Goal: Task Accomplishment & Management: Complete application form

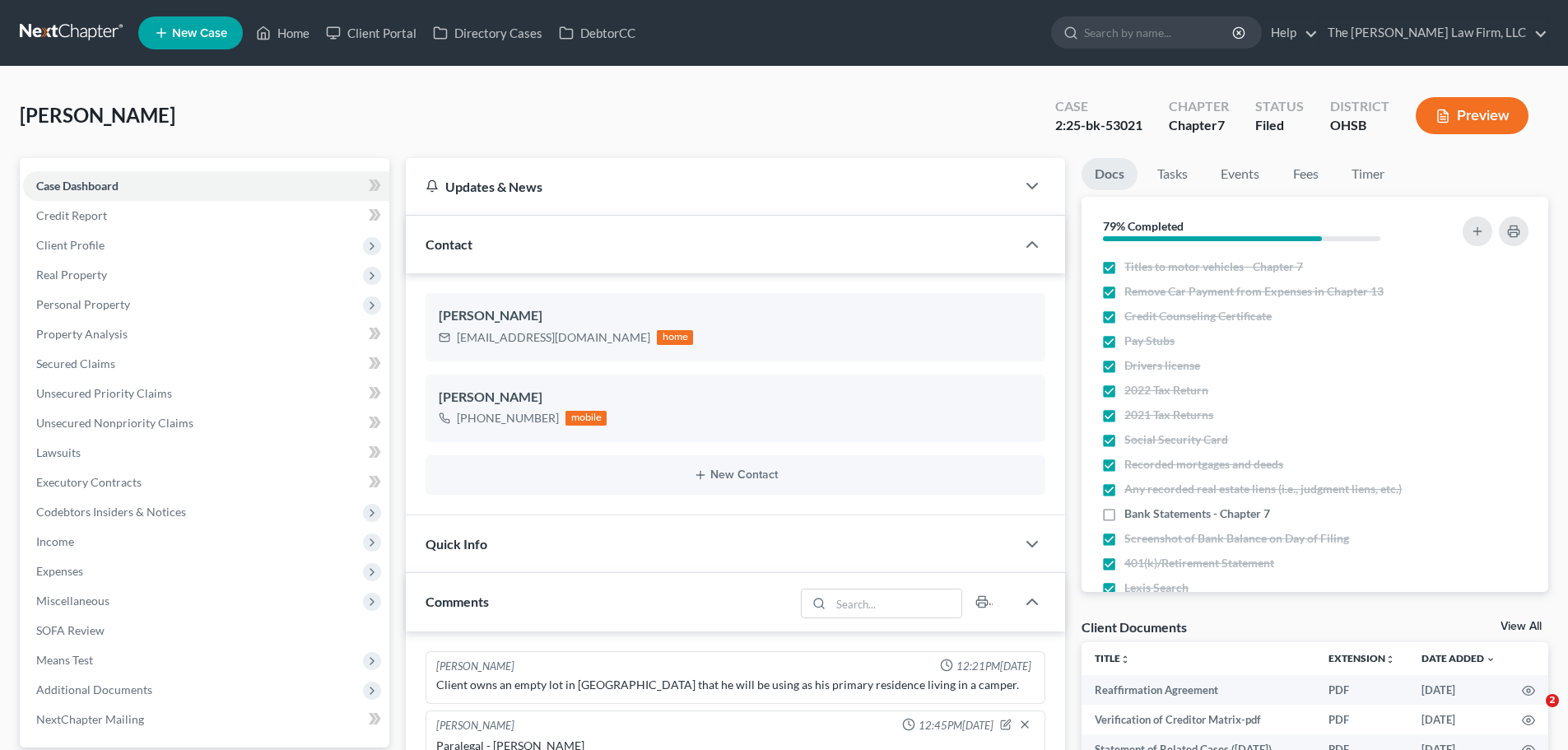
select select "0"
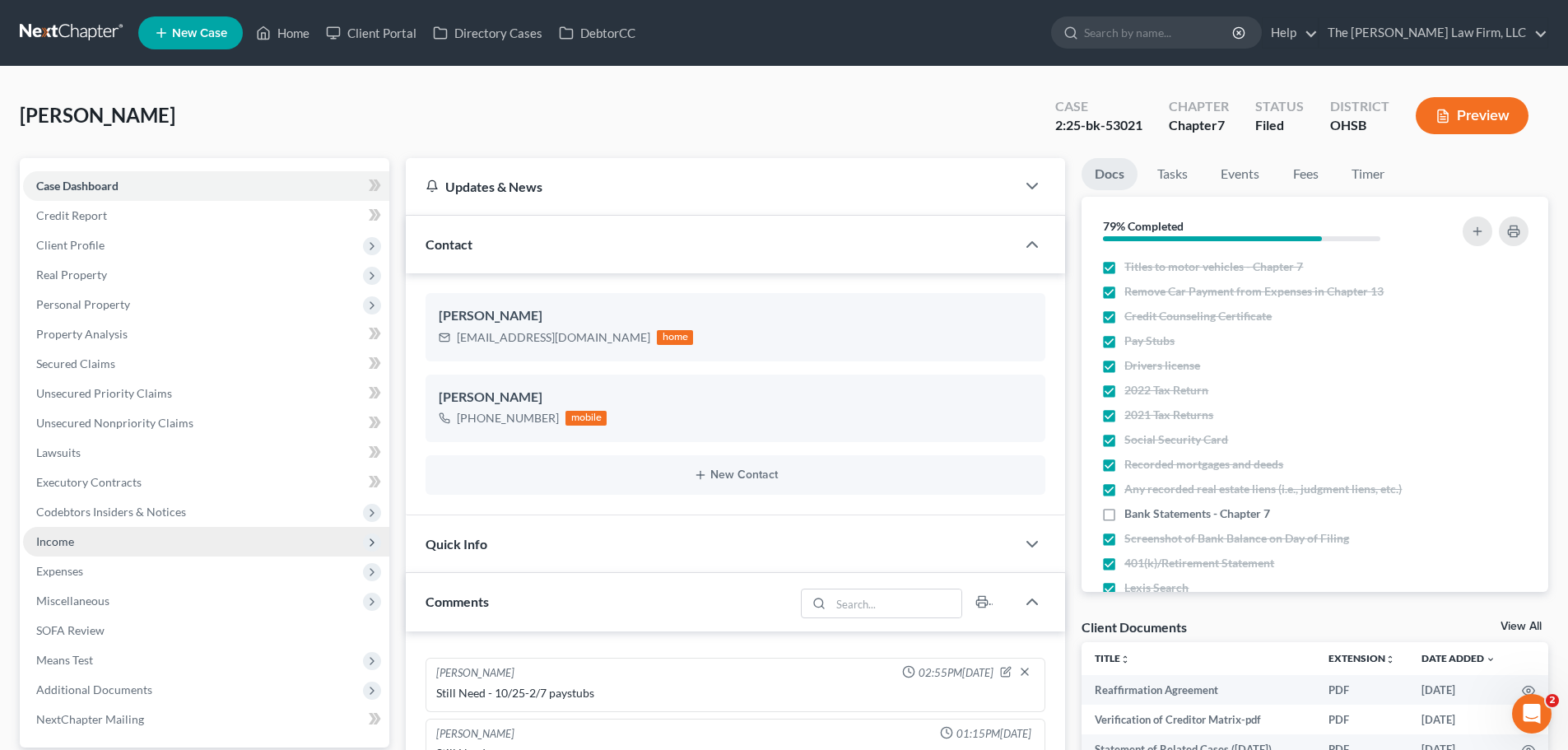
click at [67, 542] on span "Income" at bounding box center [55, 542] width 38 height 14
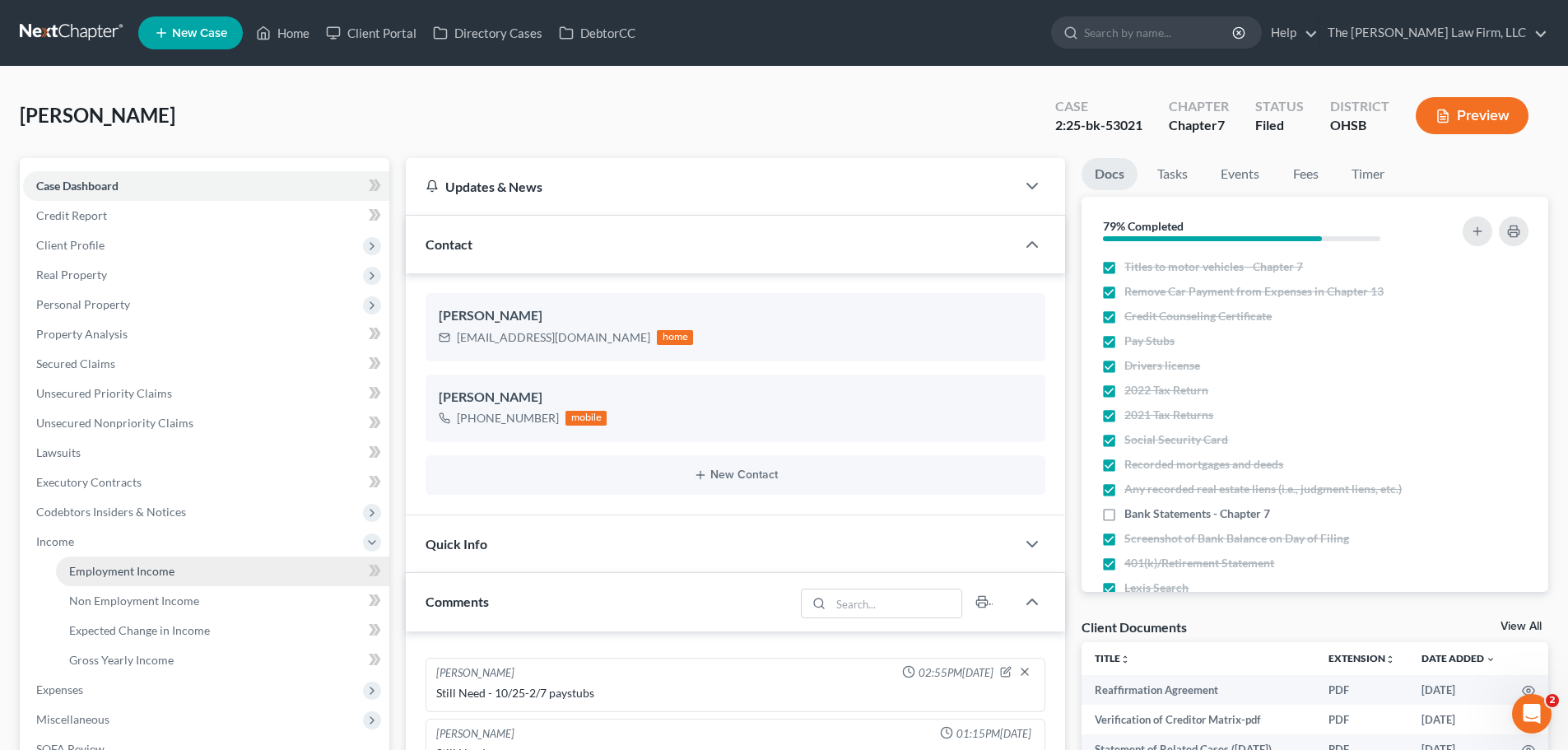
click at [146, 567] on span "Employment Income" at bounding box center [122, 570] width 106 height 14
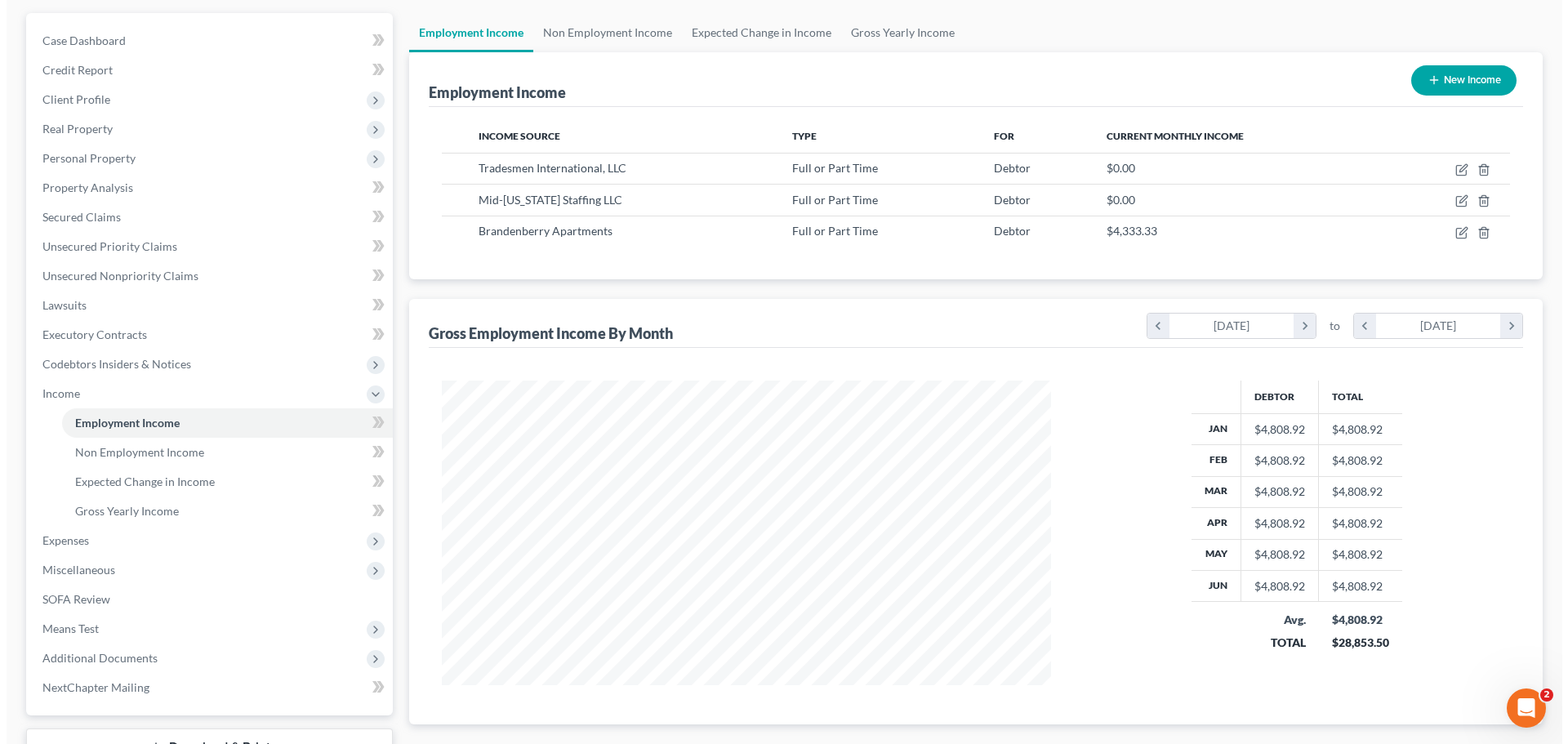
scroll to position [163, 0]
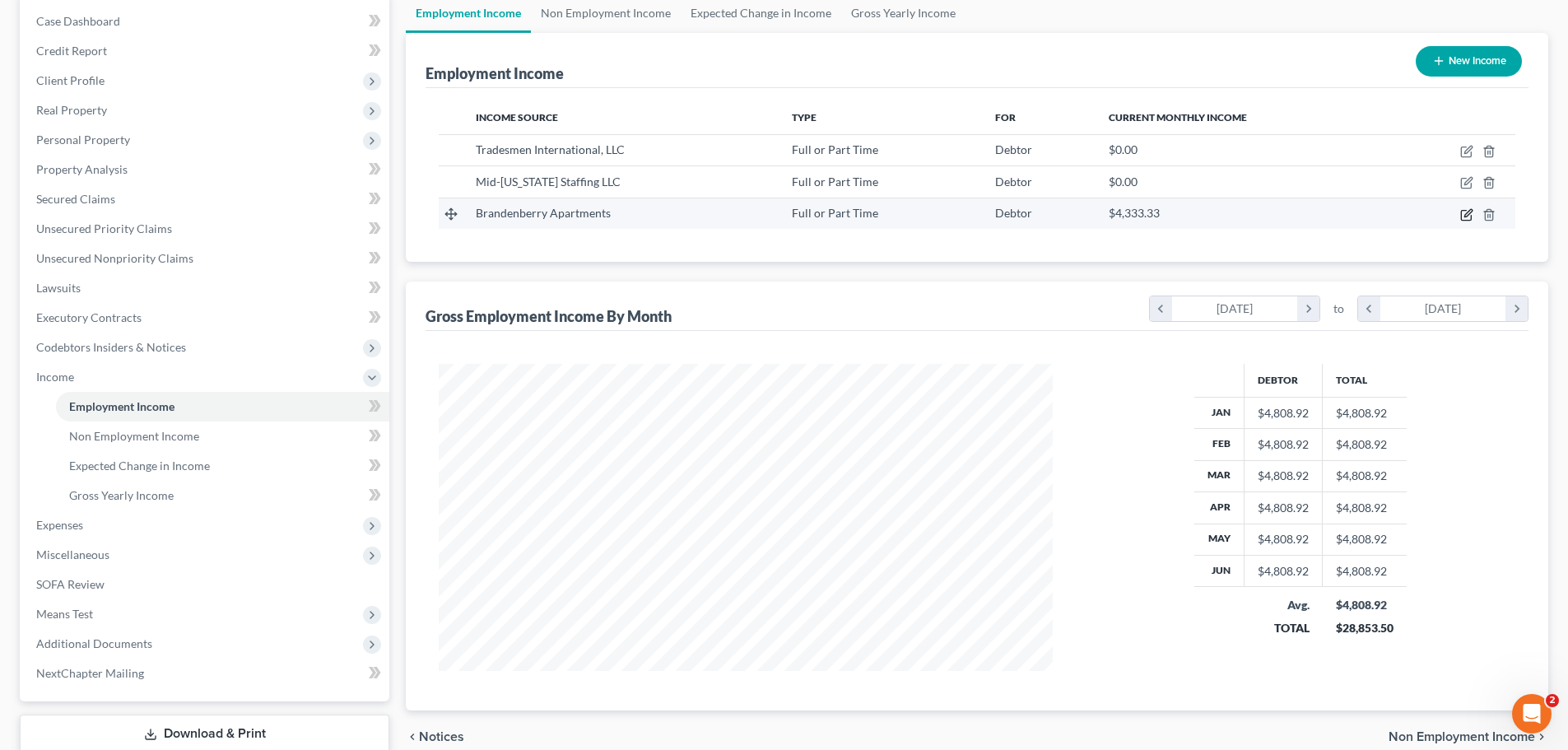
click at [1465, 217] on icon "button" at bounding box center [1466, 214] width 13 height 13
select select "0"
select select "36"
select select "3"
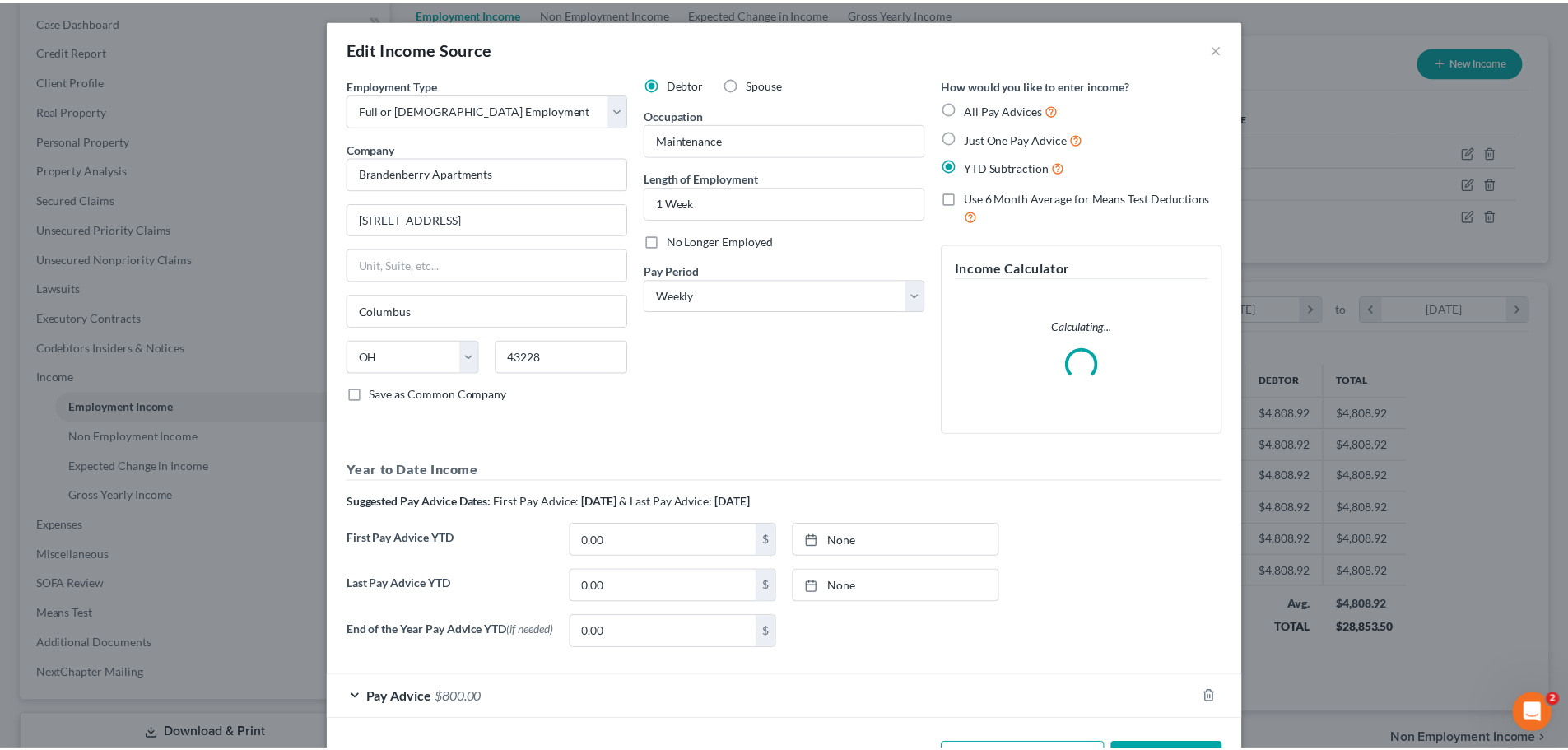
scroll to position [309, 652]
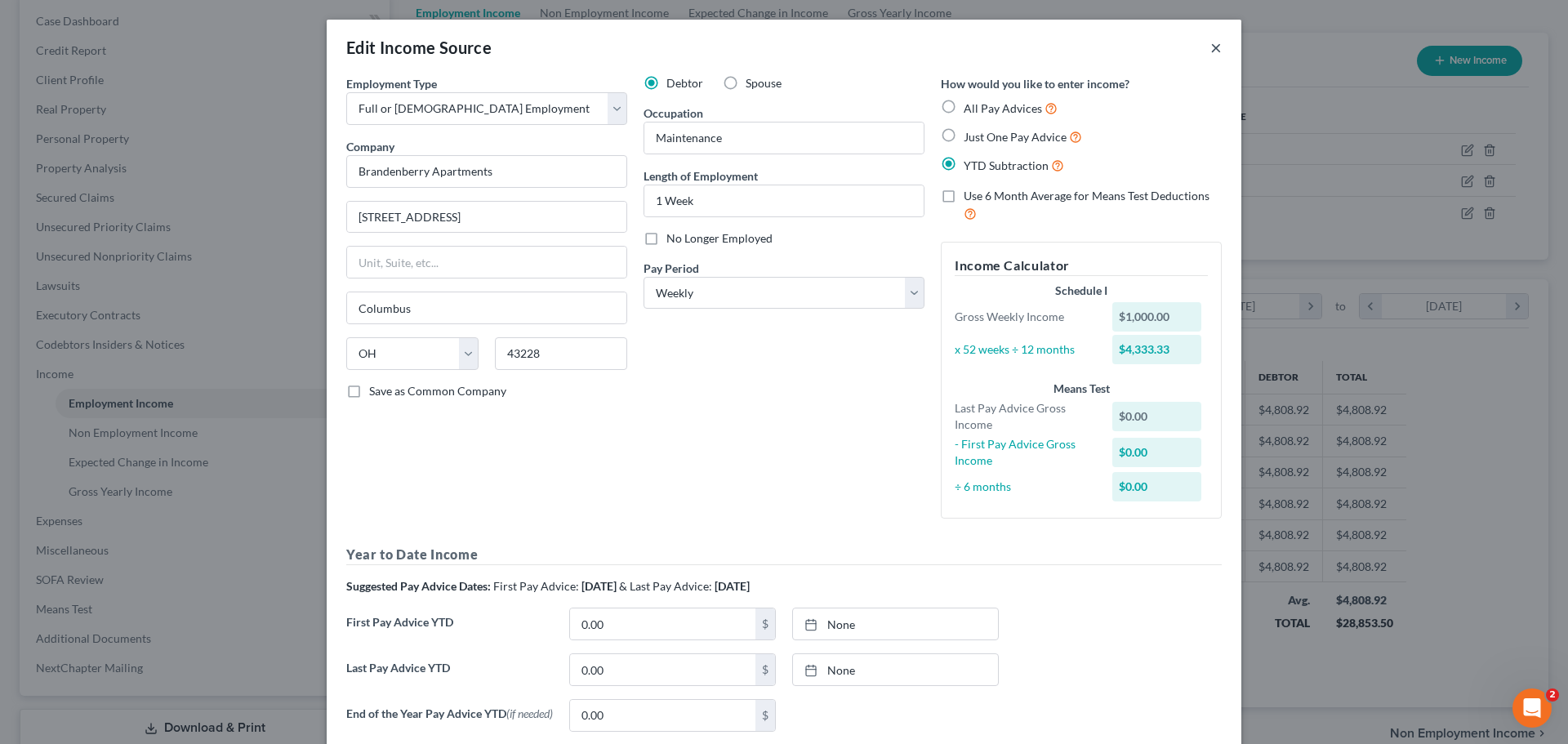
click at [1210, 48] on button "×" at bounding box center [1216, 47] width 12 height 20
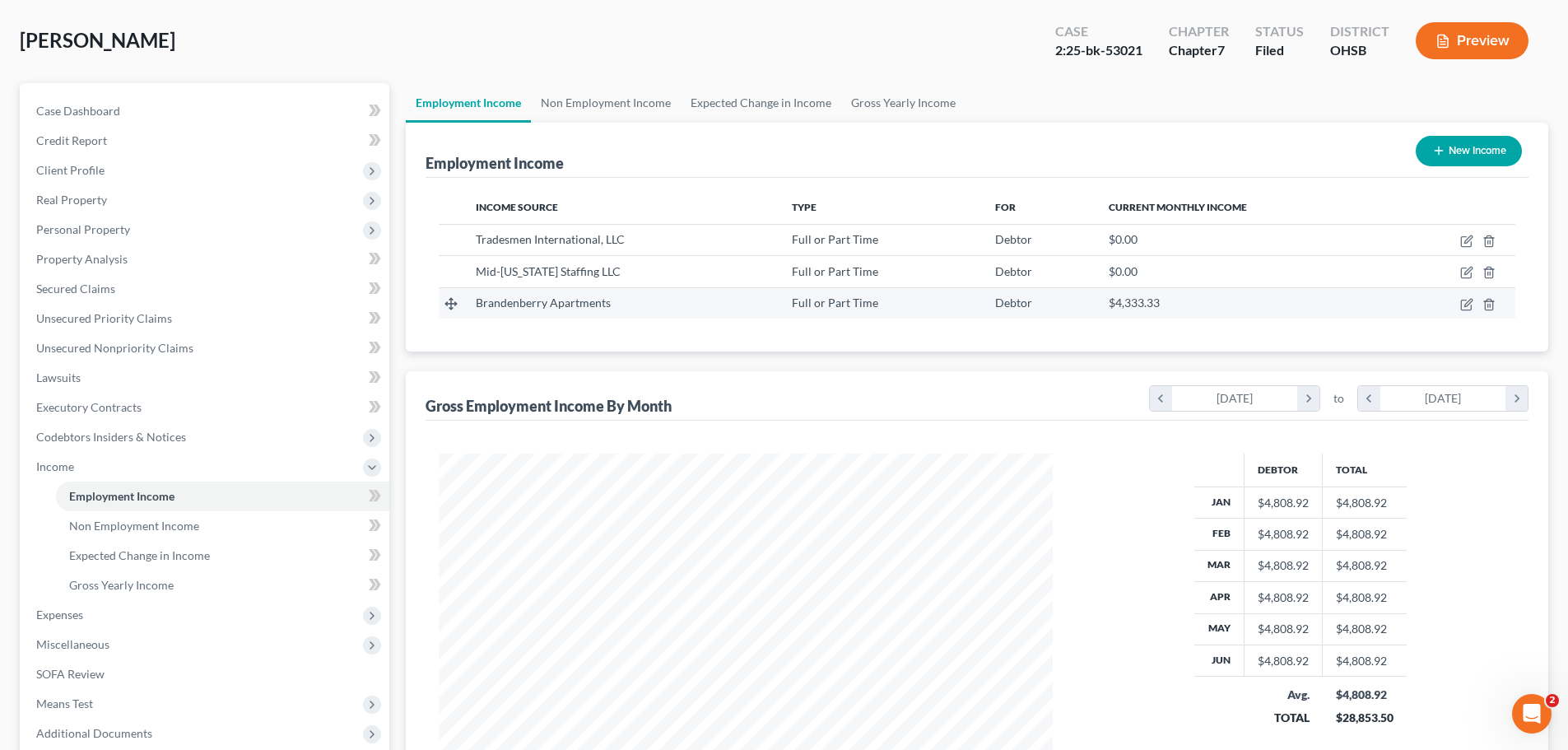
scroll to position [0, 0]
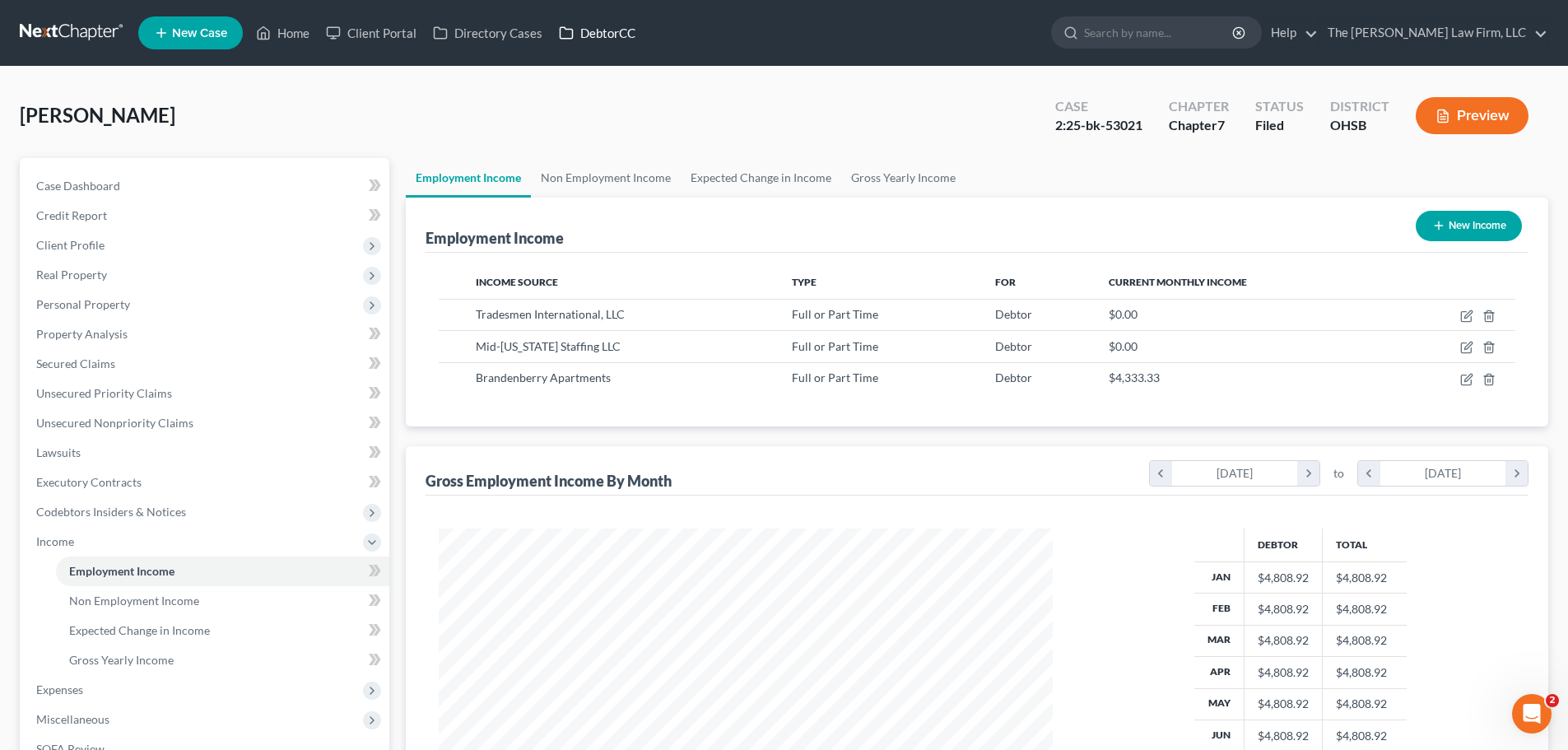
click at [615, 35] on link "DebtorCC" at bounding box center [596, 33] width 93 height 30
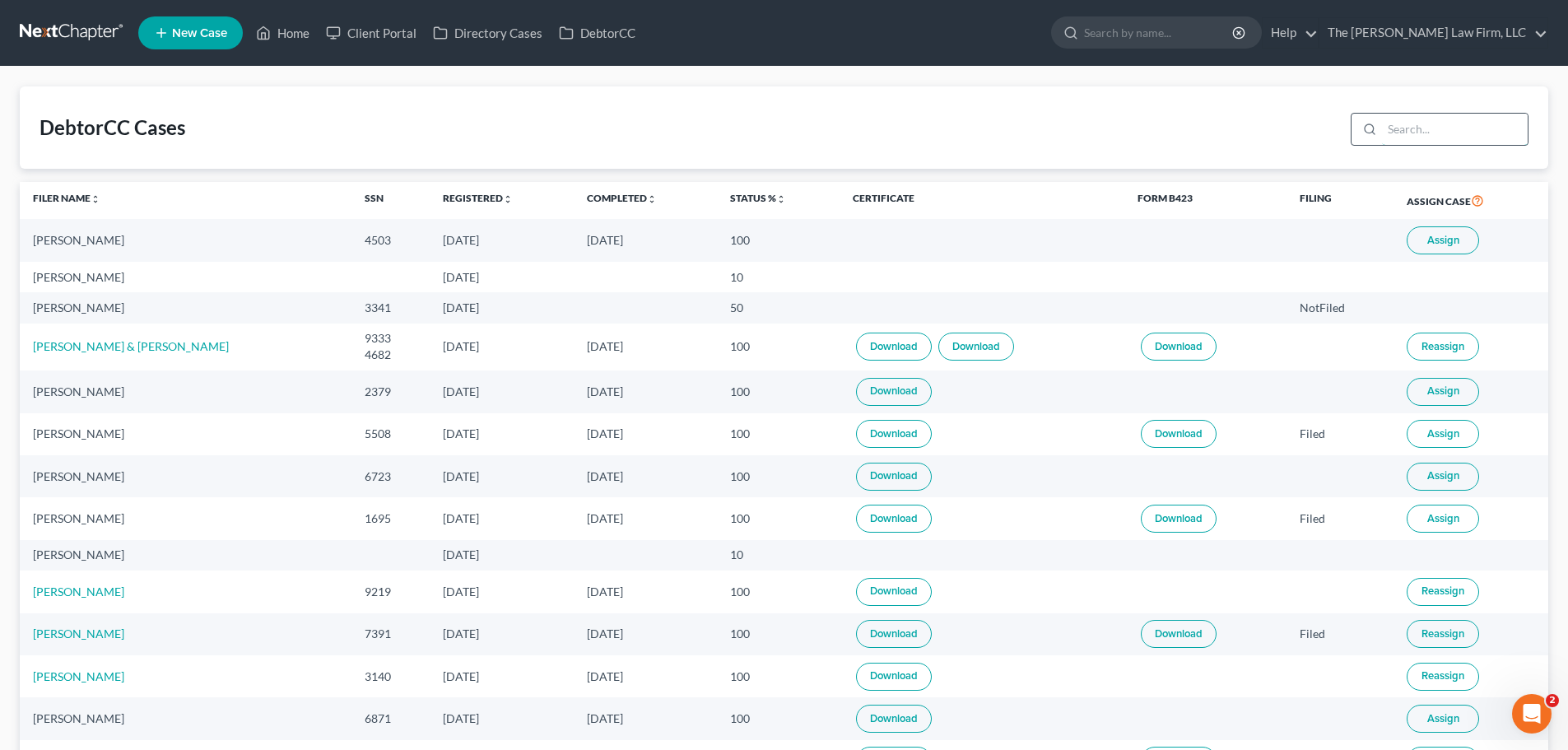
click at [1459, 130] on input "search" at bounding box center [1455, 129] width 146 height 31
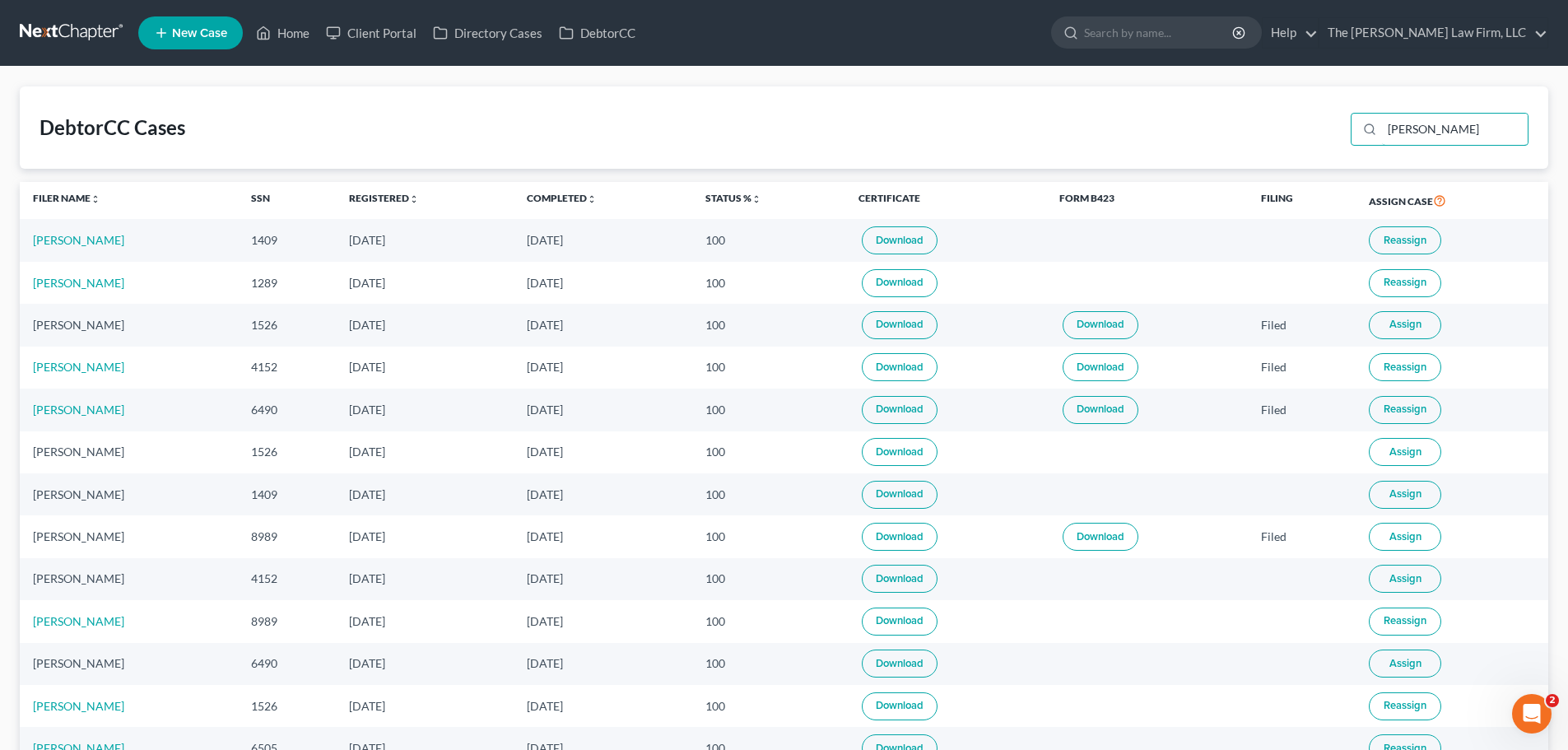
drag, startPoint x: 1460, startPoint y: 136, endPoint x: 1325, endPoint y: 151, distance: 135.8
click at [1325, 151] on div "DebtorCC Cases williams" at bounding box center [784, 128] width 1529 height 83
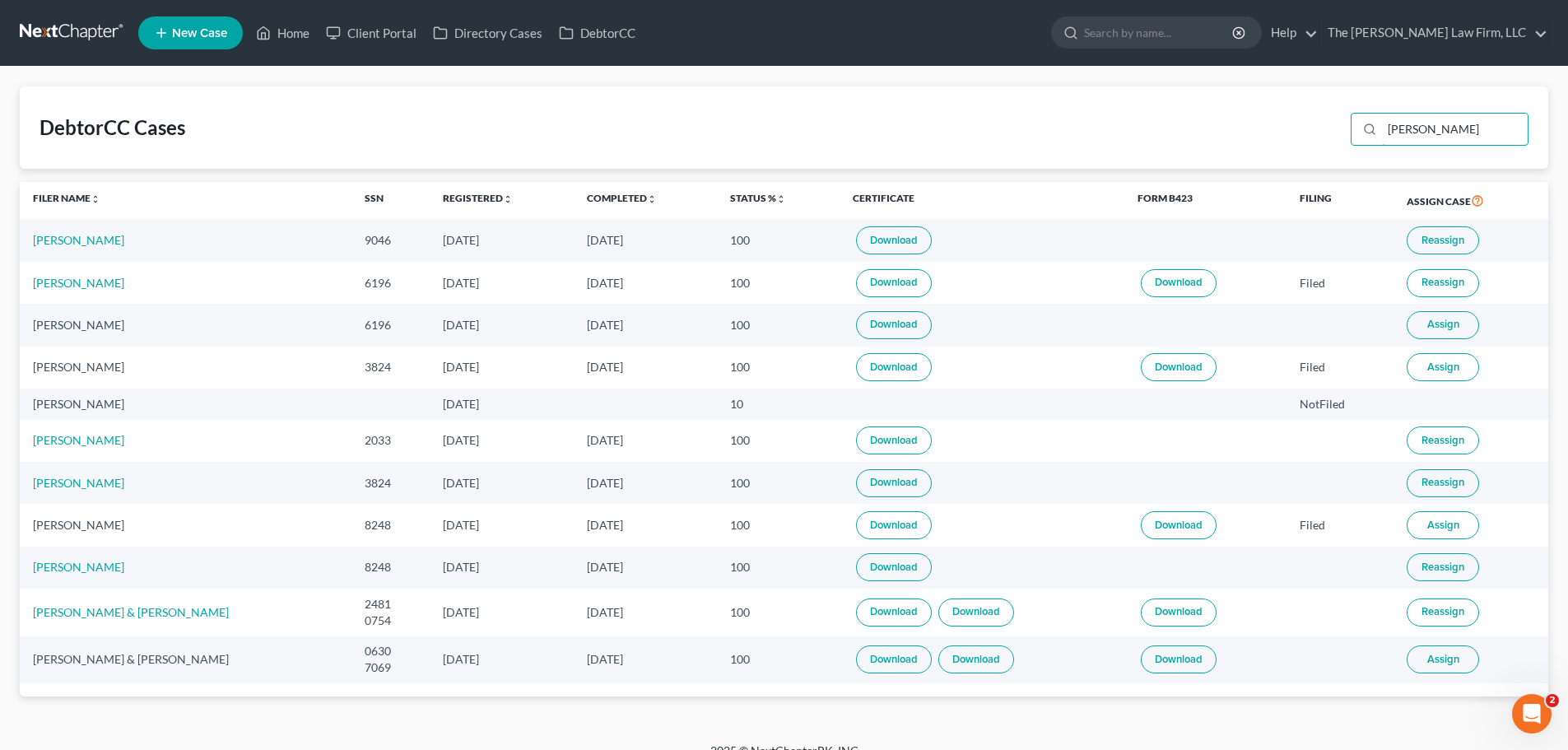
type input "Christopher"
click at [284, 33] on link "Home" at bounding box center [282, 33] width 70 height 30
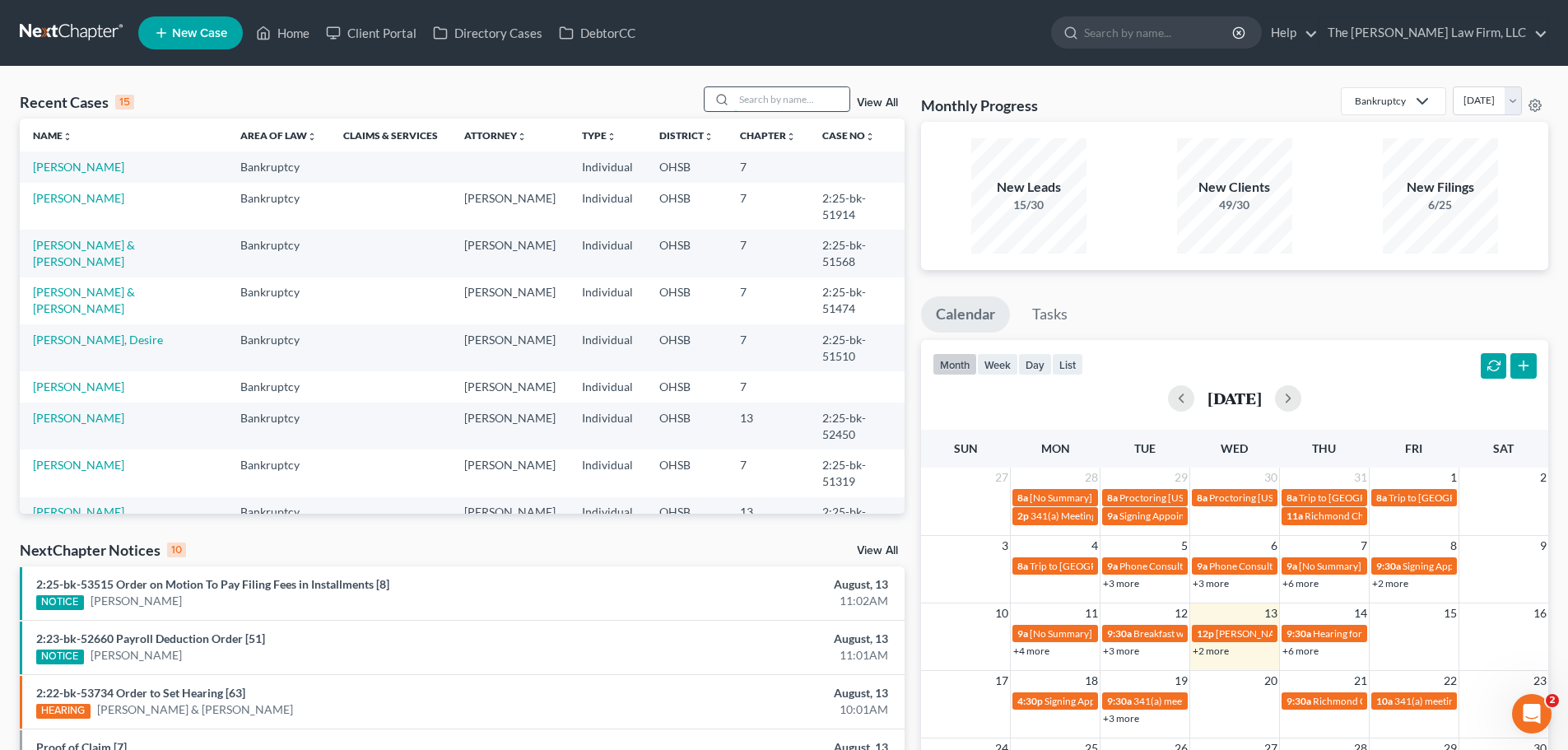
click at [796, 101] on input "search" at bounding box center [792, 99] width 116 height 24
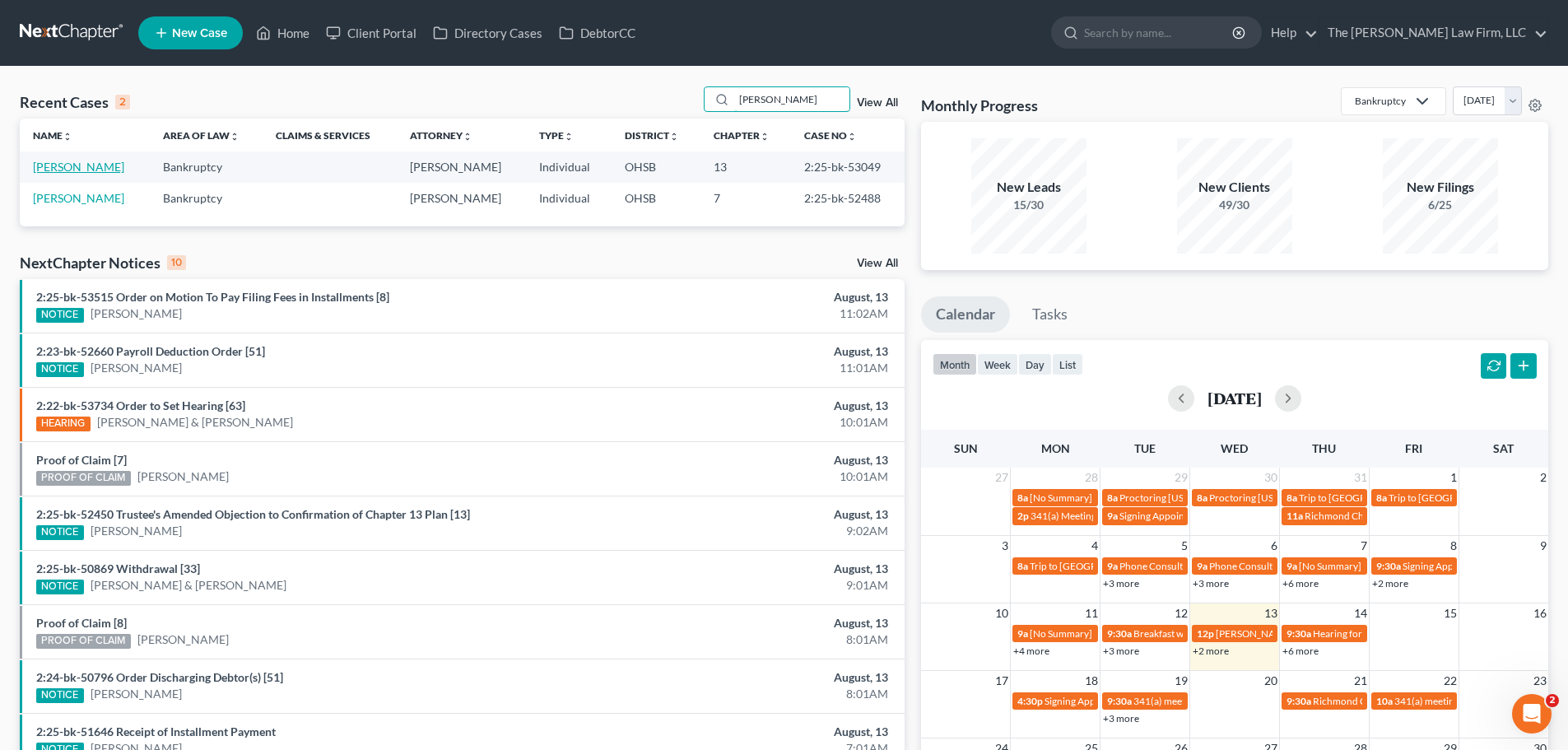
type input "[PERSON_NAME]"
click at [67, 167] on link "[PERSON_NAME]" at bounding box center [79, 167] width 92 height 14
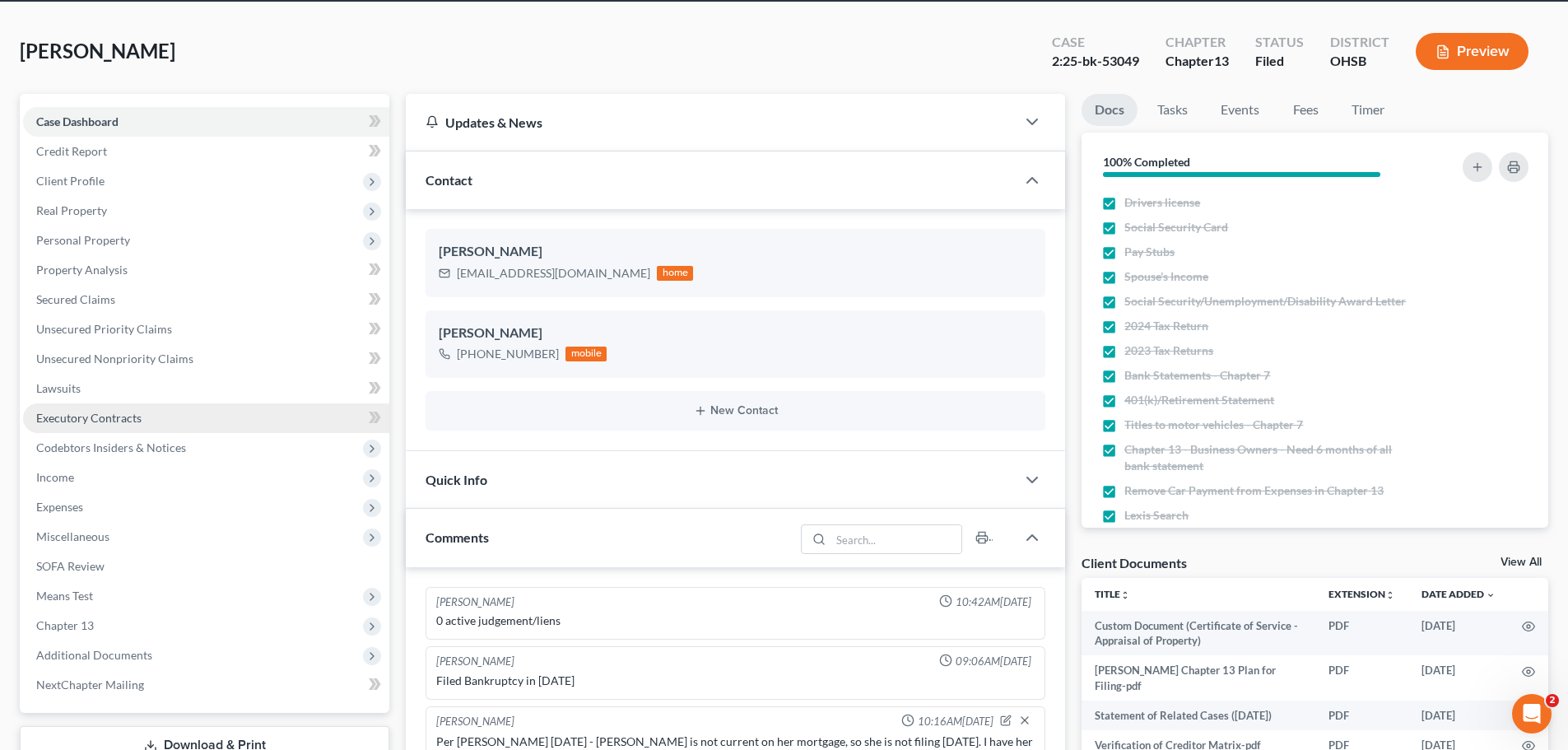
scroll to position [83, 0]
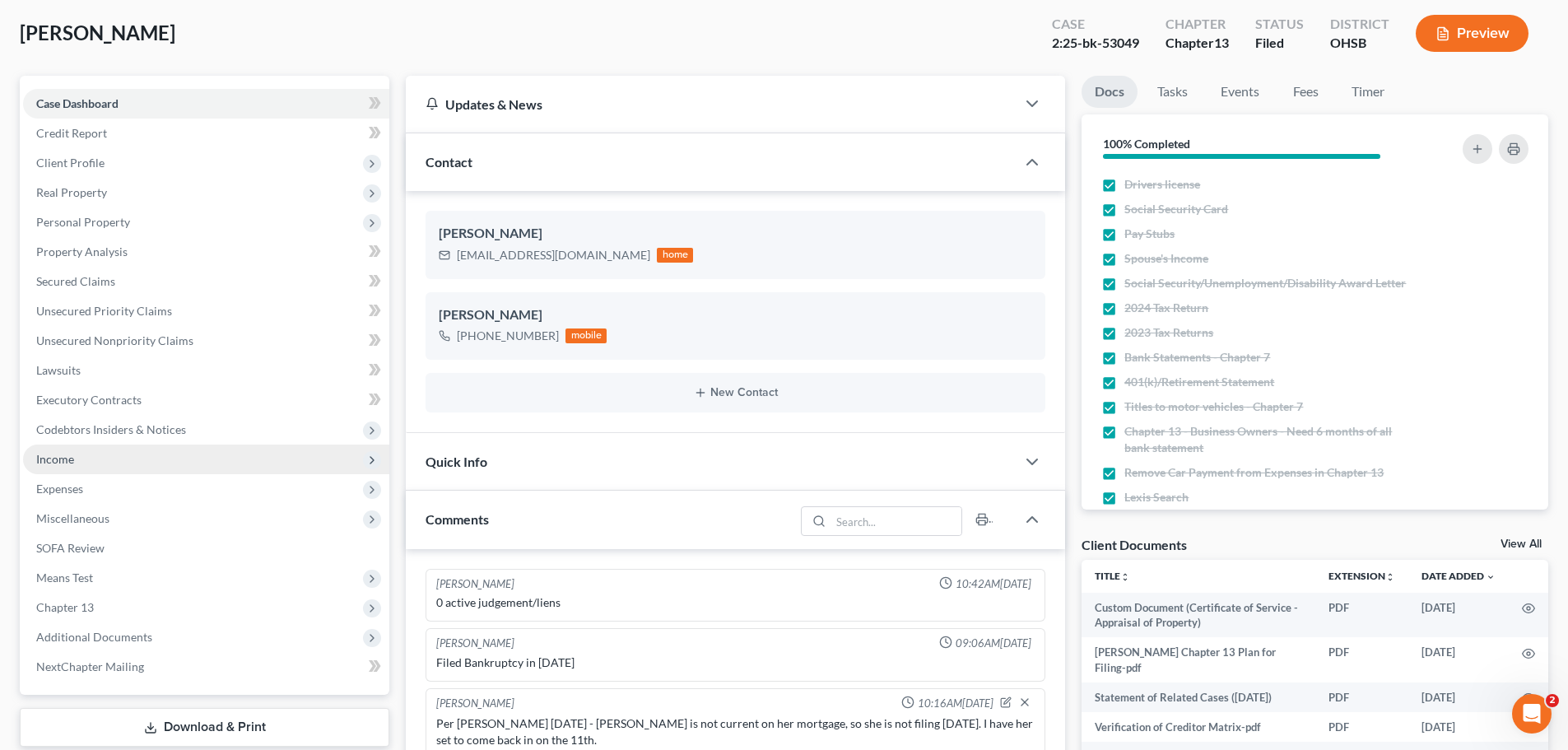
click at [66, 456] on span "Income" at bounding box center [55, 459] width 38 height 14
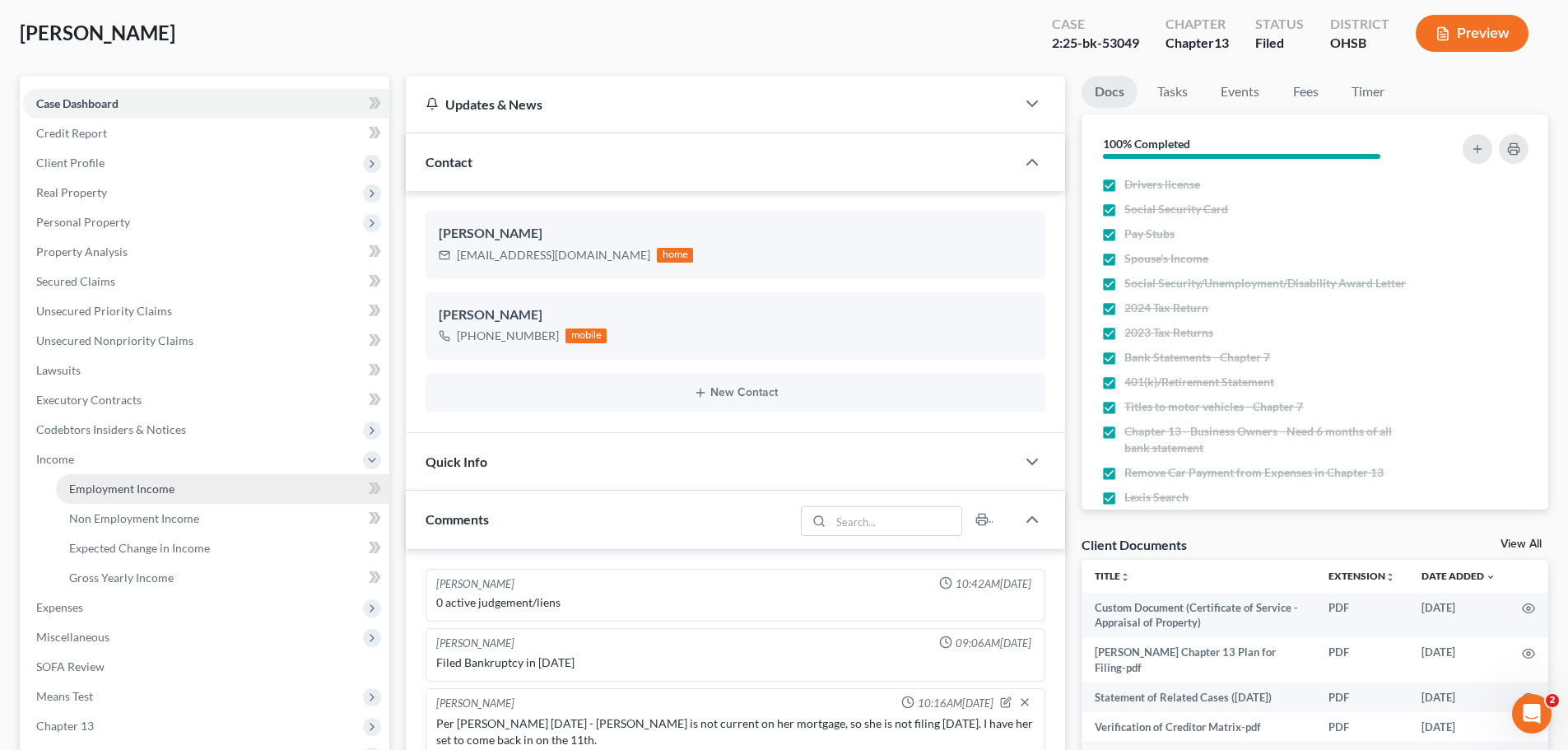
click at [88, 490] on span "Employment Income" at bounding box center [122, 489] width 106 height 14
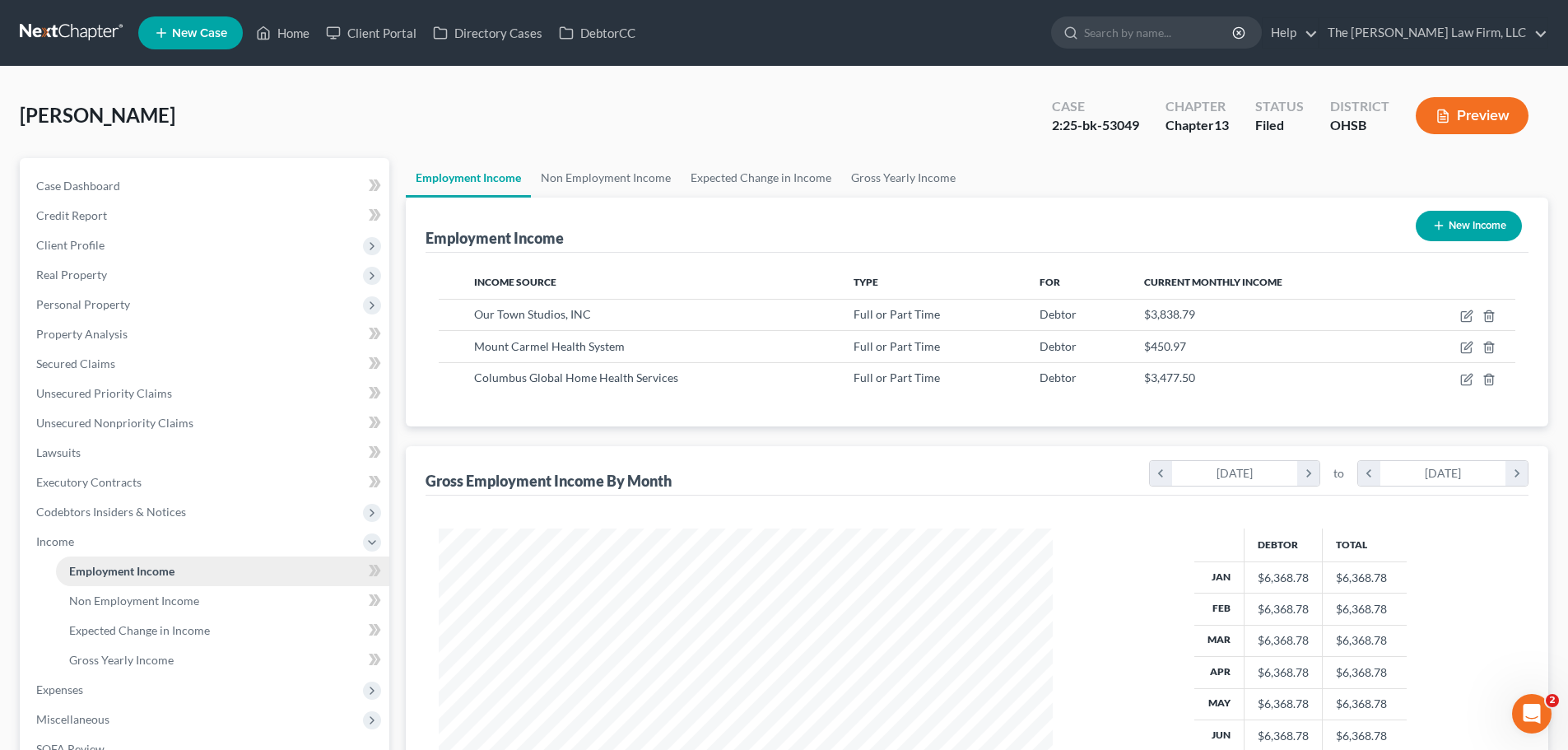
scroll to position [307, 647]
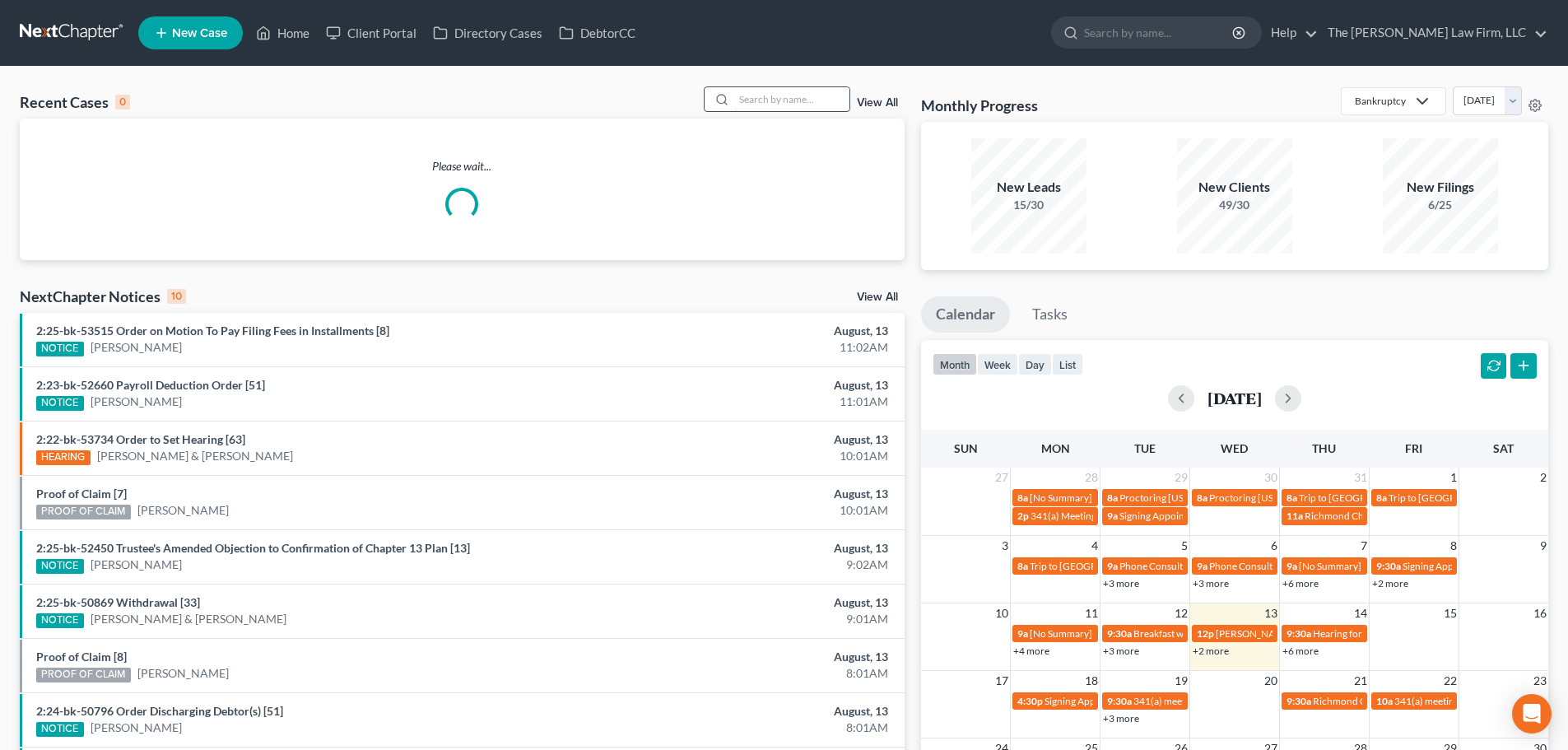
click at [795, 97] on input "search" at bounding box center [792, 99] width 116 height 24
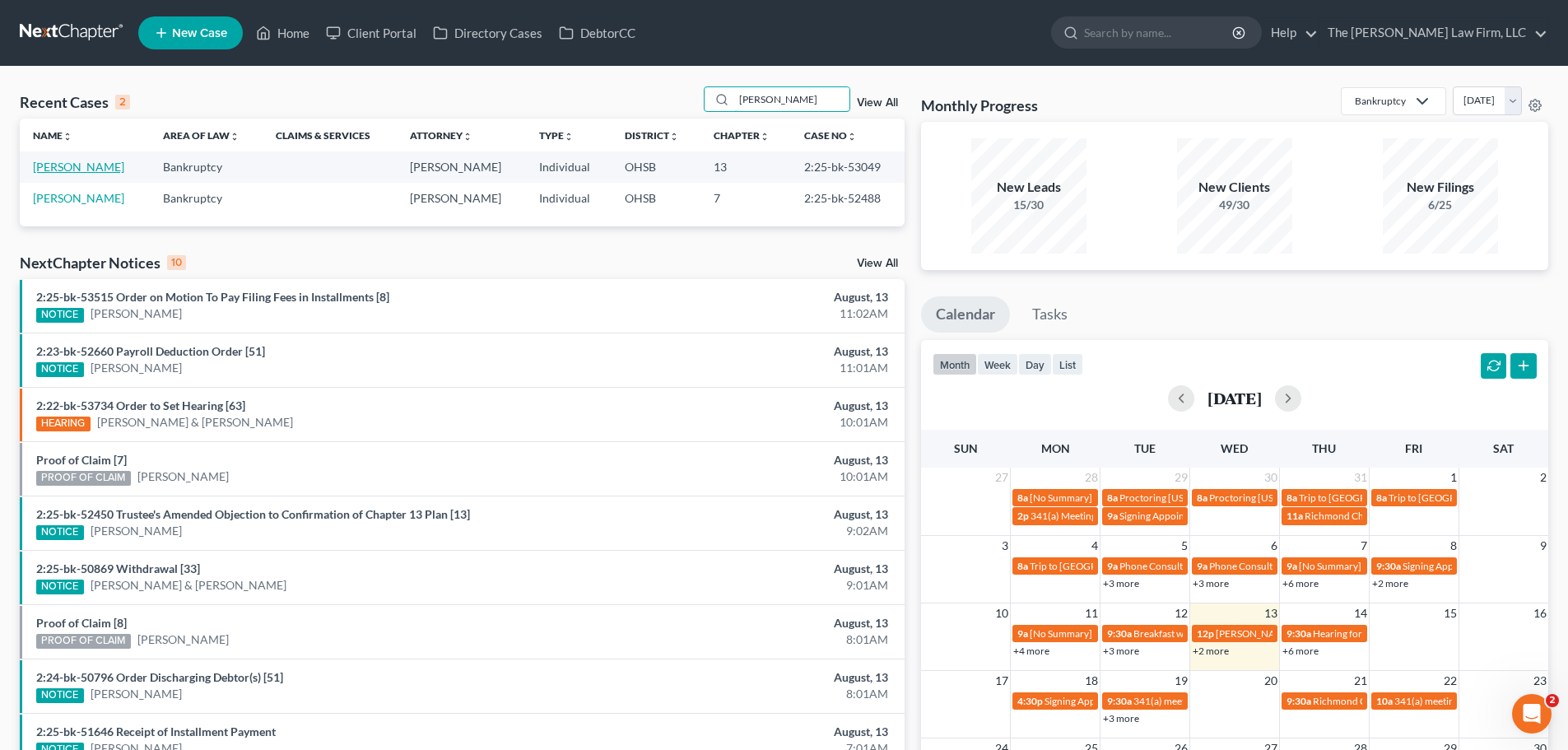
type input "[PERSON_NAME]"
click at [100, 164] on link "[PERSON_NAME]" at bounding box center [79, 167] width 92 height 14
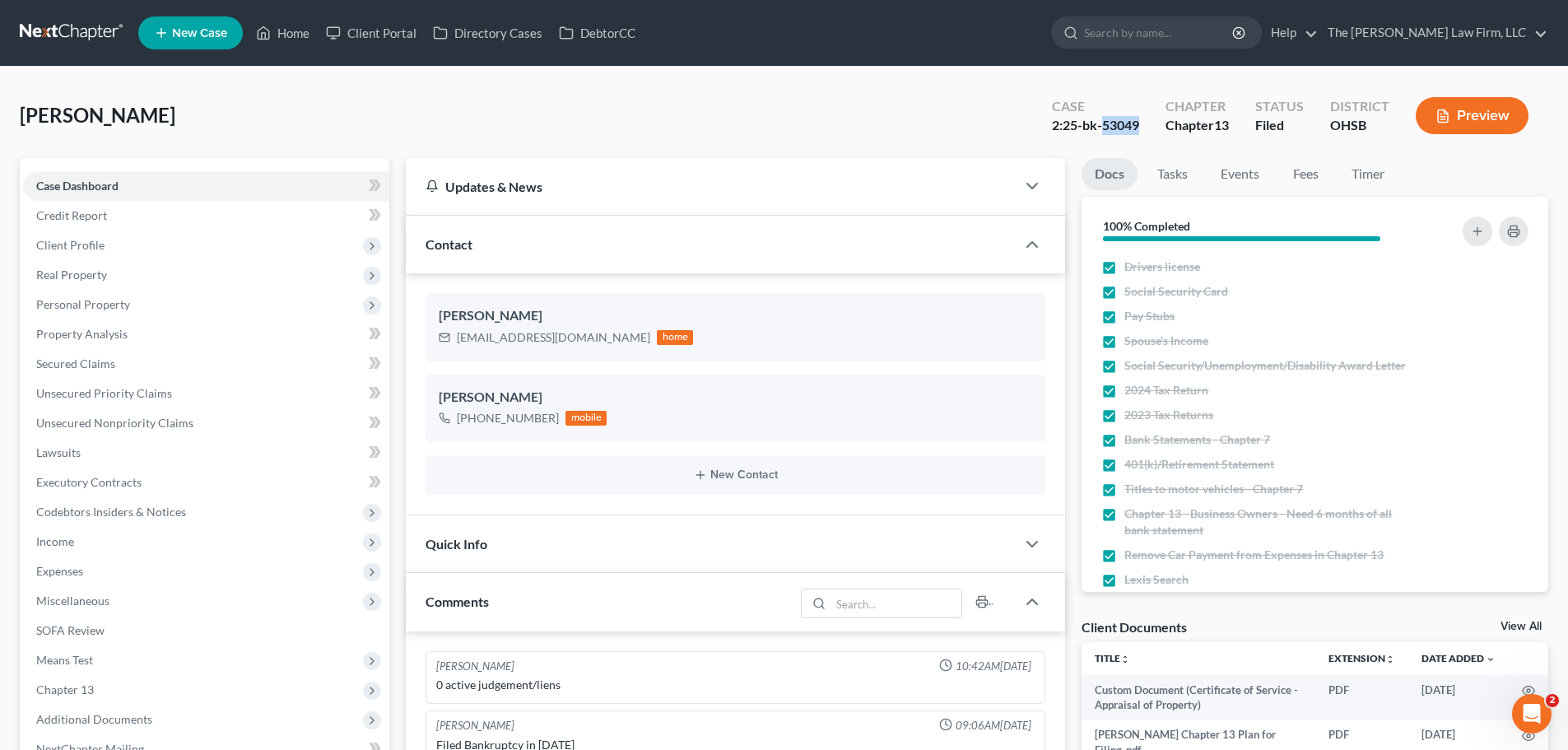
drag, startPoint x: 1102, startPoint y: 128, endPoint x: 1136, endPoint y: 130, distance: 34.1
click at [1136, 130] on div "2:25-bk-53049" at bounding box center [1095, 125] width 87 height 19
copy div "53049"
click at [292, 23] on link "Home" at bounding box center [282, 33] width 70 height 30
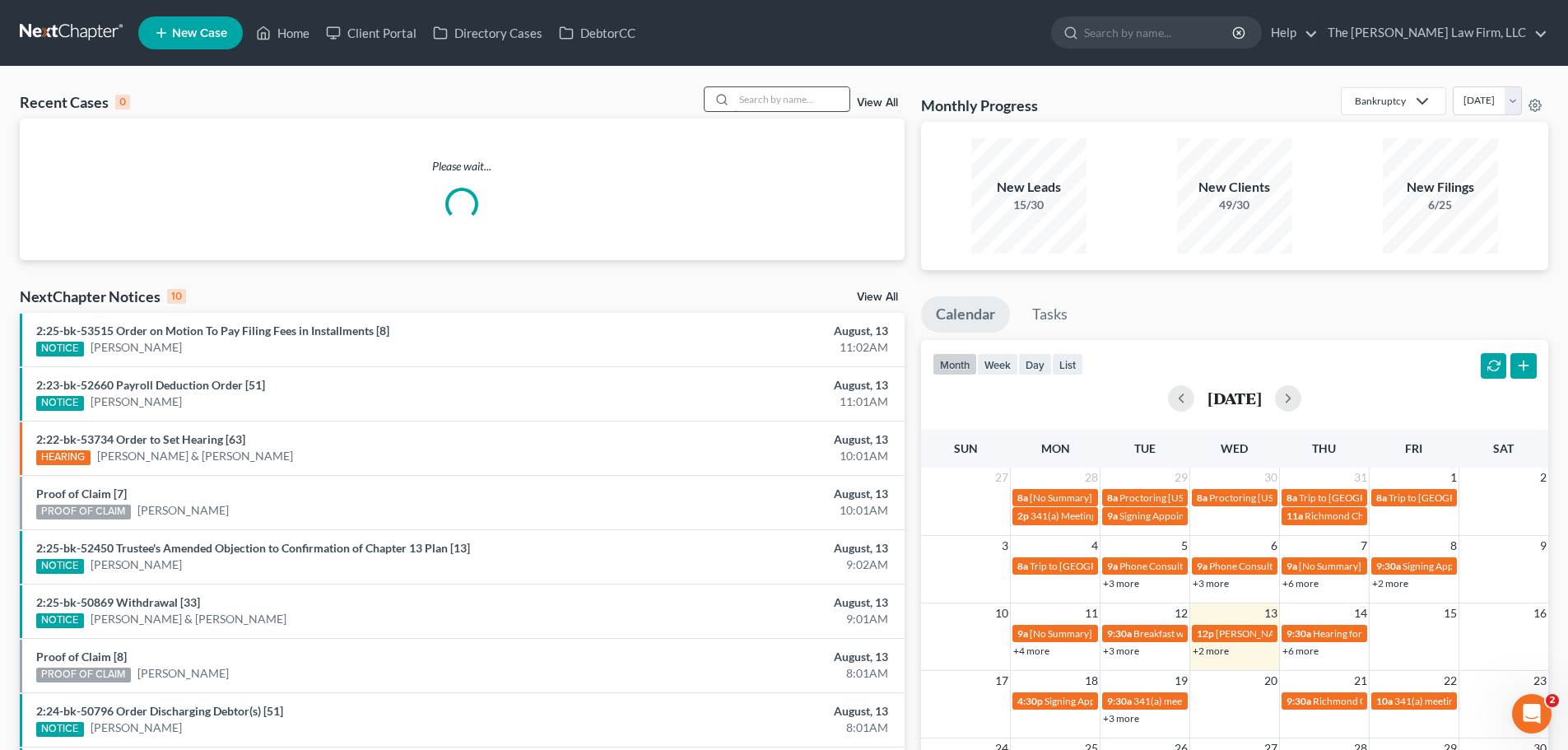
click at [799, 94] on input "search" at bounding box center [792, 99] width 116 height 24
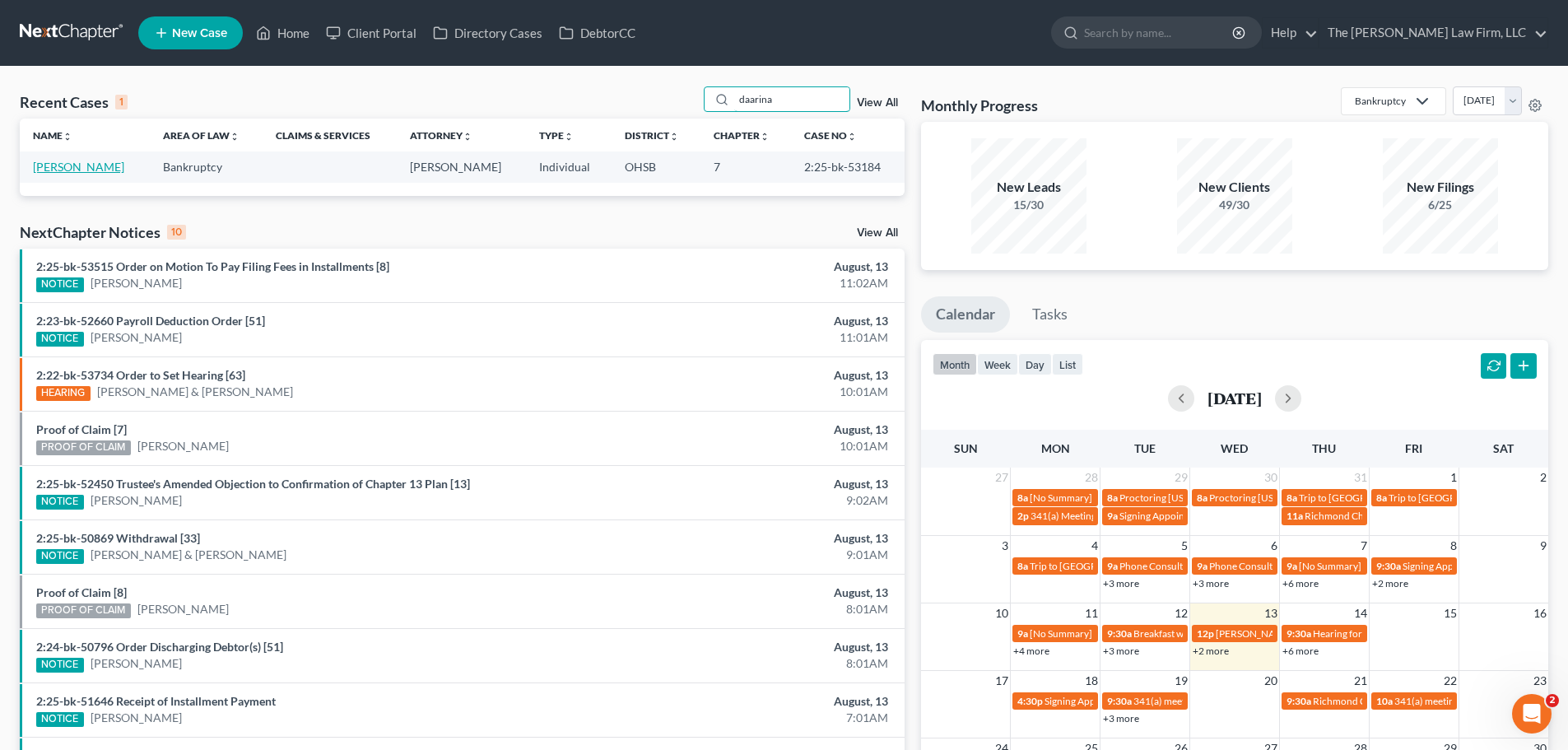
type input "daarina"
click at [86, 168] on link "[PERSON_NAME]" at bounding box center [79, 167] width 92 height 14
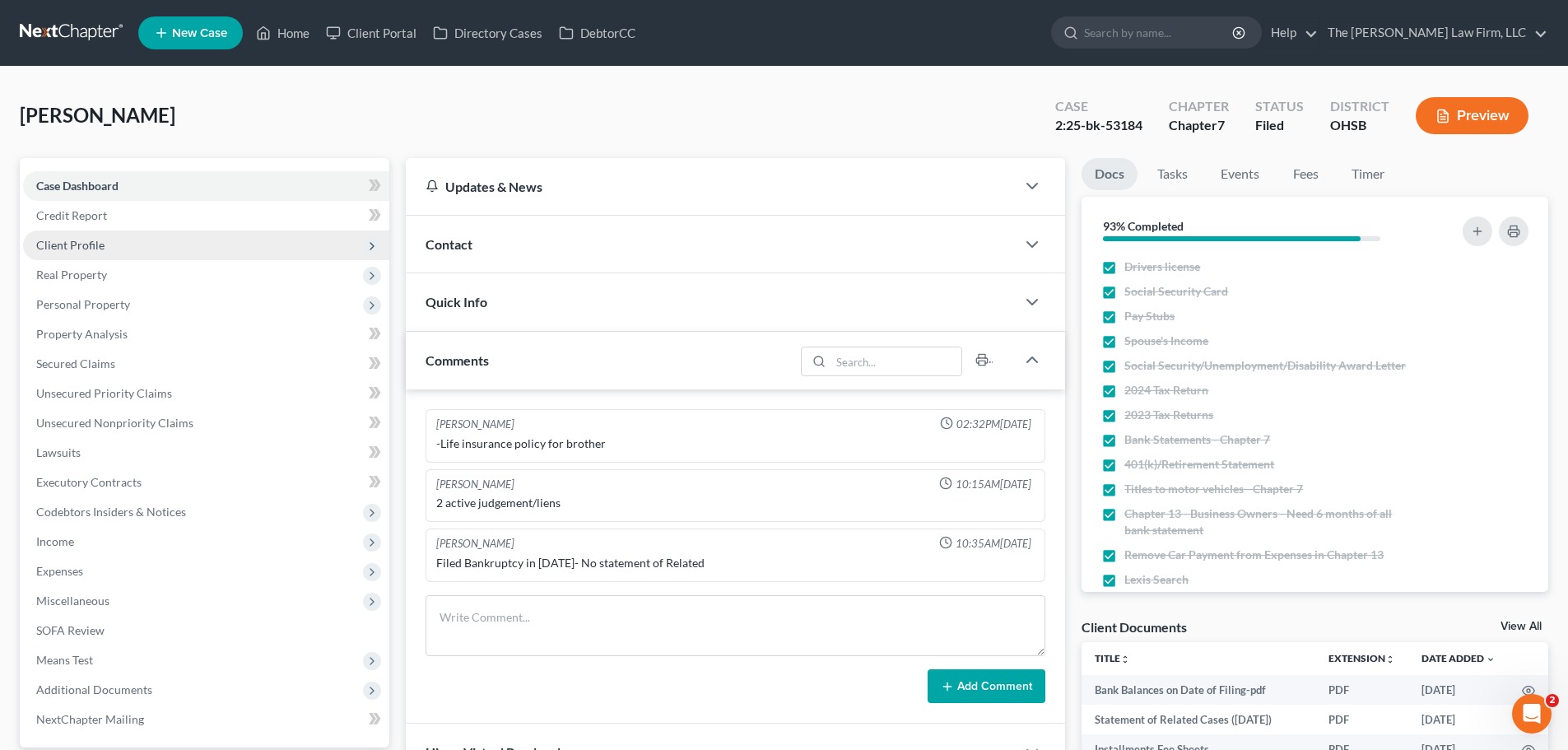
click at [86, 238] on span "Client Profile" at bounding box center [70, 245] width 68 height 14
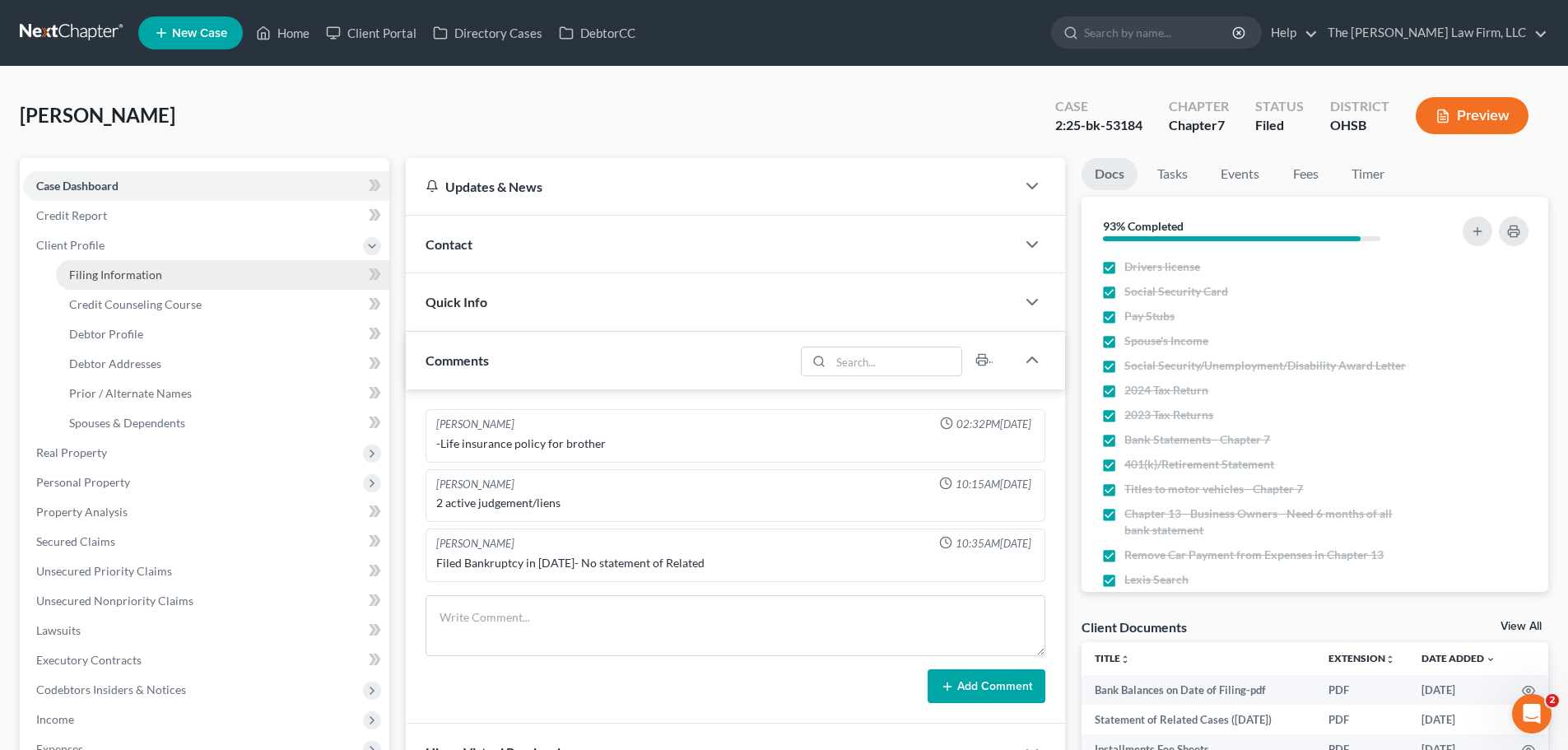
click at [107, 269] on span "Filing Information" at bounding box center [115, 274] width 93 height 14
select select "1"
select select "0"
select select "36"
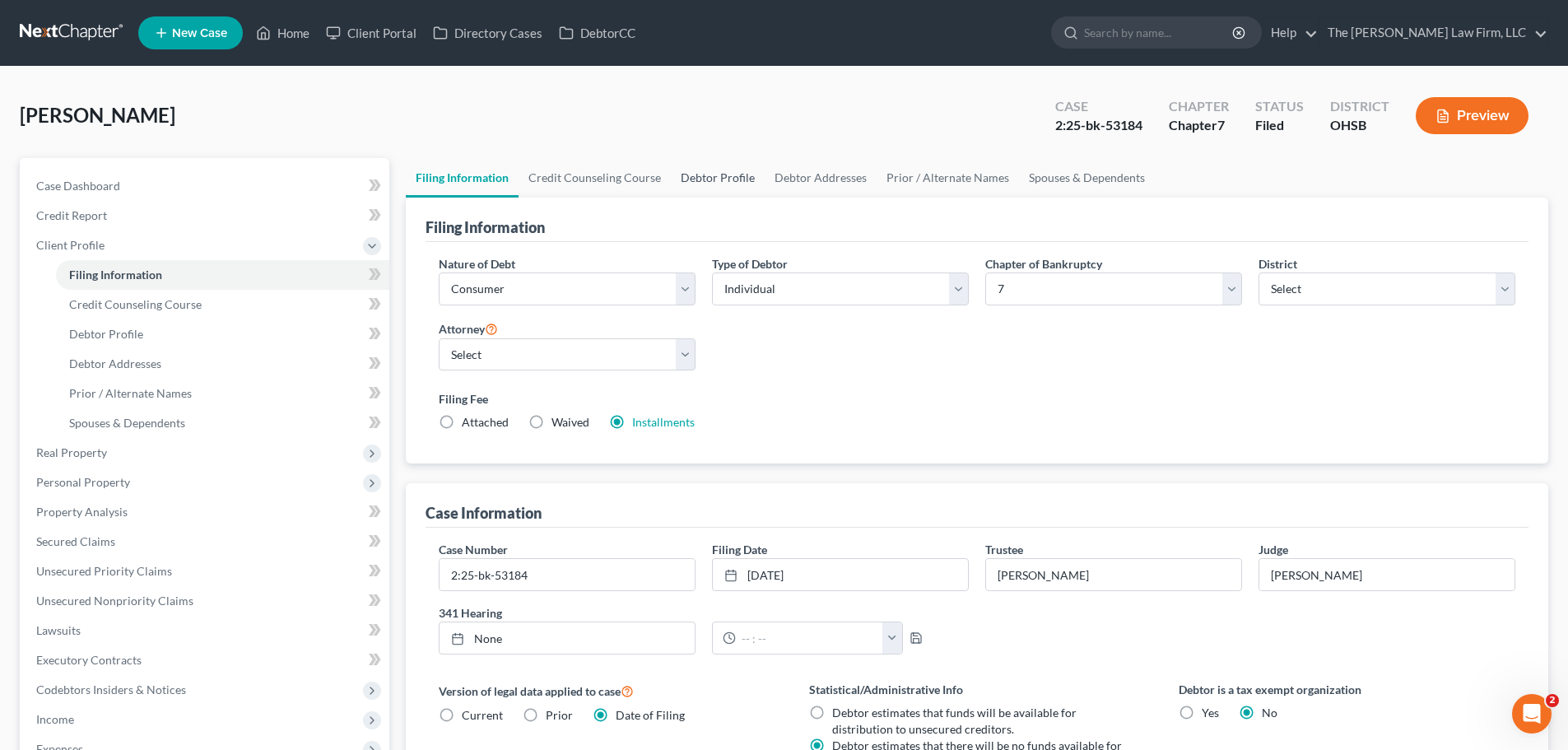
click at [706, 177] on link "Debtor Profile" at bounding box center [718, 178] width 94 height 40
select select "0"
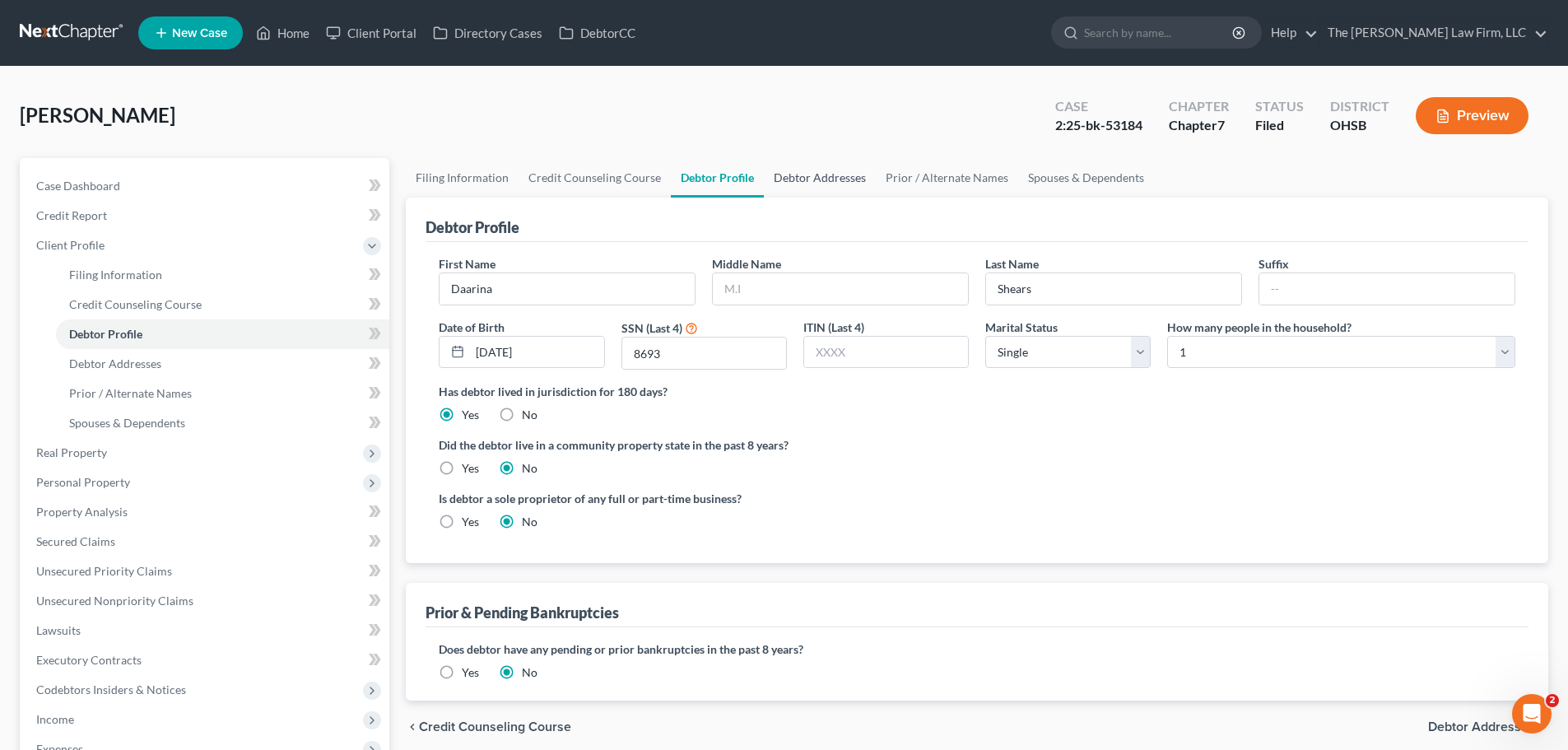
radio input "true"
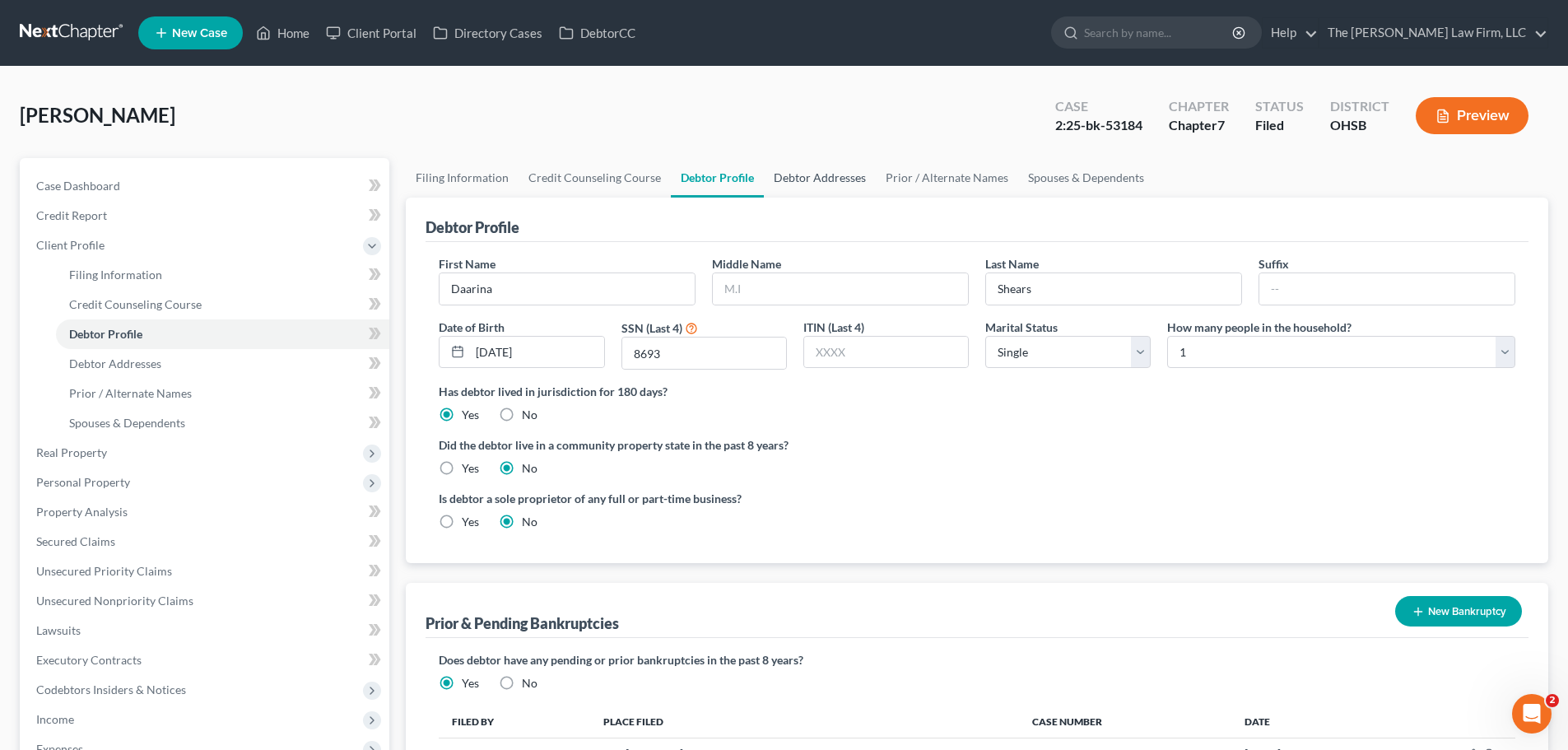
click at [806, 178] on link "Debtor Addresses" at bounding box center [820, 178] width 112 height 40
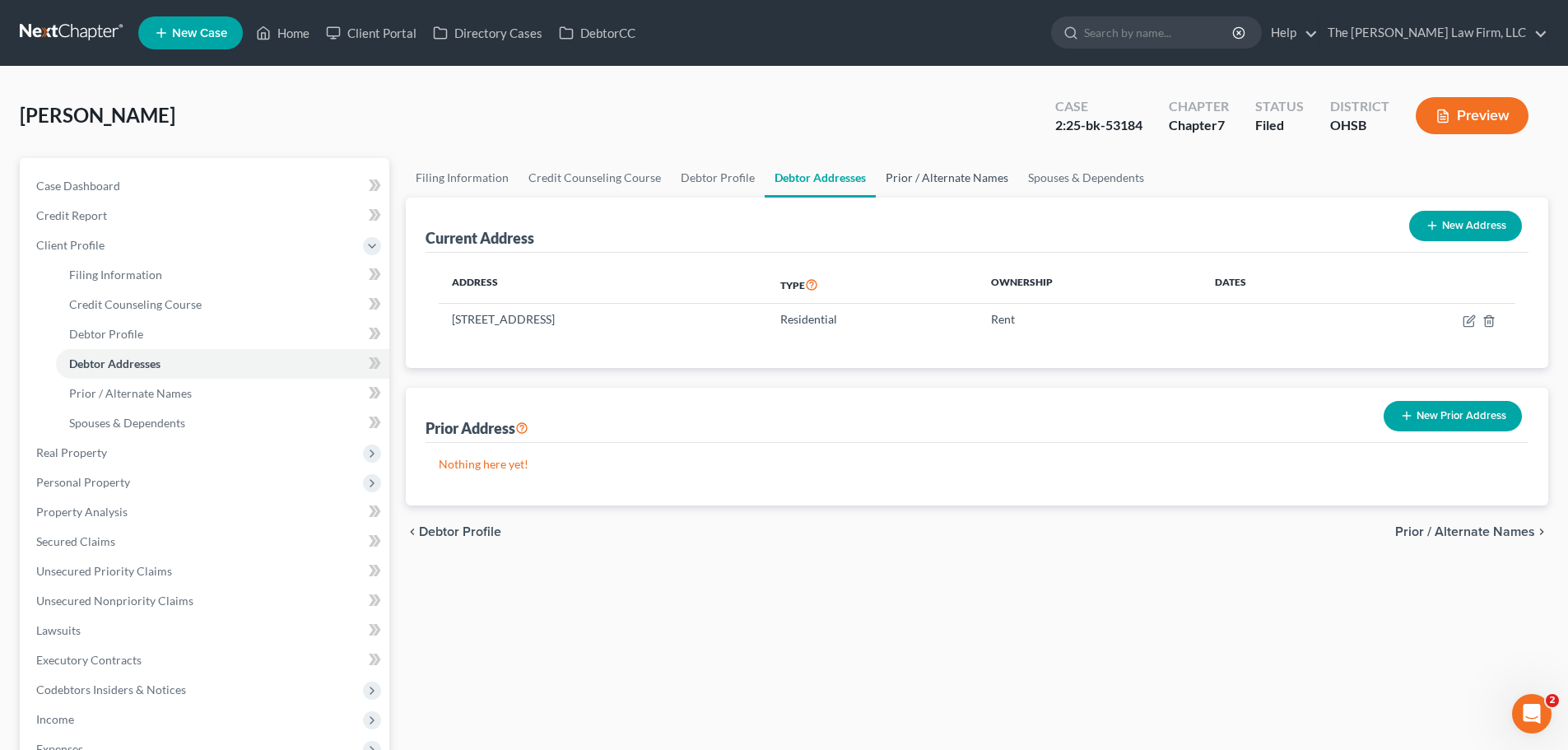
click at [917, 182] on link "Prior / Alternate Names" at bounding box center [947, 178] width 143 height 40
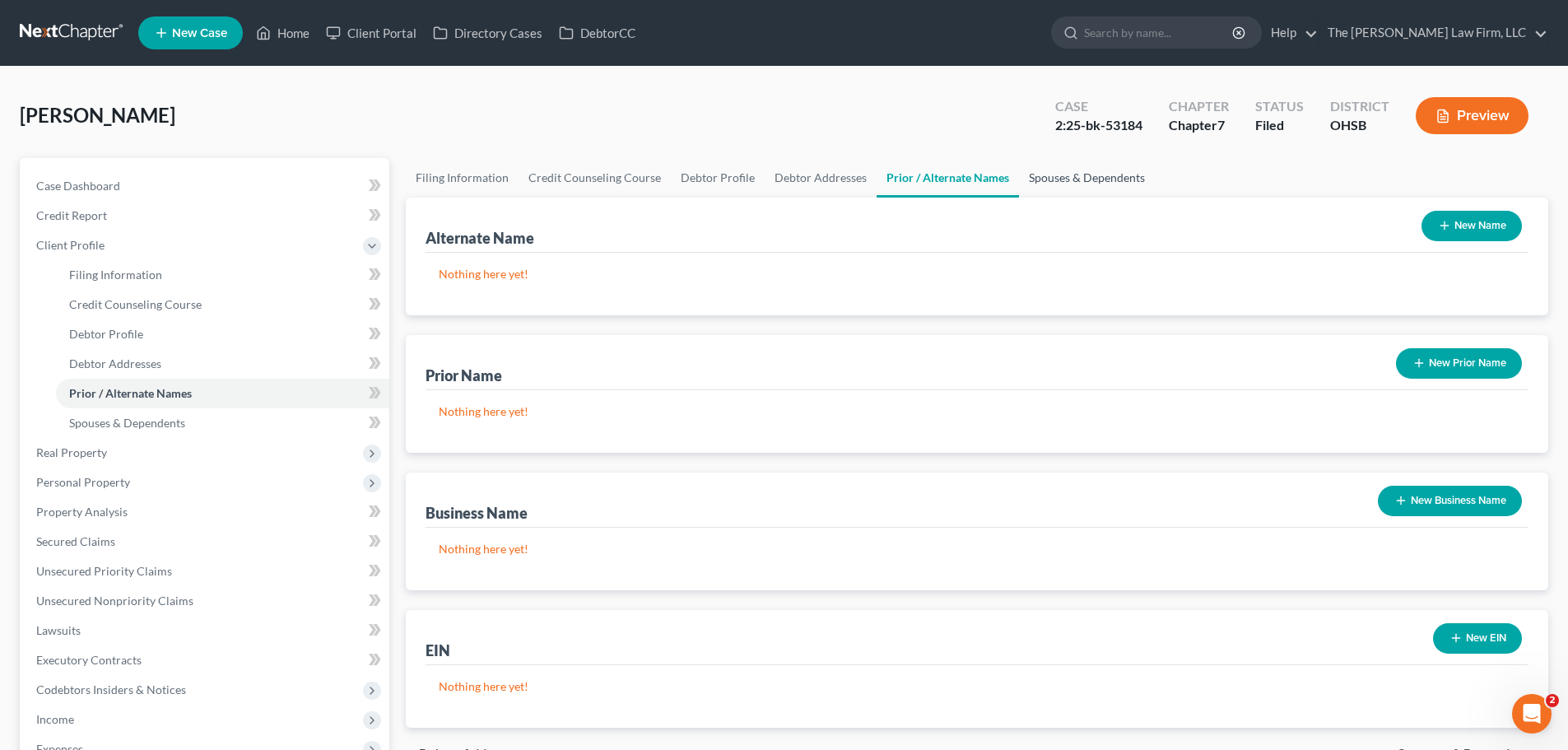
click at [1072, 178] on link "Spouses & Dependents" at bounding box center [1087, 178] width 136 height 40
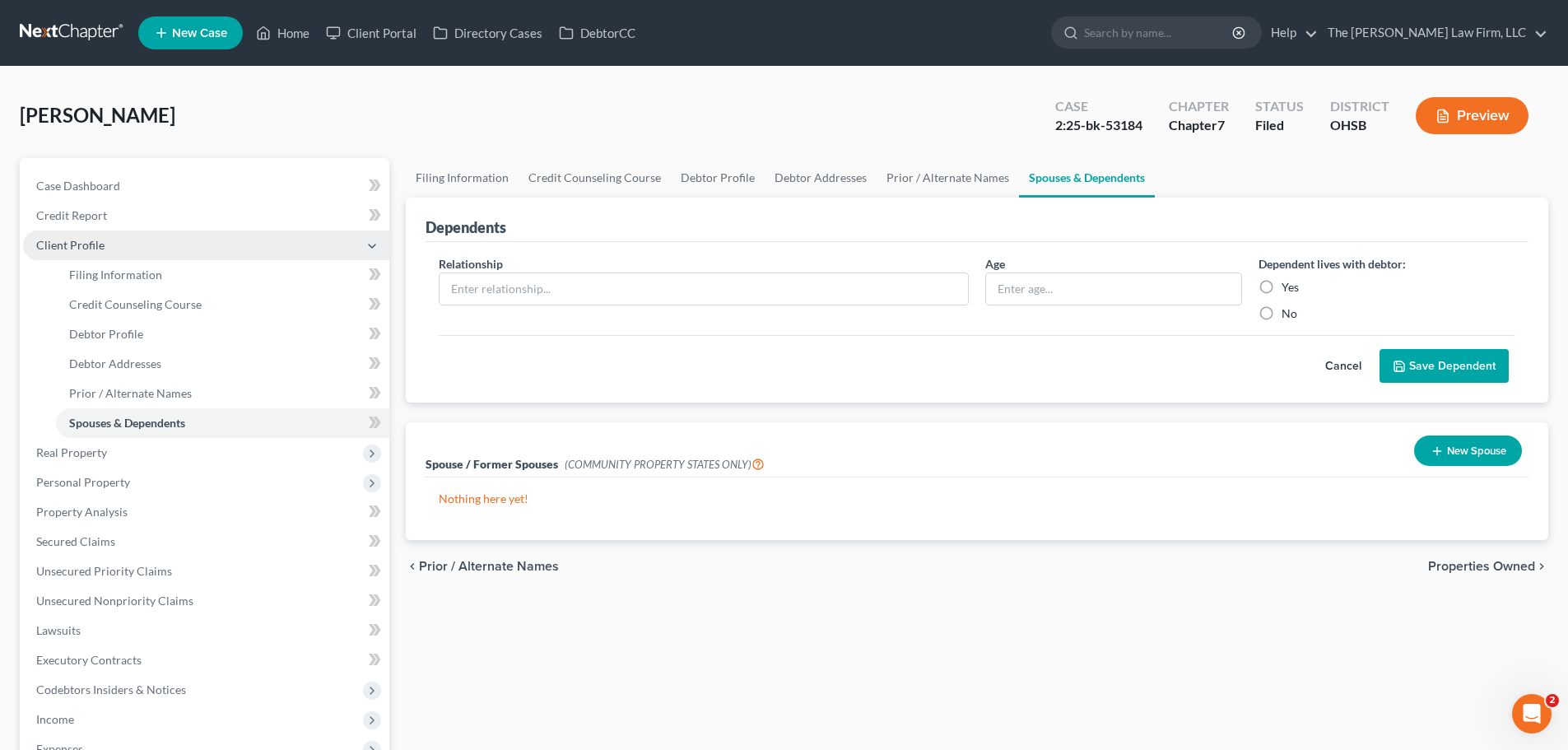
click at [67, 242] on span "Client Profile" at bounding box center [70, 245] width 68 height 14
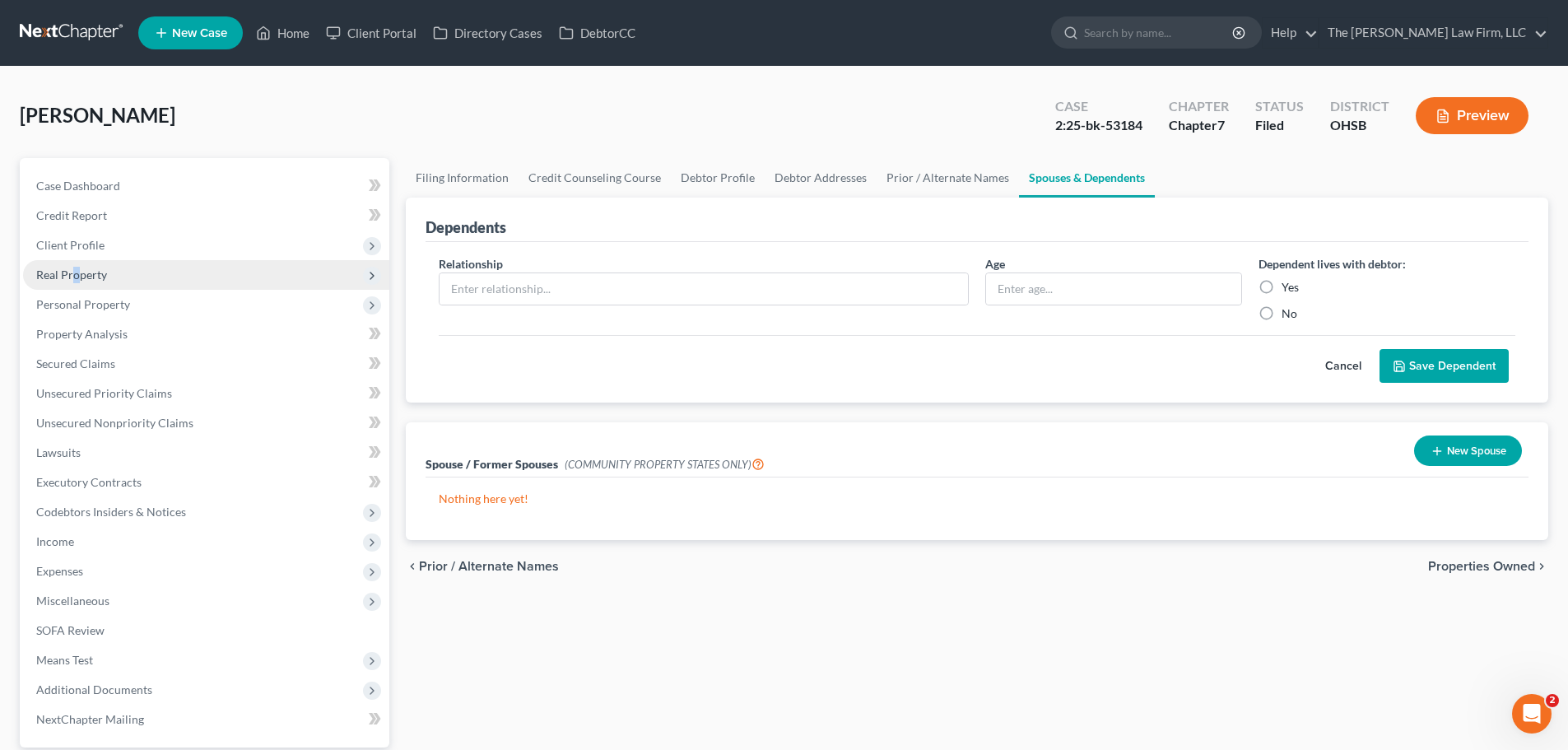
click at [77, 268] on span "Real Property" at bounding box center [71, 274] width 71 height 14
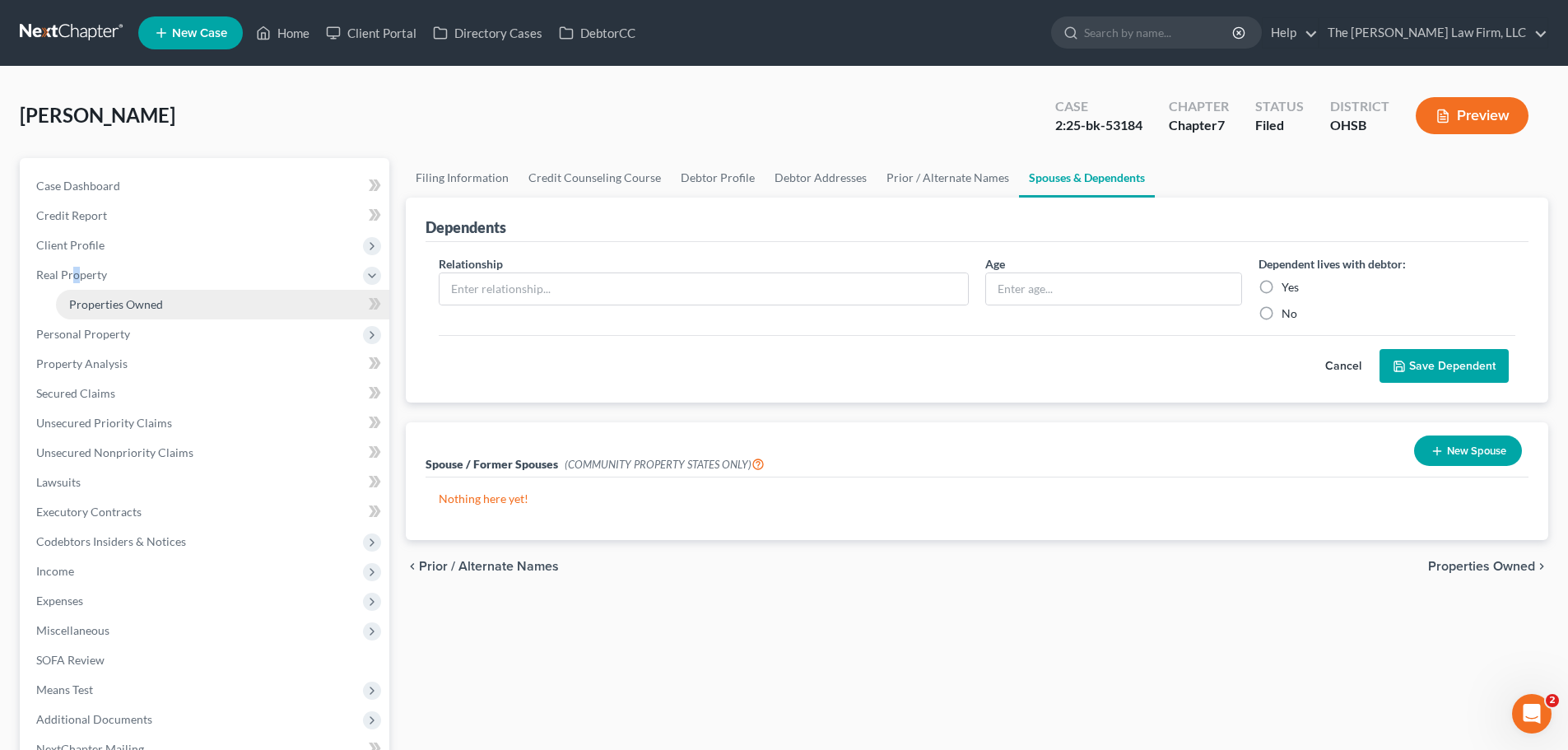
click at [97, 299] on span "Properties Owned" at bounding box center [116, 304] width 94 height 14
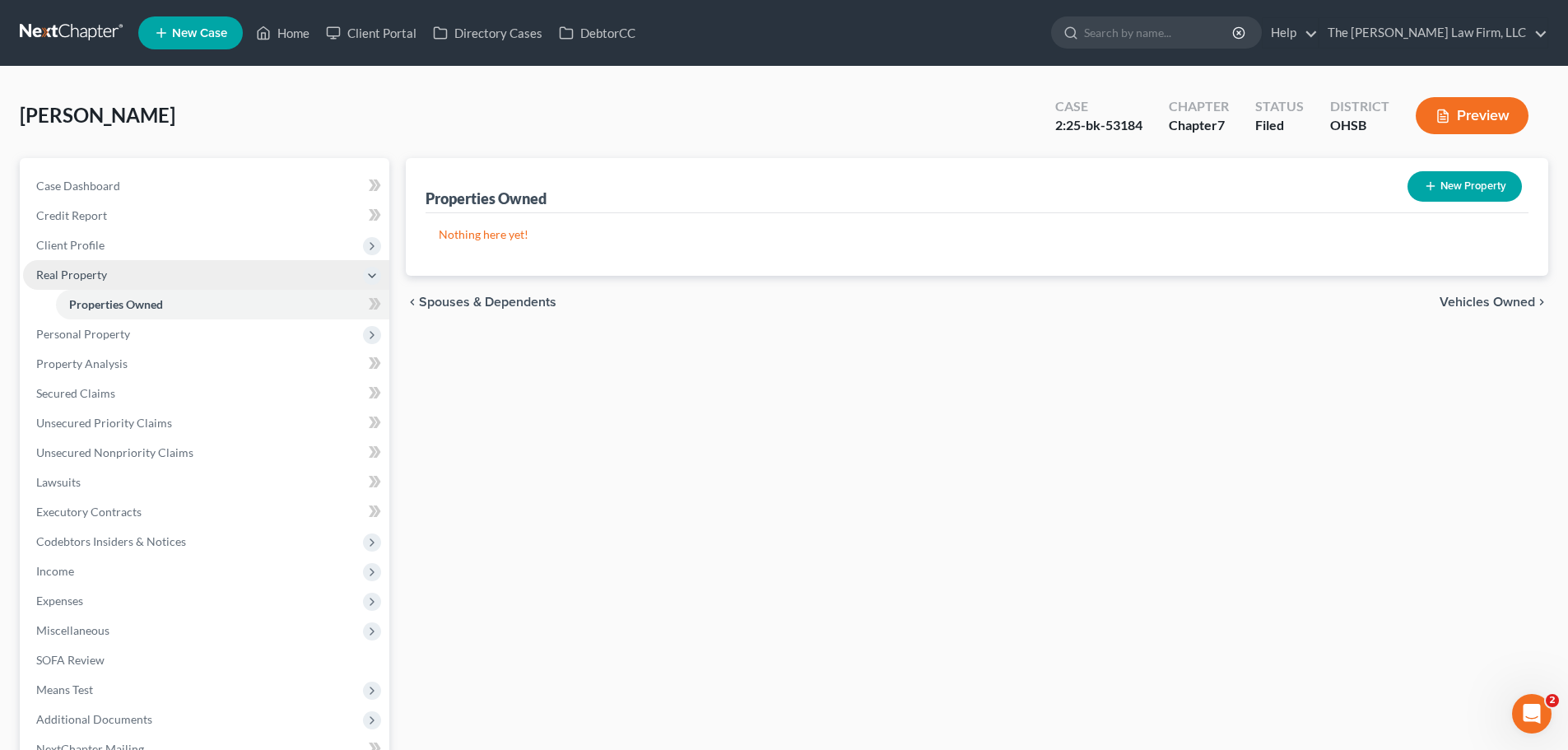
click at [86, 278] on span "Real Property" at bounding box center [71, 274] width 71 height 14
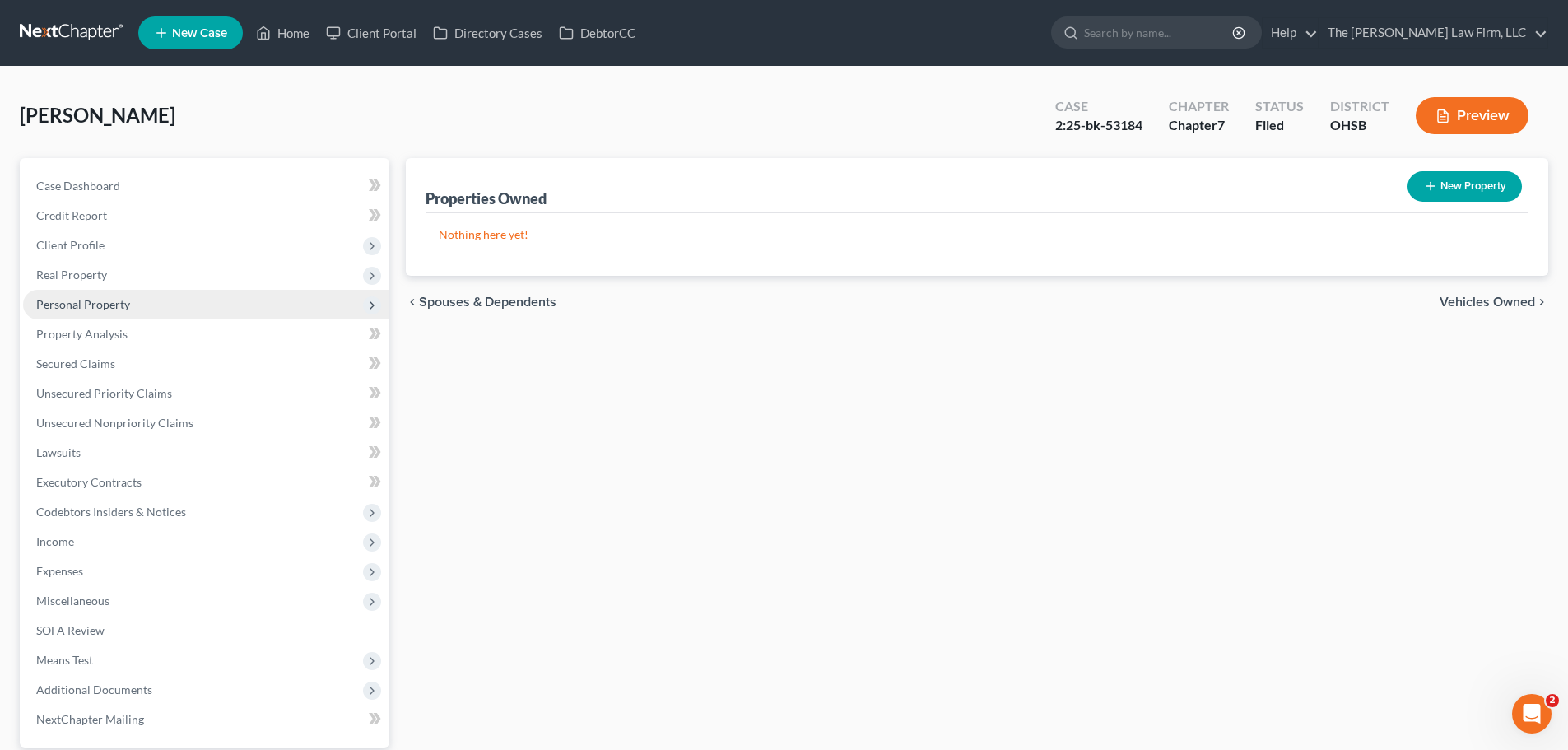
click at [89, 310] on span "Personal Property" at bounding box center [83, 304] width 94 height 14
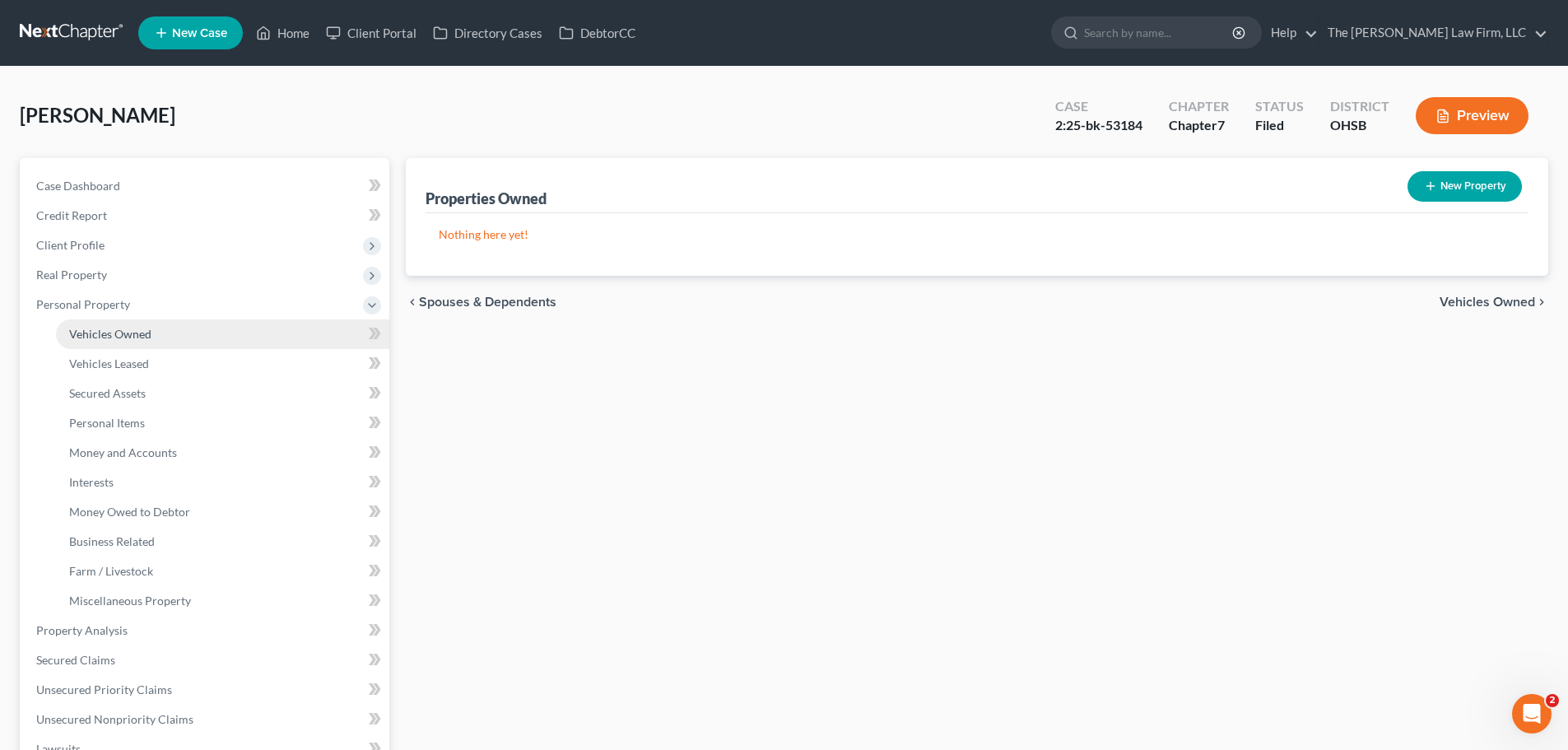
click at [105, 336] on span "Vehicles Owned" at bounding box center [110, 334] width 83 height 14
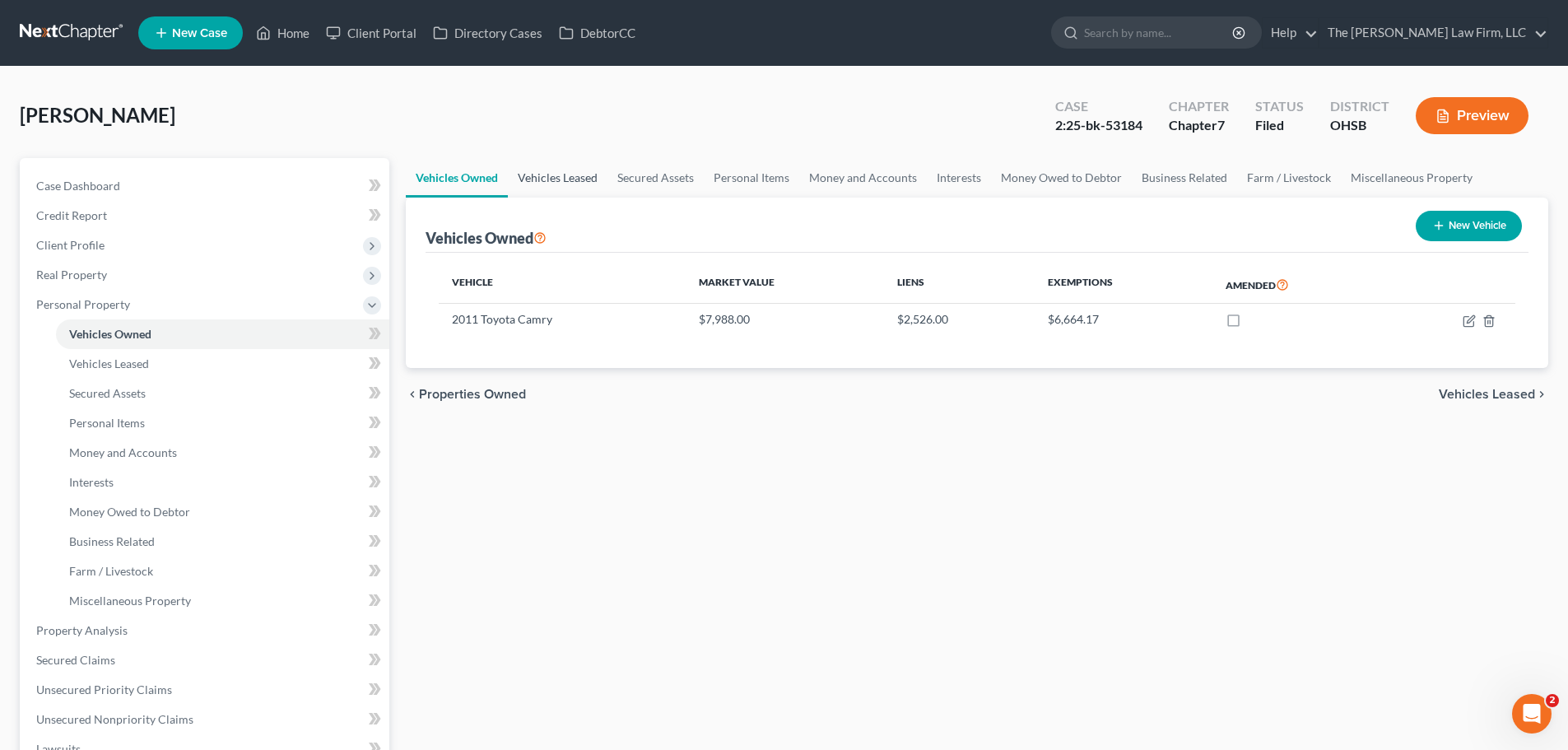
click at [575, 177] on link "Vehicles Leased" at bounding box center [558, 178] width 100 height 40
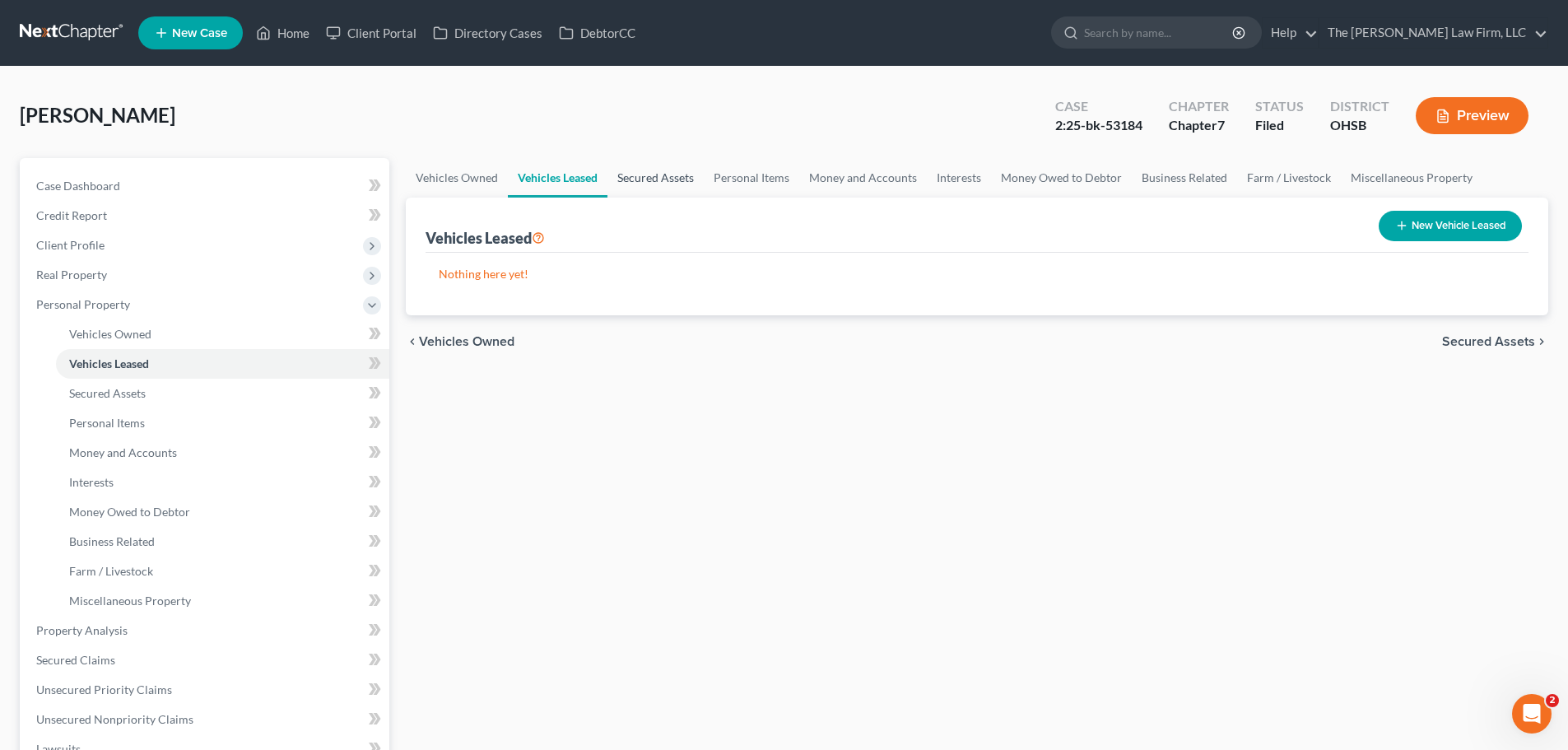
click at [652, 183] on link "Secured Assets" at bounding box center [655, 178] width 97 height 40
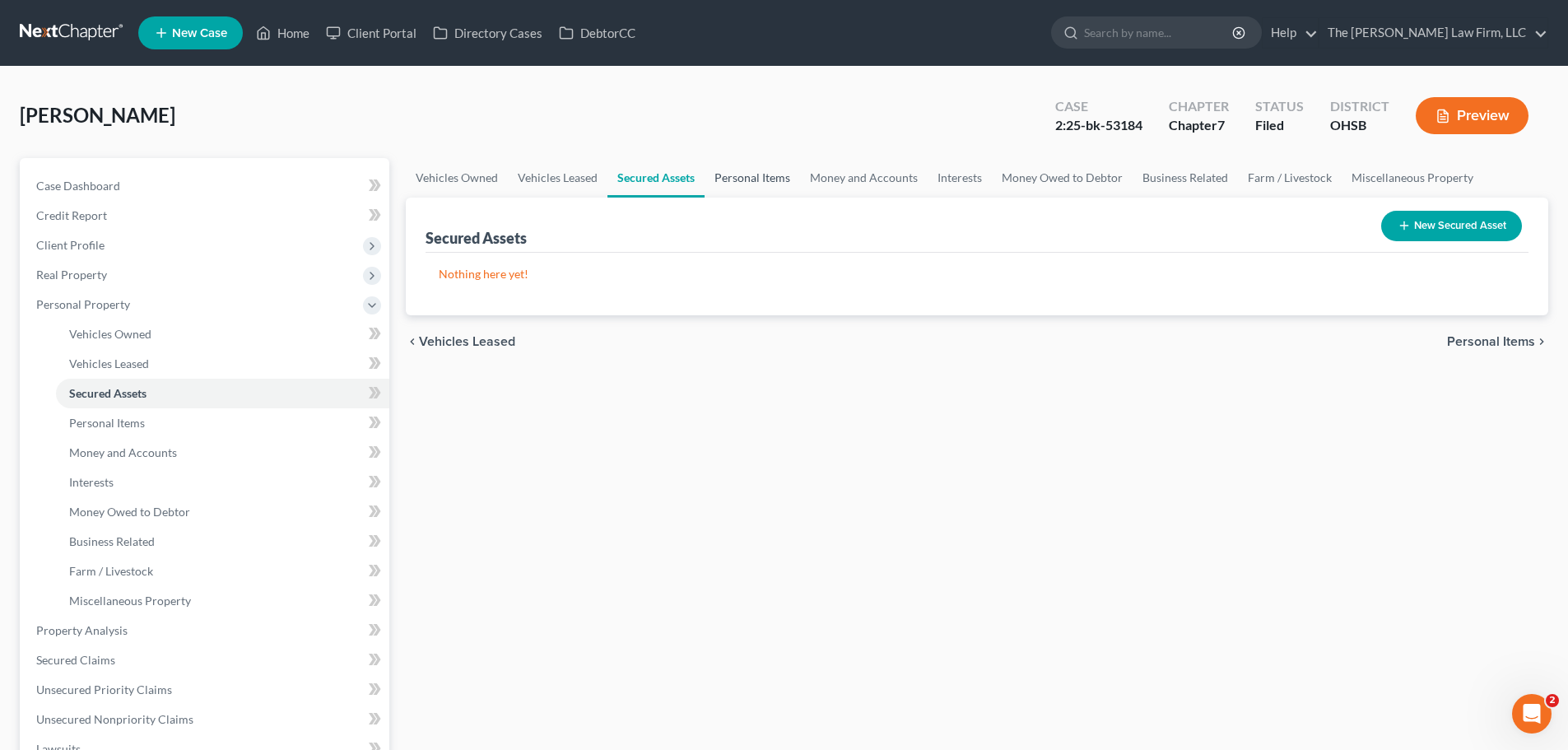
drag, startPoint x: 735, startPoint y: 175, endPoint x: 742, endPoint y: 183, distance: 10.6
click at [736, 175] on link "Personal Items" at bounding box center [752, 178] width 96 height 40
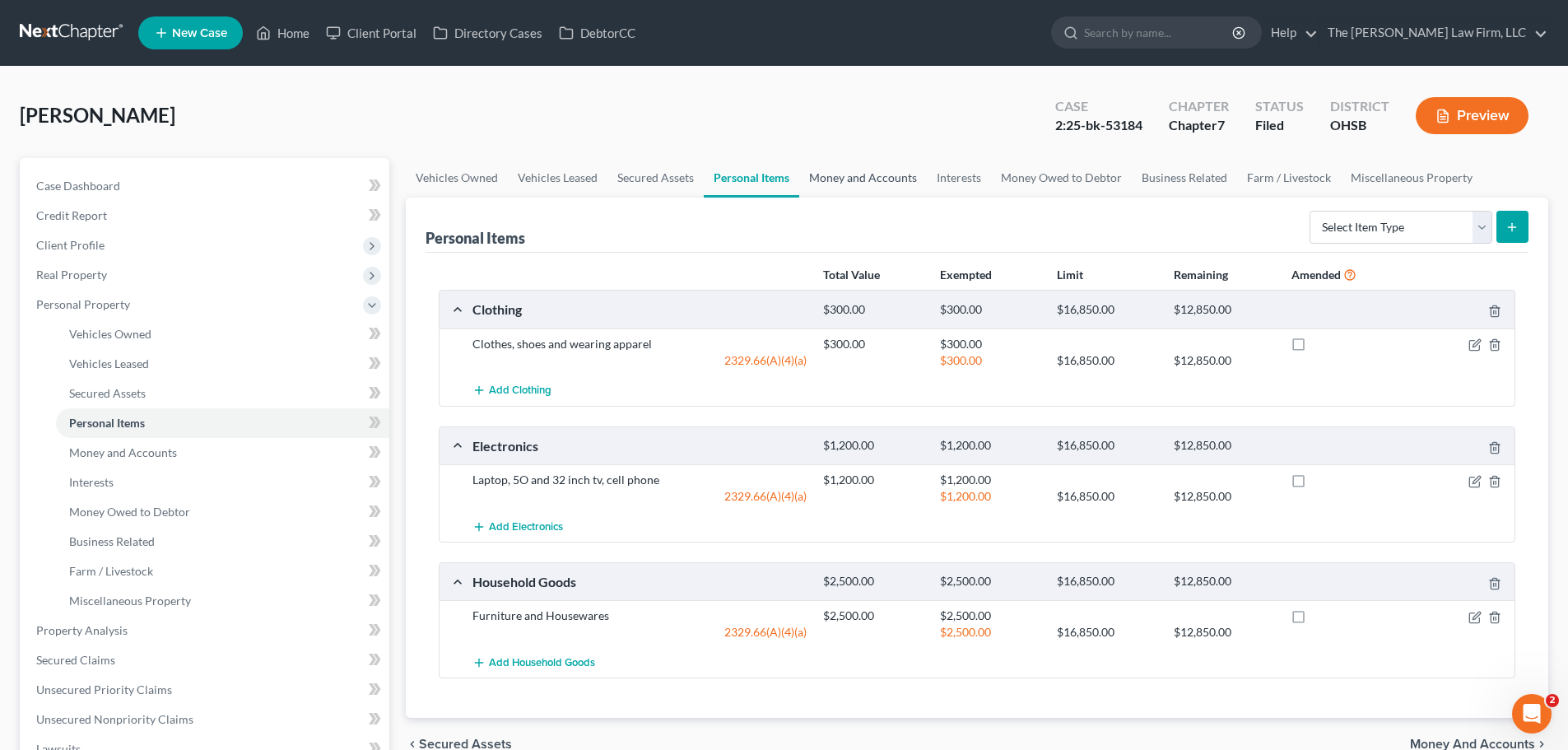
click at [865, 171] on link "Money and Accounts" at bounding box center [863, 178] width 128 height 40
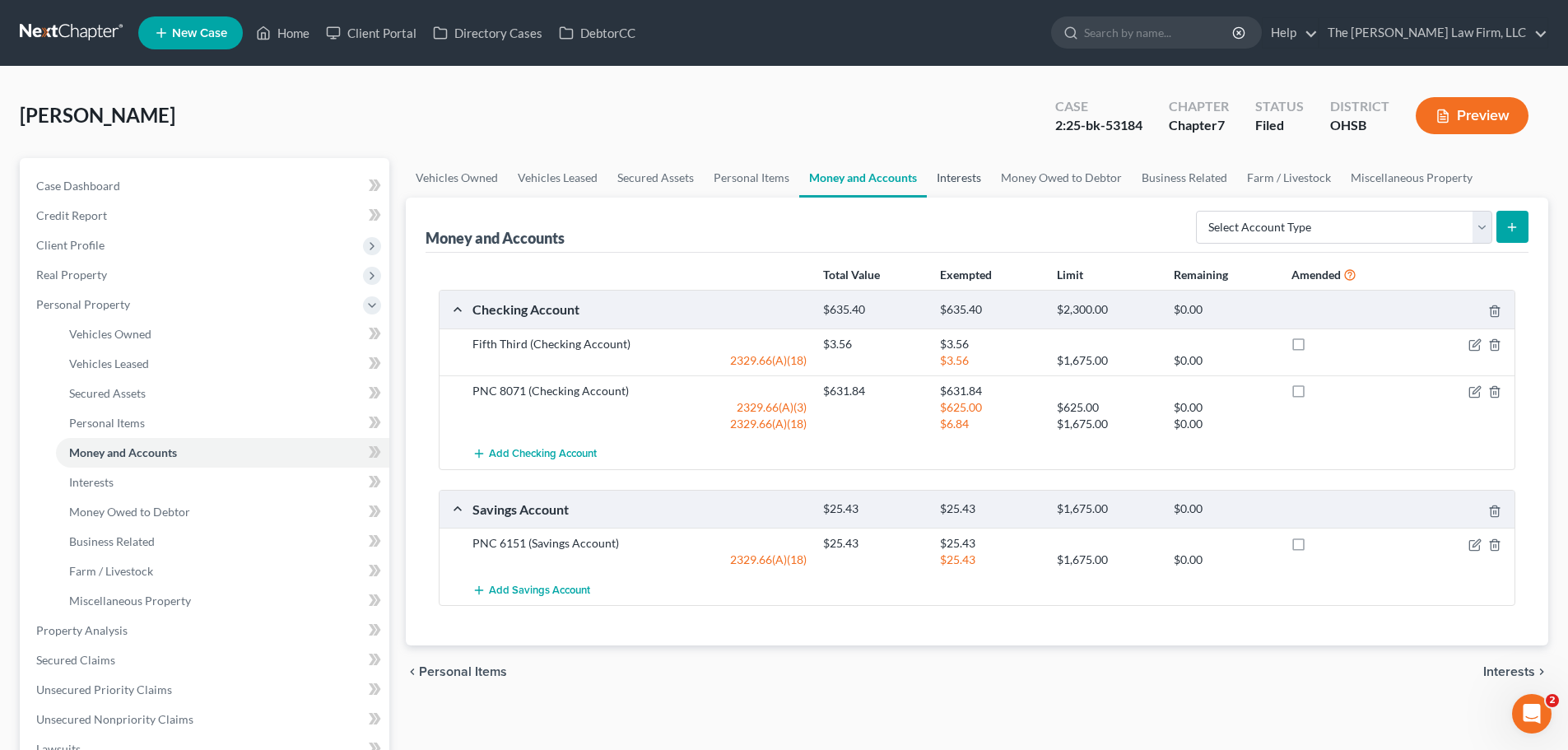
click at [955, 180] on link "Interests" at bounding box center [959, 178] width 64 height 40
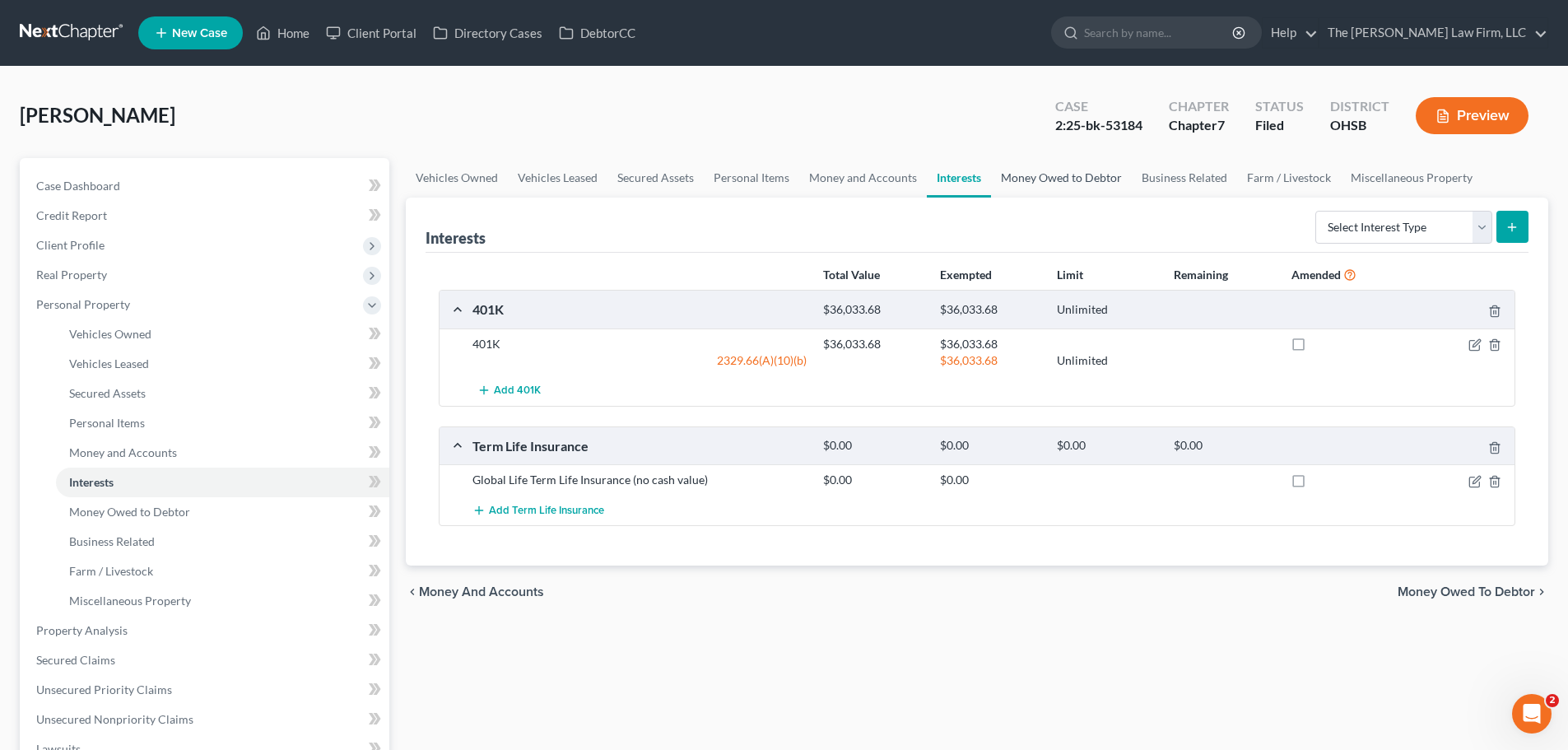
click at [1058, 181] on link "Money Owed to Debtor" at bounding box center [1061, 178] width 141 height 40
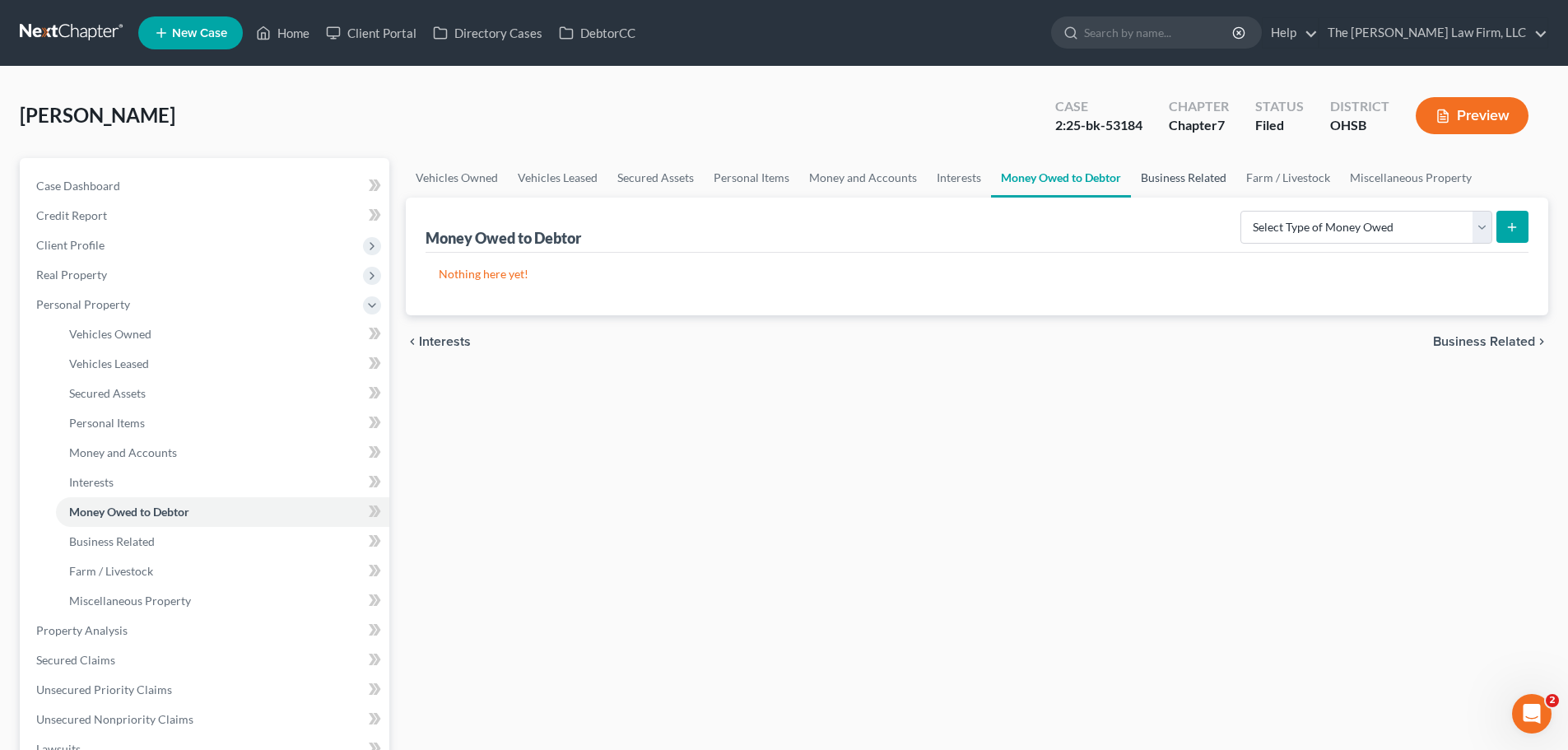
click at [1180, 177] on link "Business Related" at bounding box center [1184, 178] width 106 height 40
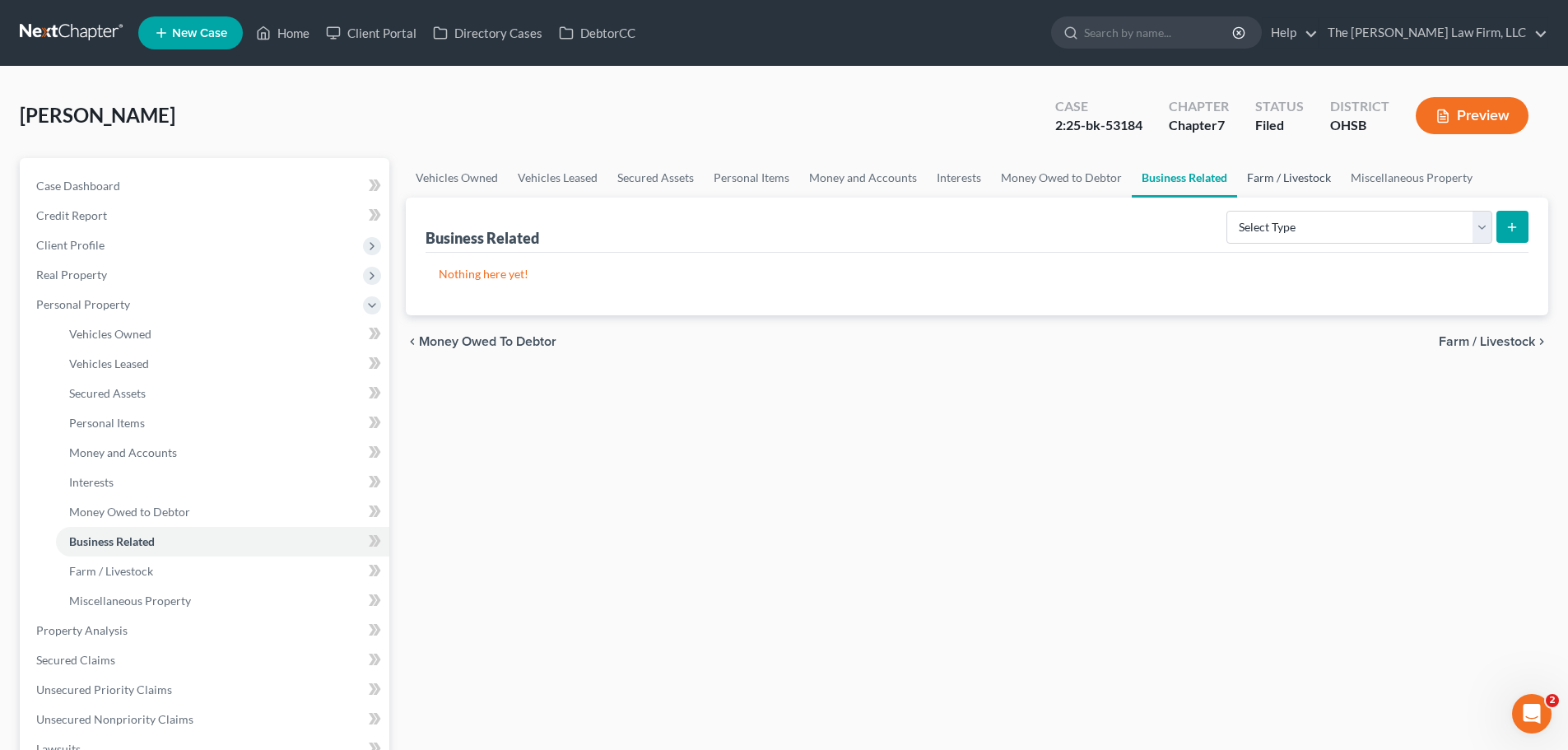
click at [1285, 178] on link "Farm / Livestock" at bounding box center [1289, 178] width 104 height 40
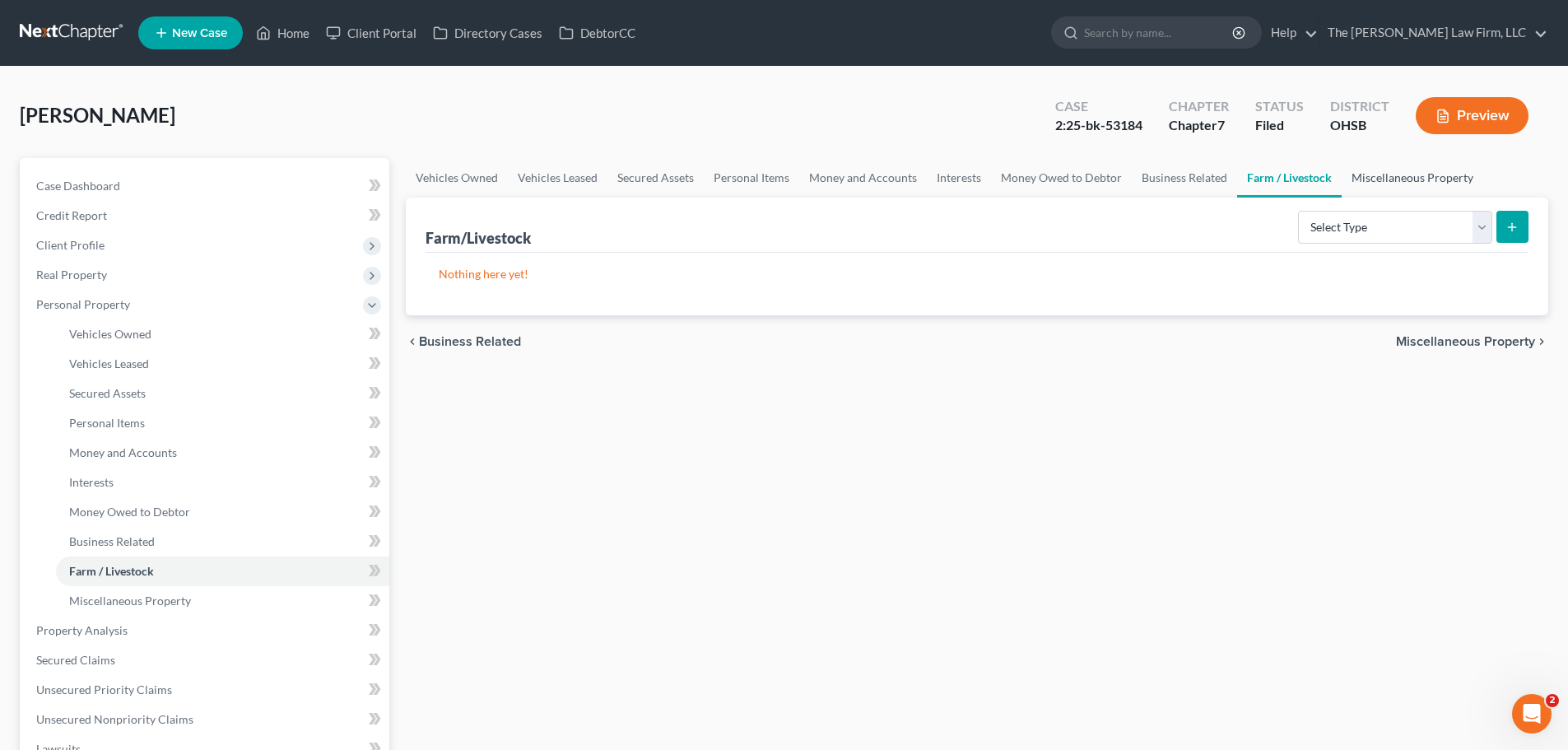
click at [1375, 178] on link "Miscellaneous Property" at bounding box center [1412, 178] width 142 height 40
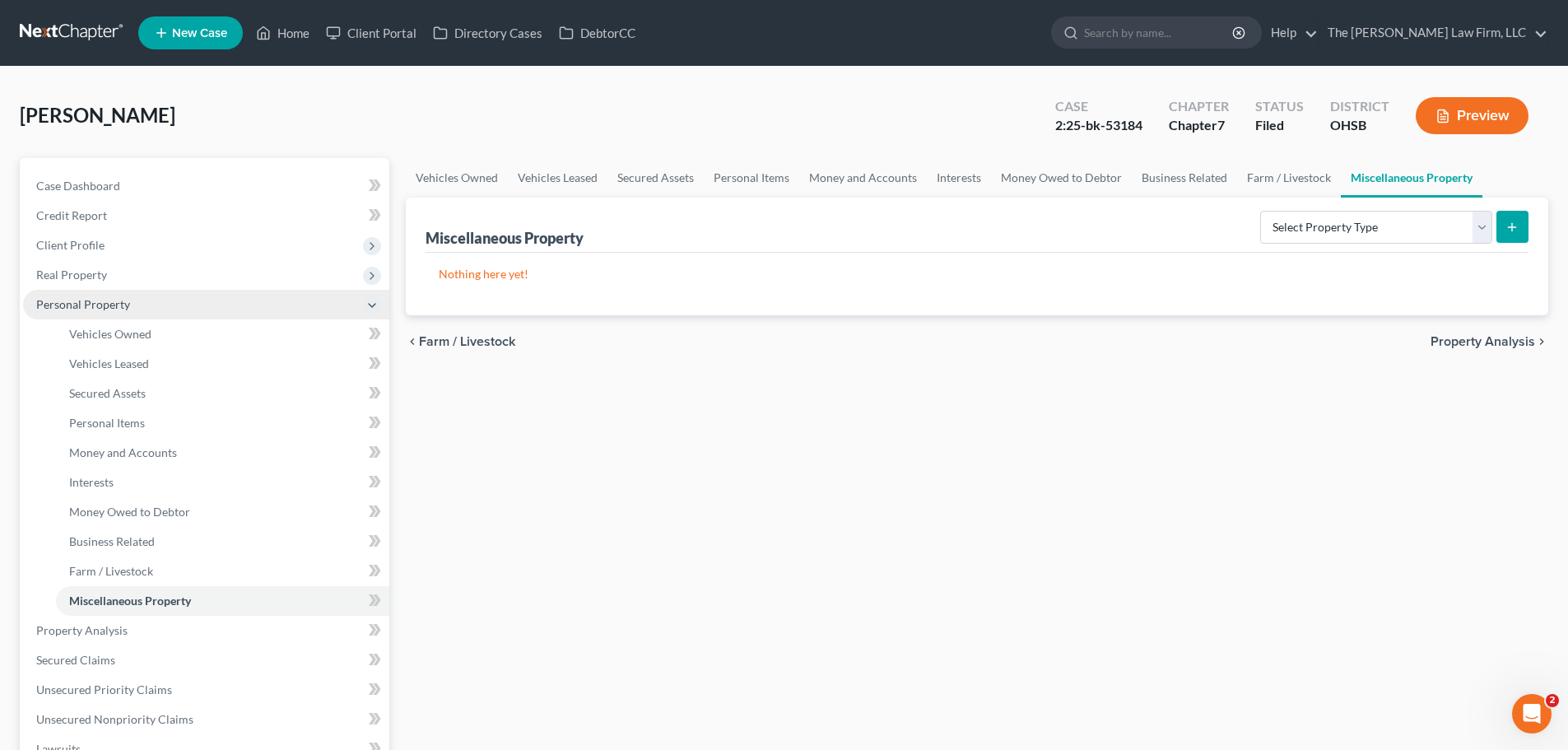
click at [87, 301] on span "Personal Property" at bounding box center [83, 304] width 94 height 14
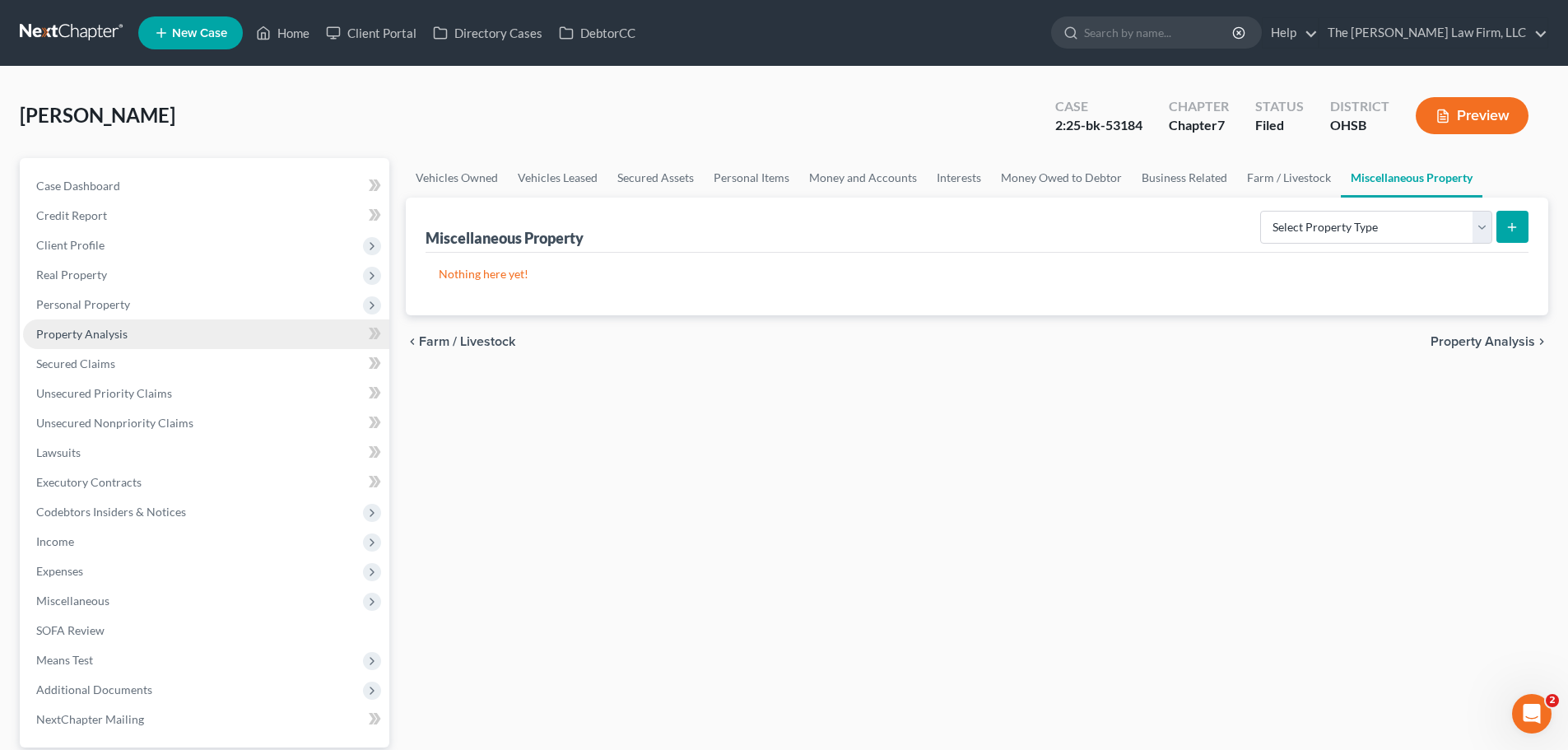
click at [83, 333] on span "Property Analysis" at bounding box center [82, 334] width 92 height 14
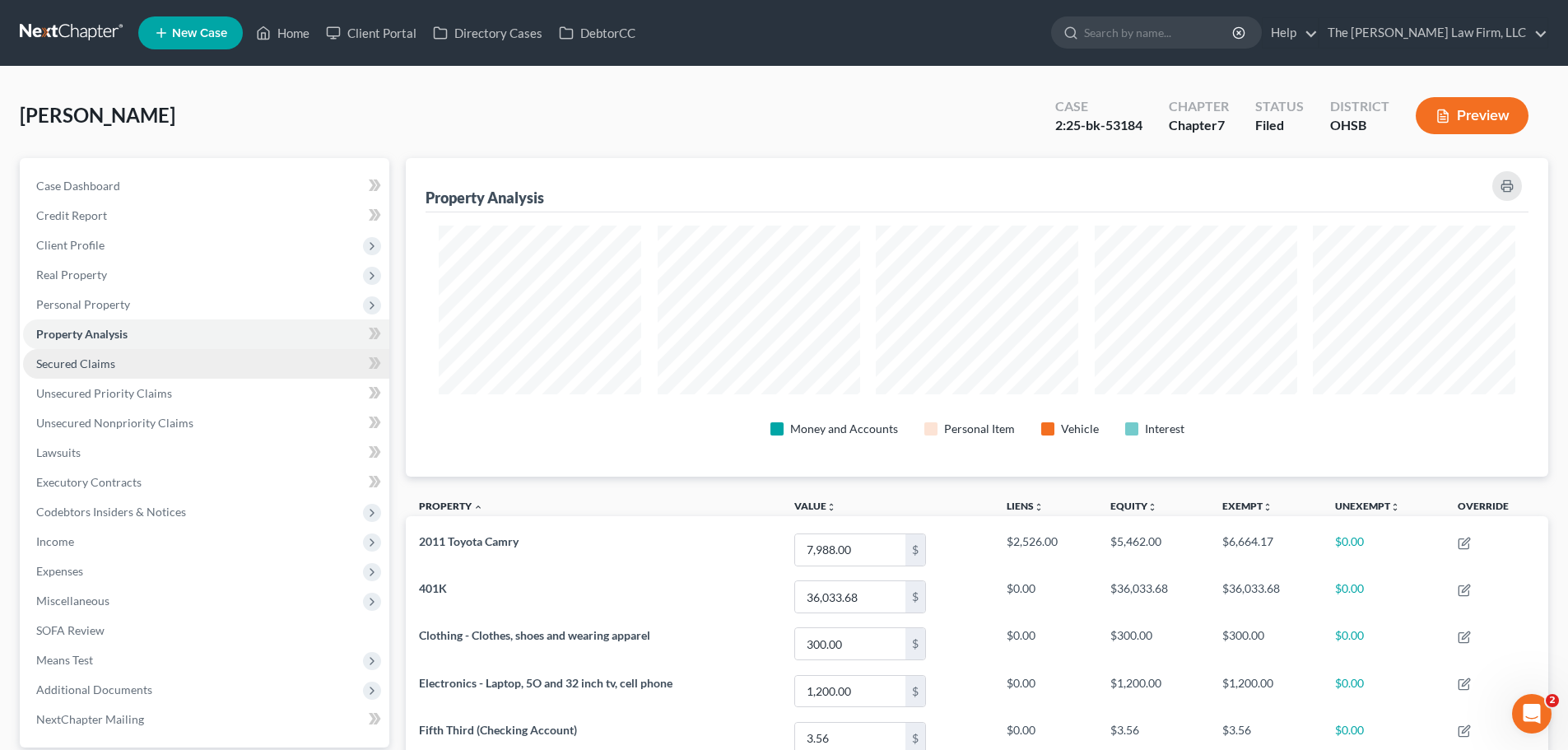
scroll to position [318, 1142]
click at [92, 363] on span "Secured Claims" at bounding box center [75, 363] width 79 height 14
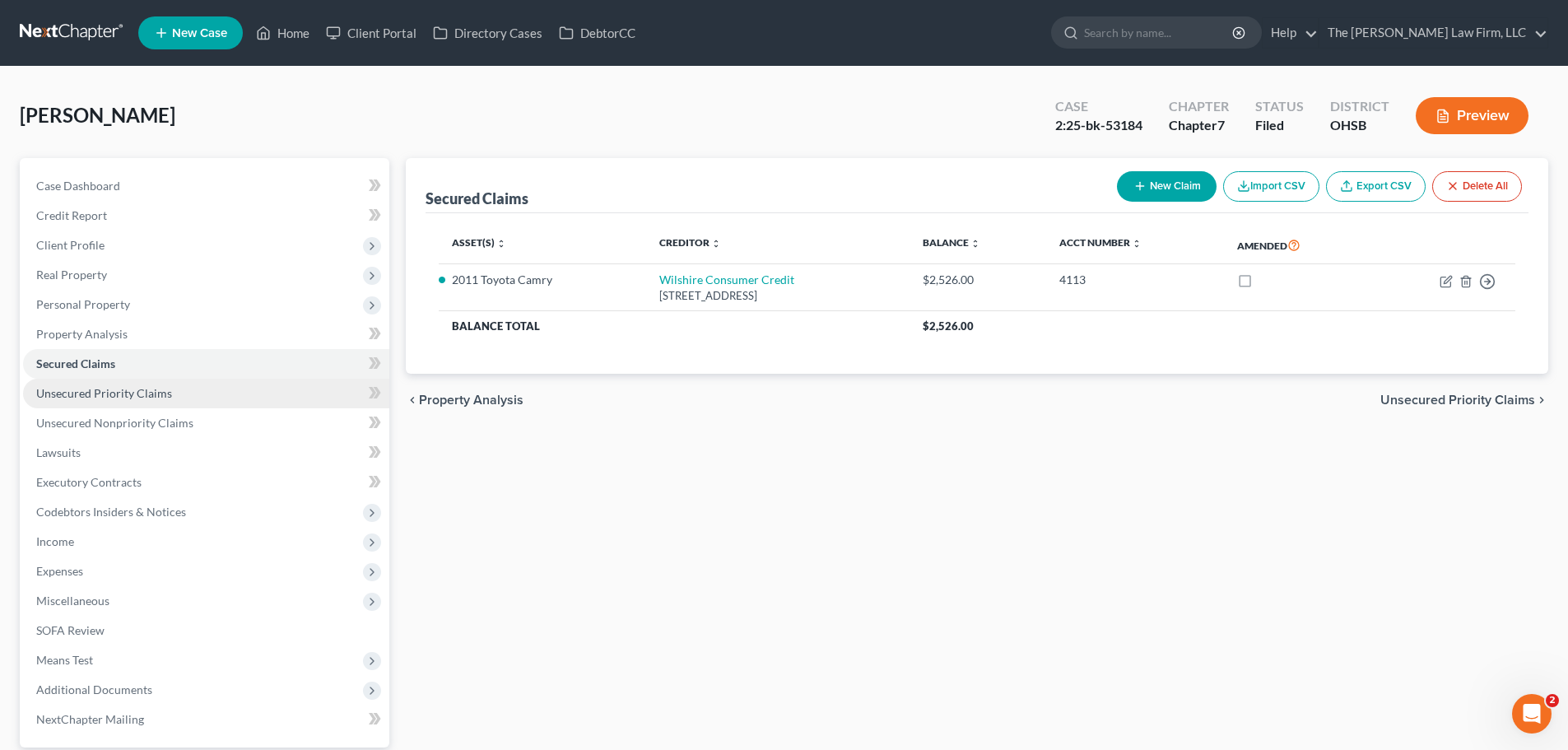
click at [107, 396] on span "Unsecured Priority Claims" at bounding box center [104, 393] width 136 height 14
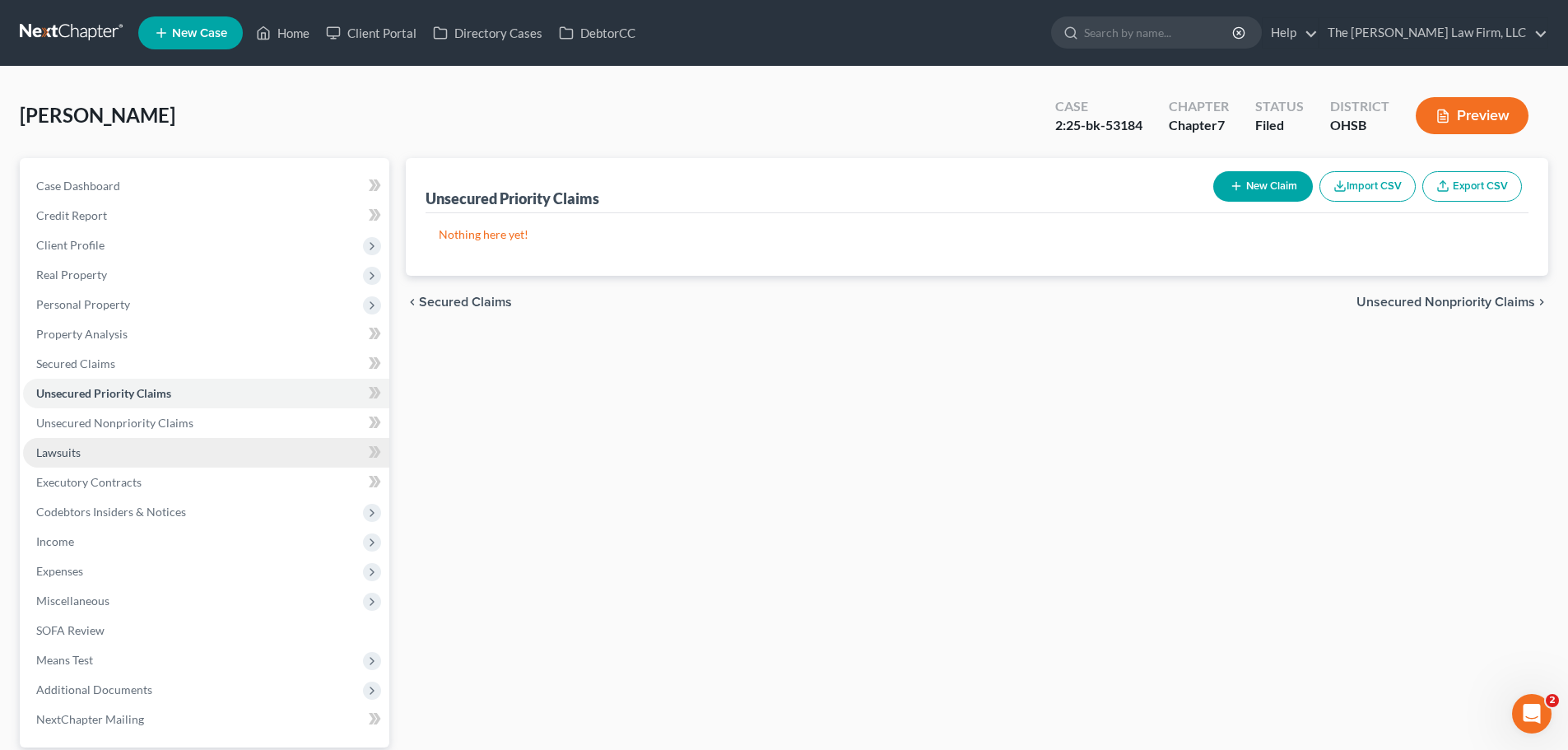
click at [79, 461] on link "Lawsuits" at bounding box center [205, 453] width 366 height 30
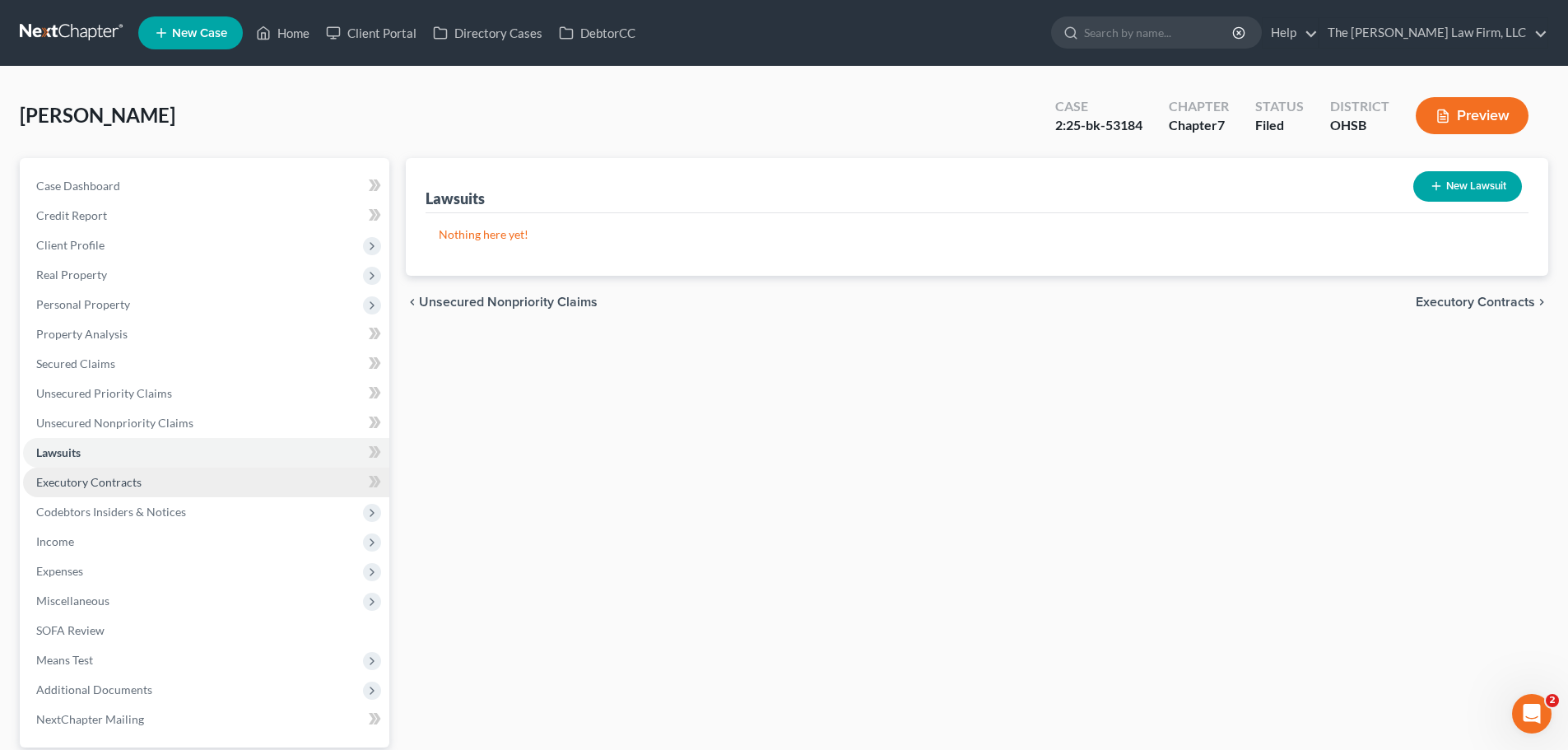
click at [101, 478] on span "Executory Contracts" at bounding box center [89, 482] width 106 height 14
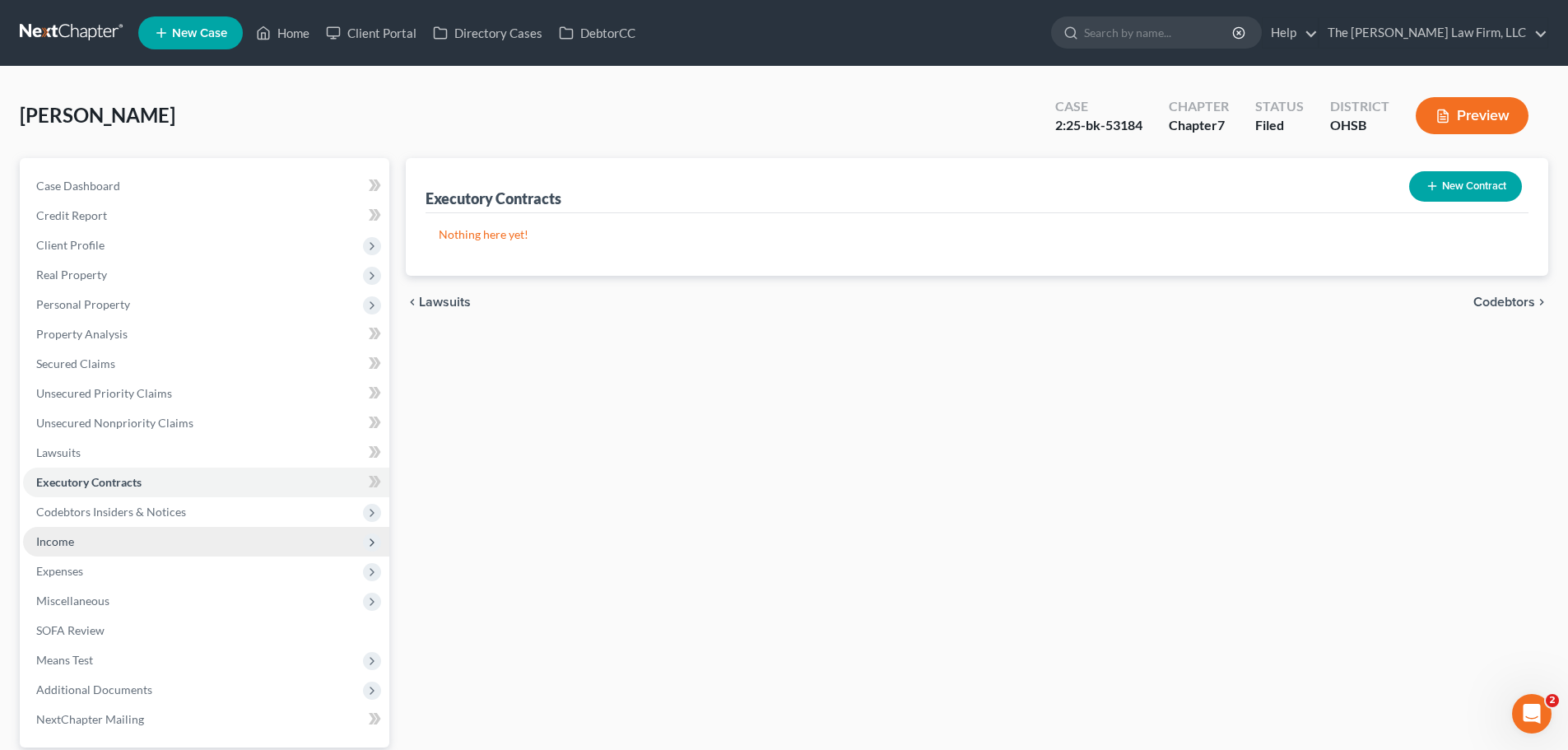
click at [48, 544] on span "Income" at bounding box center [55, 542] width 38 height 14
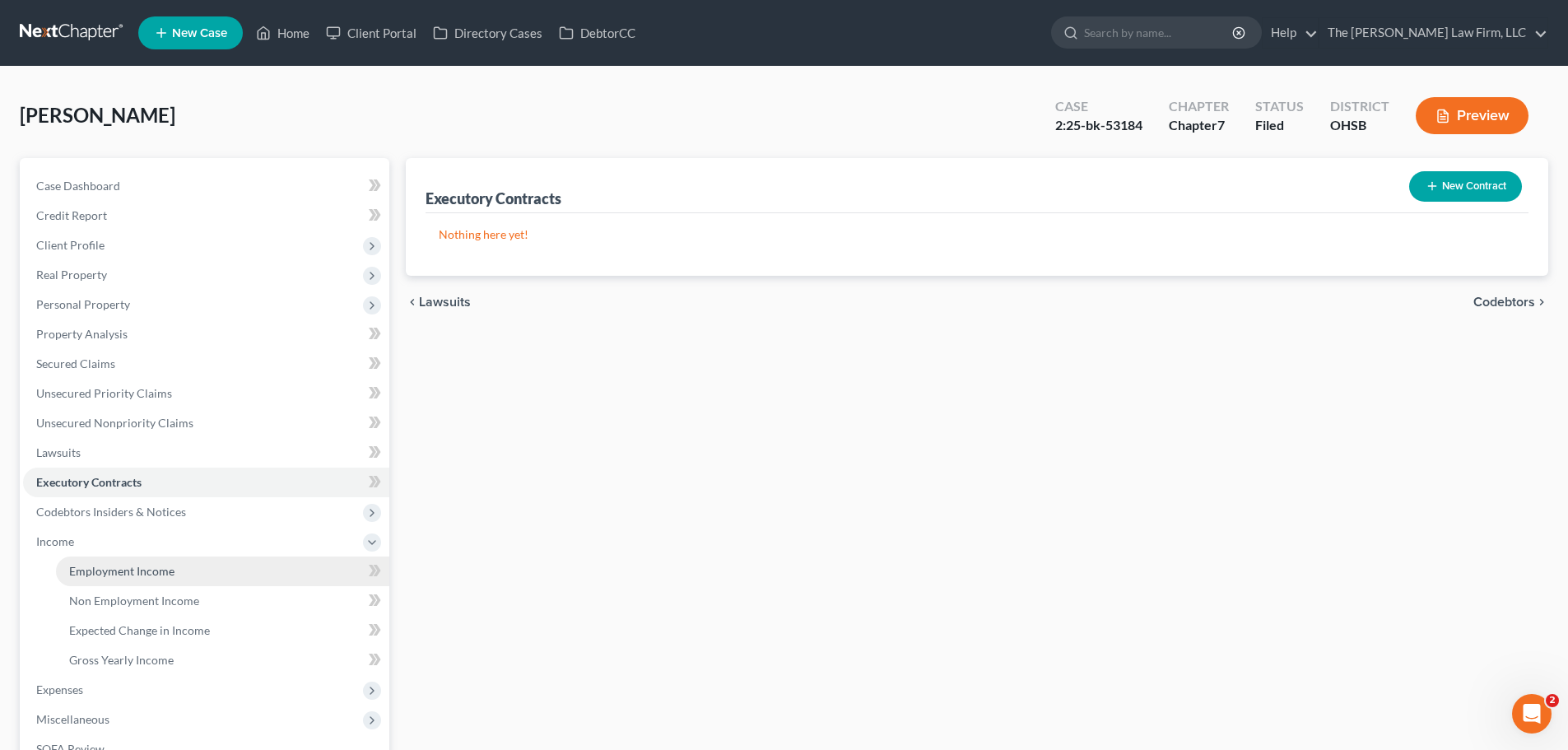
click at [109, 577] on link "Employment Income" at bounding box center [222, 571] width 333 height 30
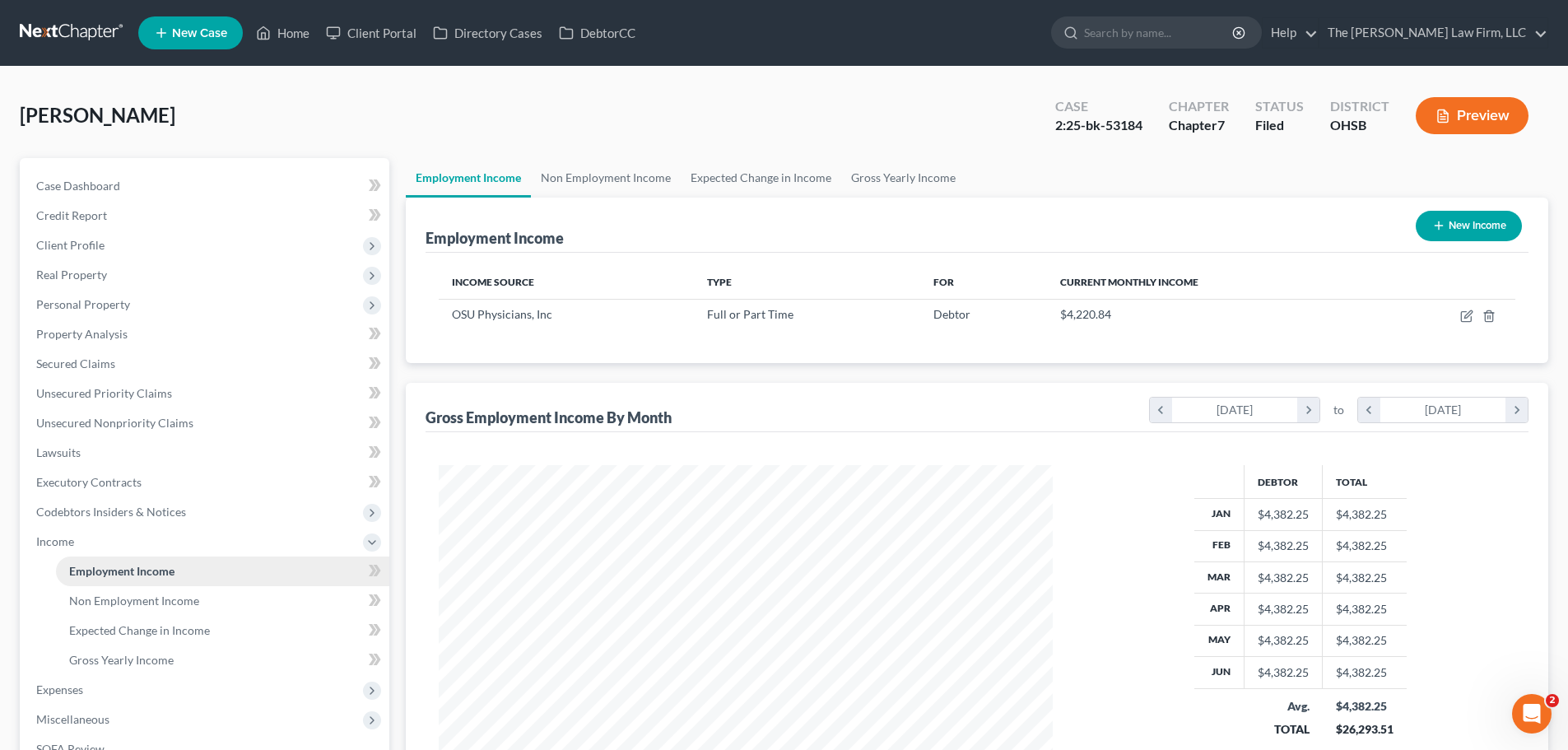
scroll to position [307, 647]
click at [620, 182] on link "Non Employment Income" at bounding box center [605, 178] width 150 height 40
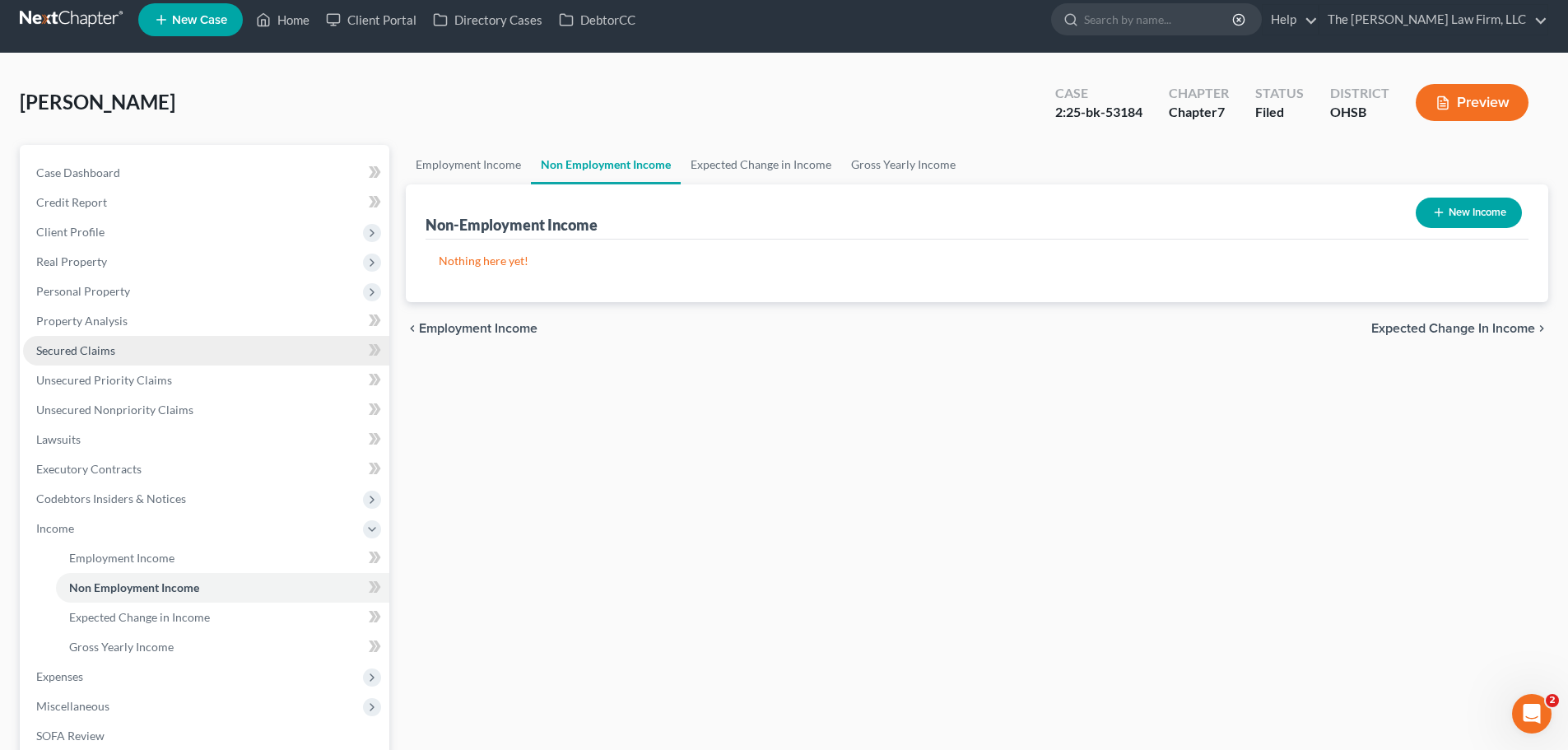
scroll to position [165, 0]
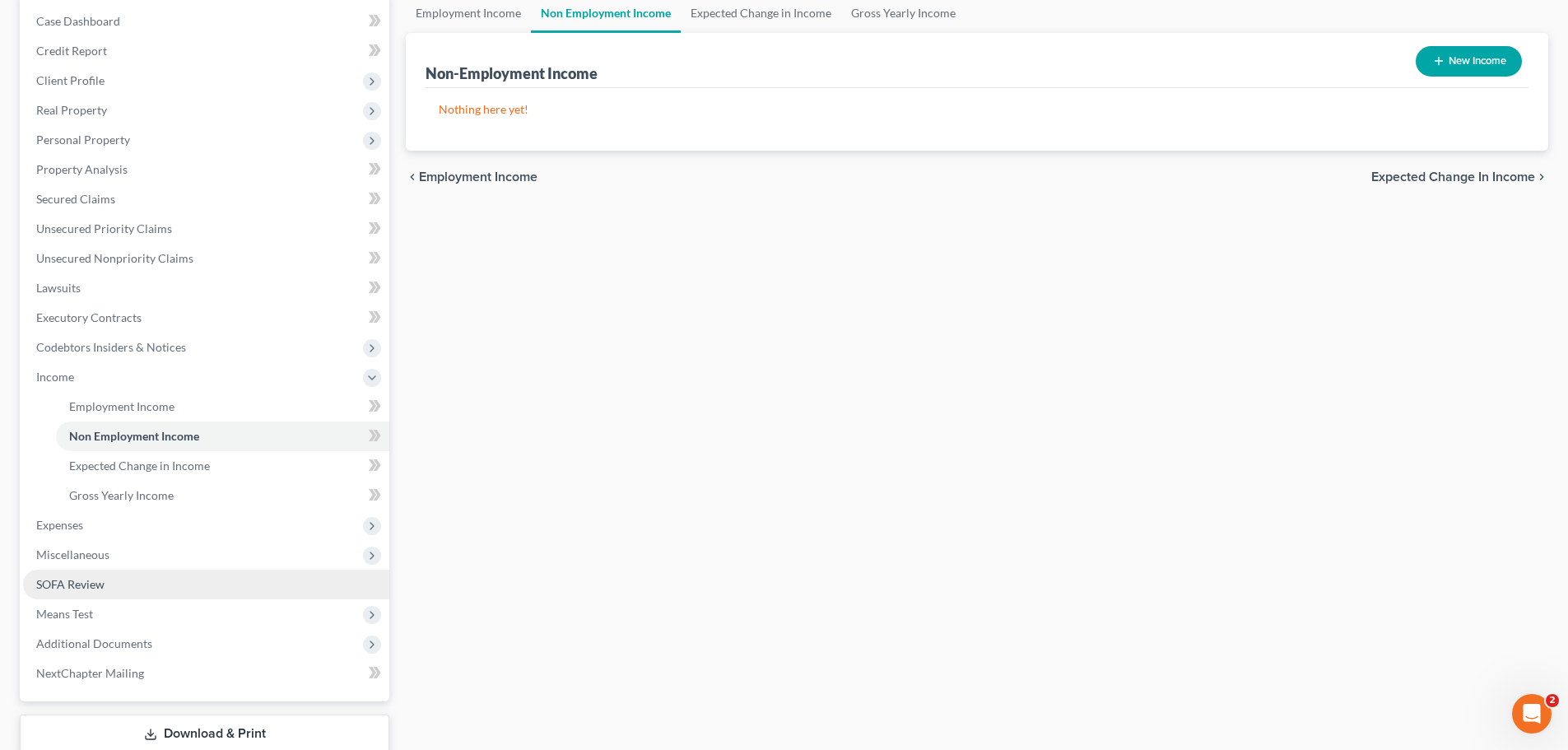
click at [59, 585] on span "SOFA Review" at bounding box center [70, 584] width 68 height 14
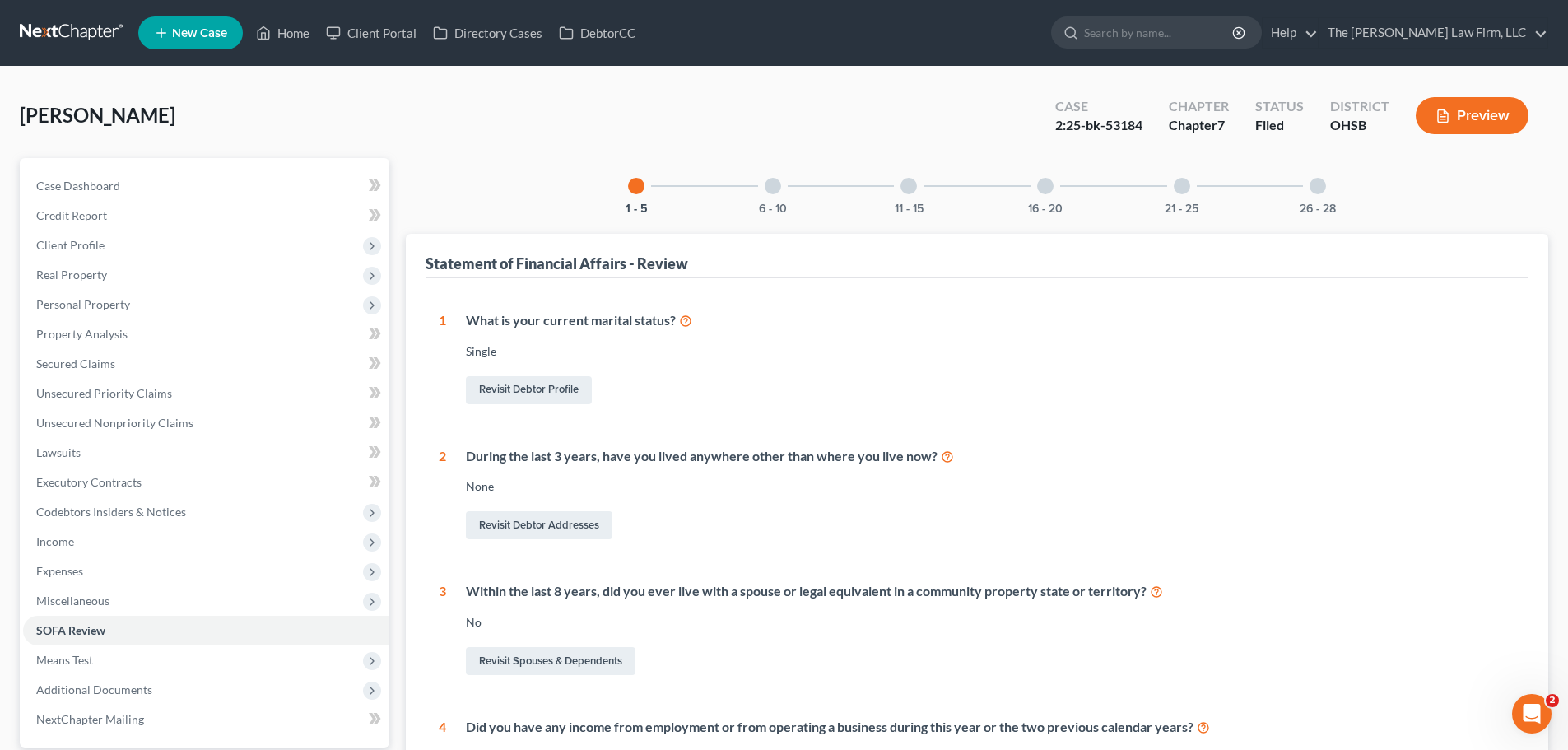
click at [1047, 188] on div at bounding box center [1045, 186] width 17 height 17
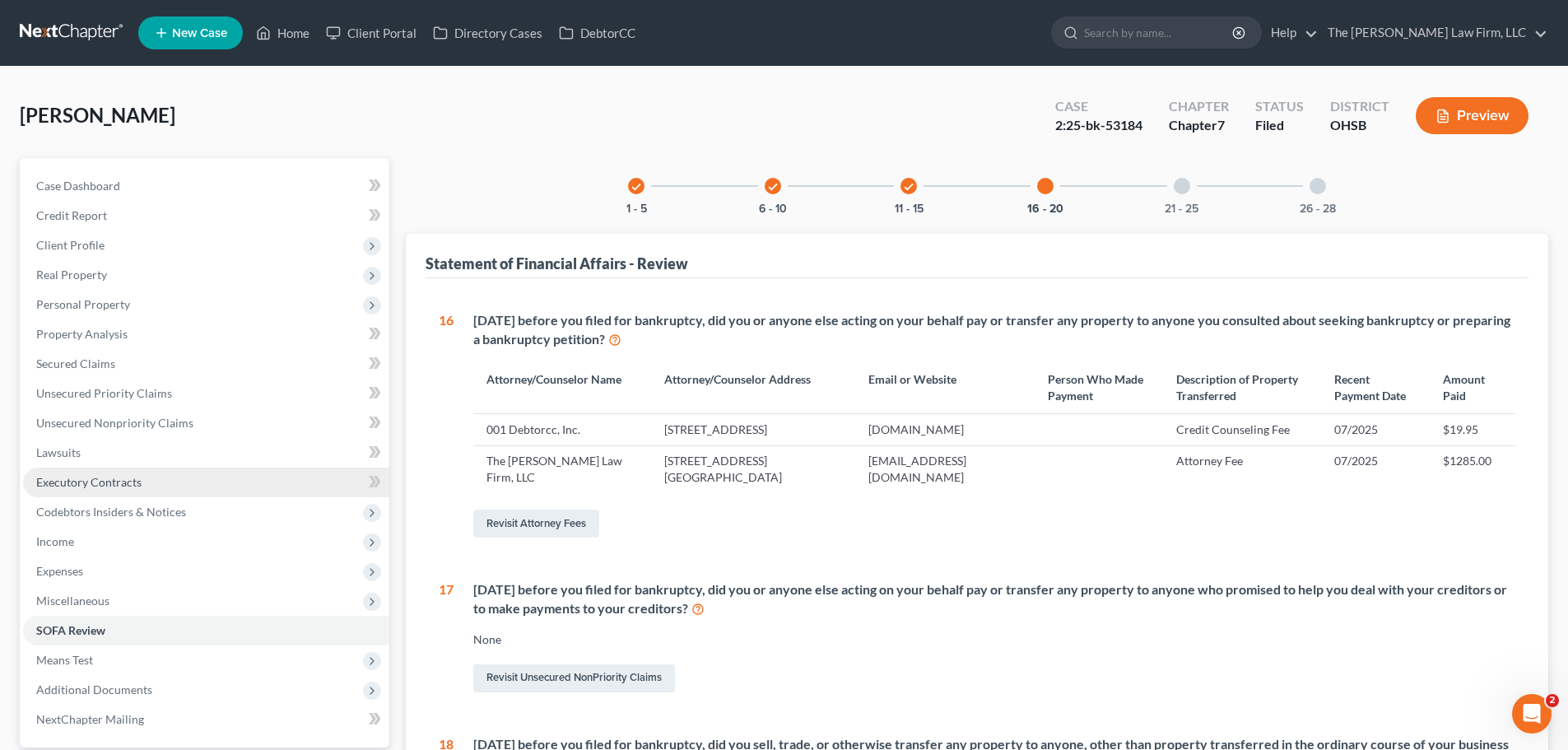
scroll to position [494, 0]
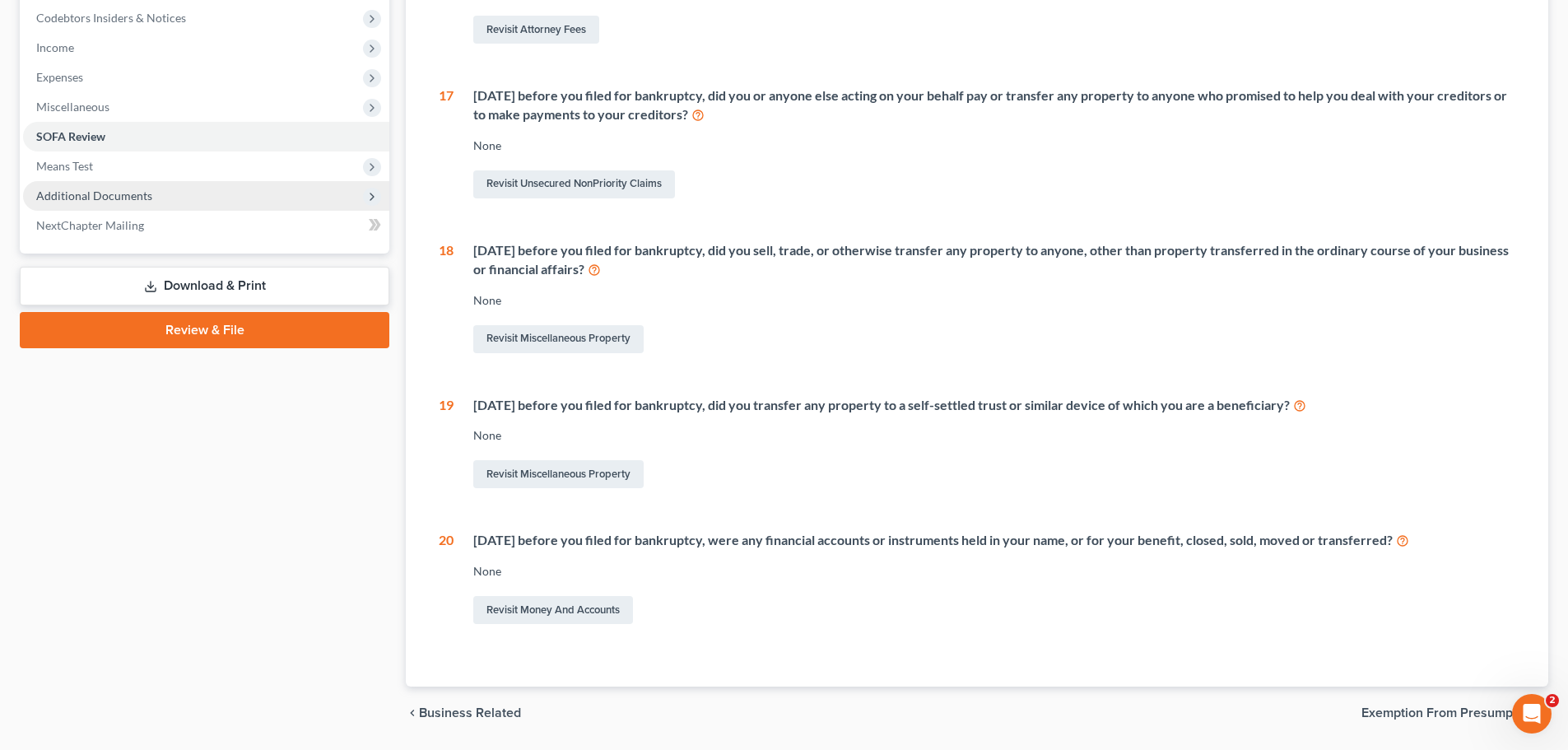
click at [110, 193] on span "Additional Documents" at bounding box center [94, 195] width 116 height 14
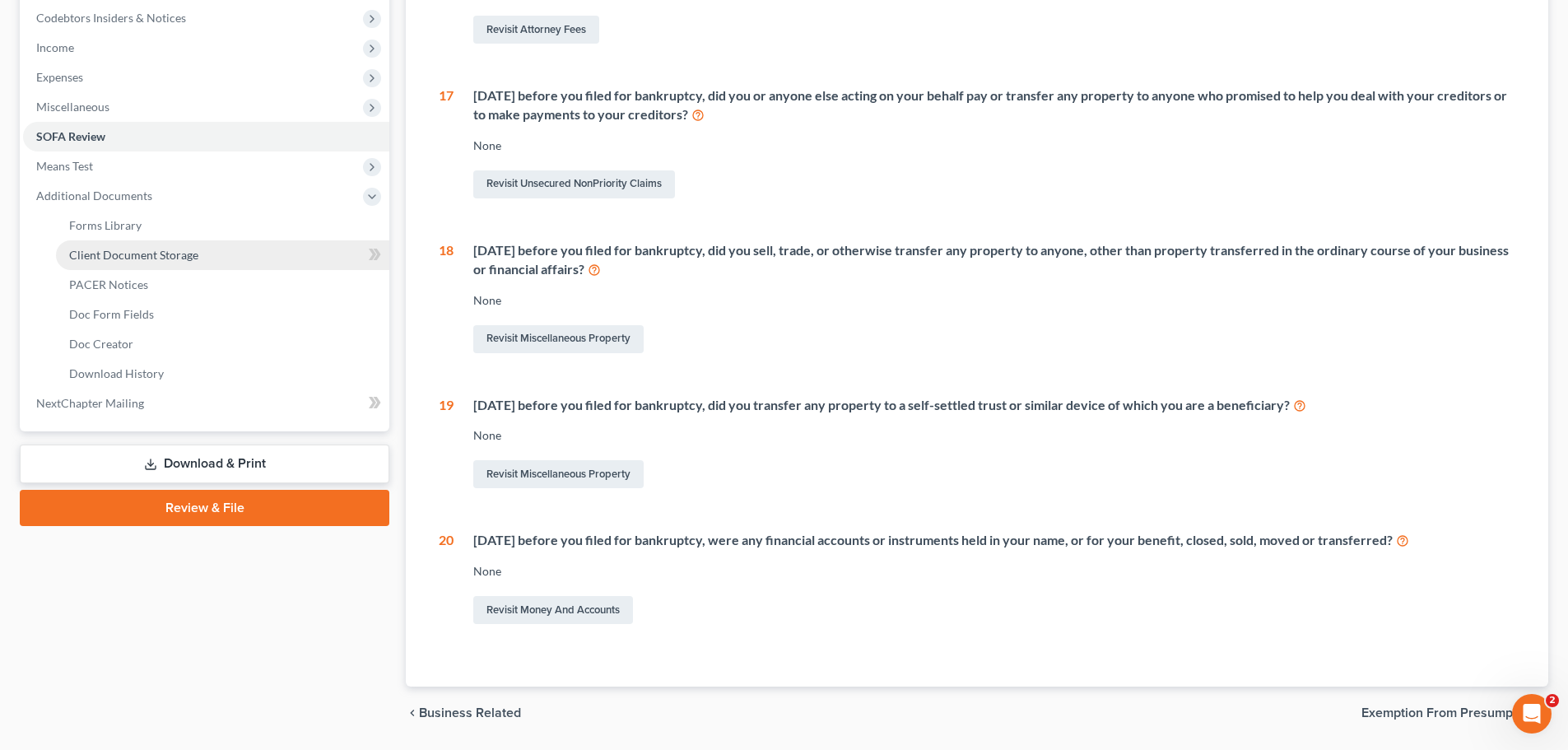
click at [130, 248] on span "Client Document Storage" at bounding box center [134, 254] width 130 height 14
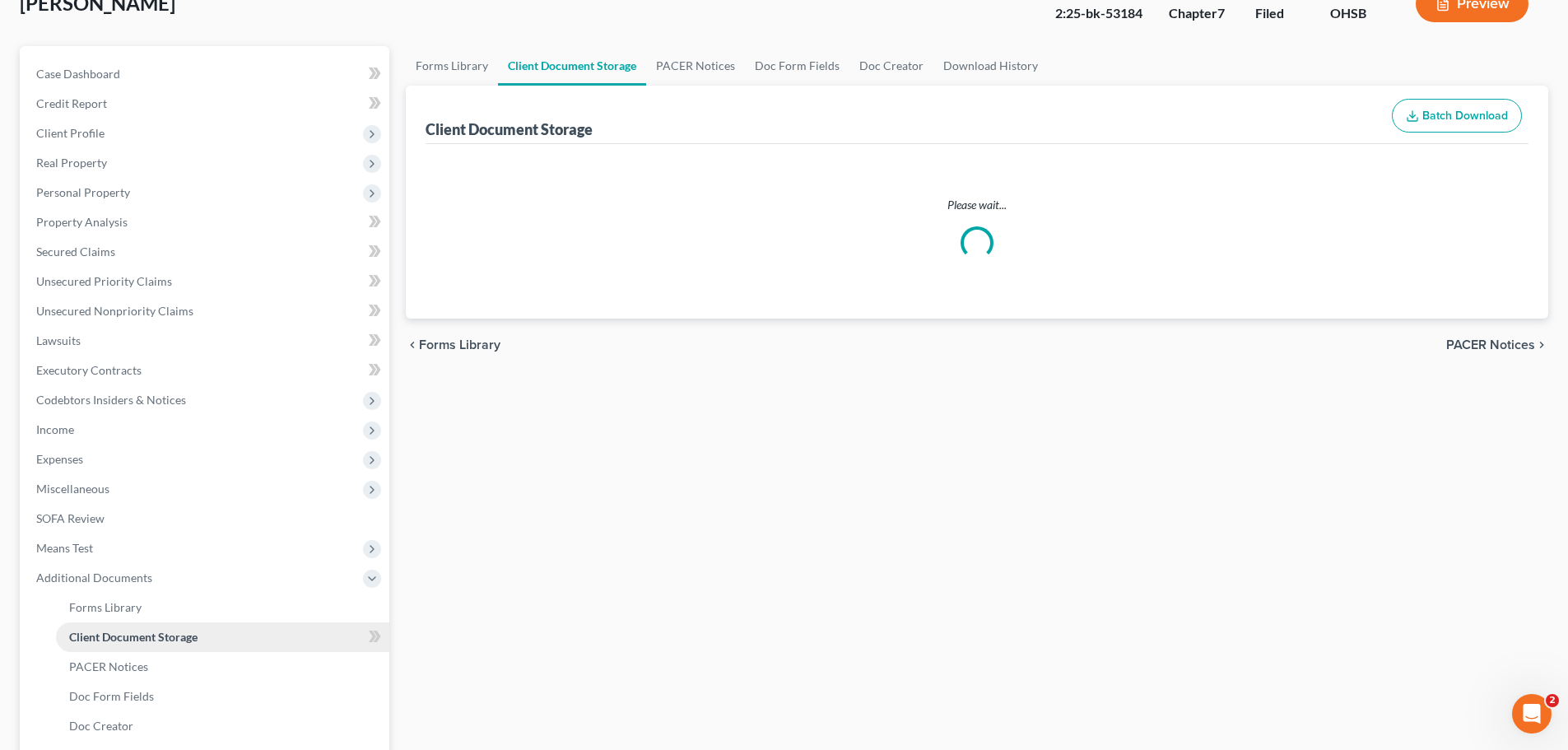
select select "61"
select select "7"
select select "37"
select select "53"
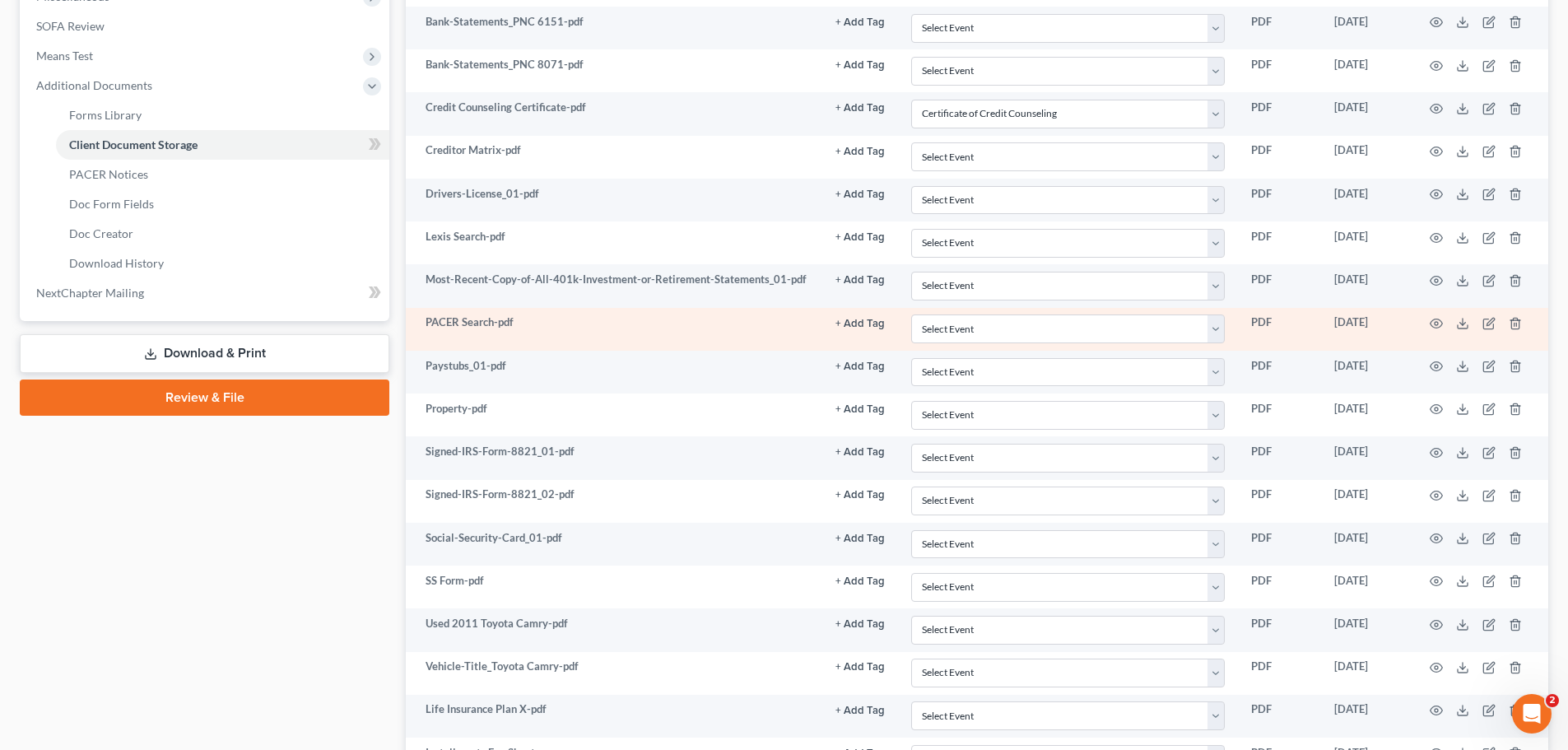
scroll to position [850, 0]
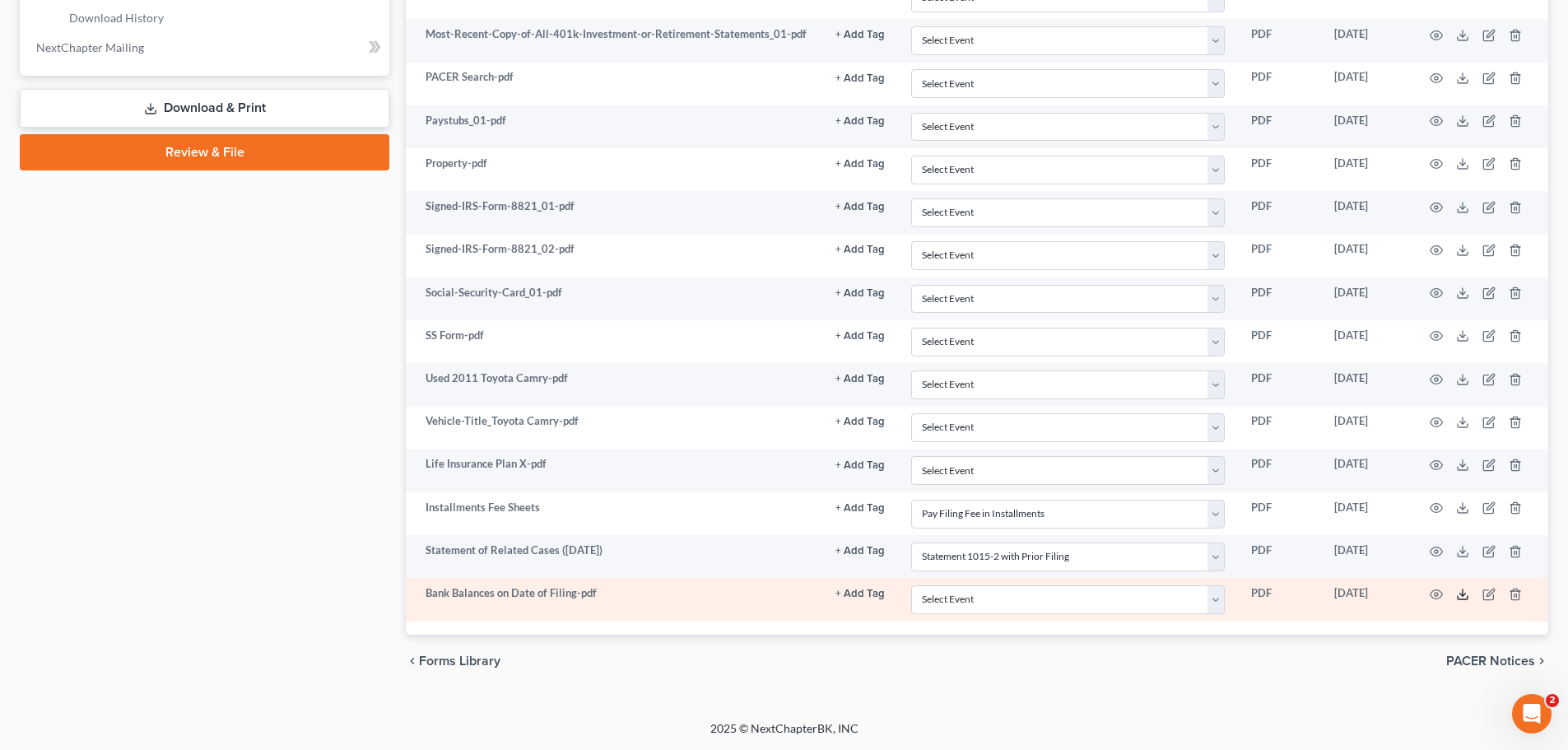
click at [1463, 592] on icon at bounding box center [1462, 593] width 13 height 13
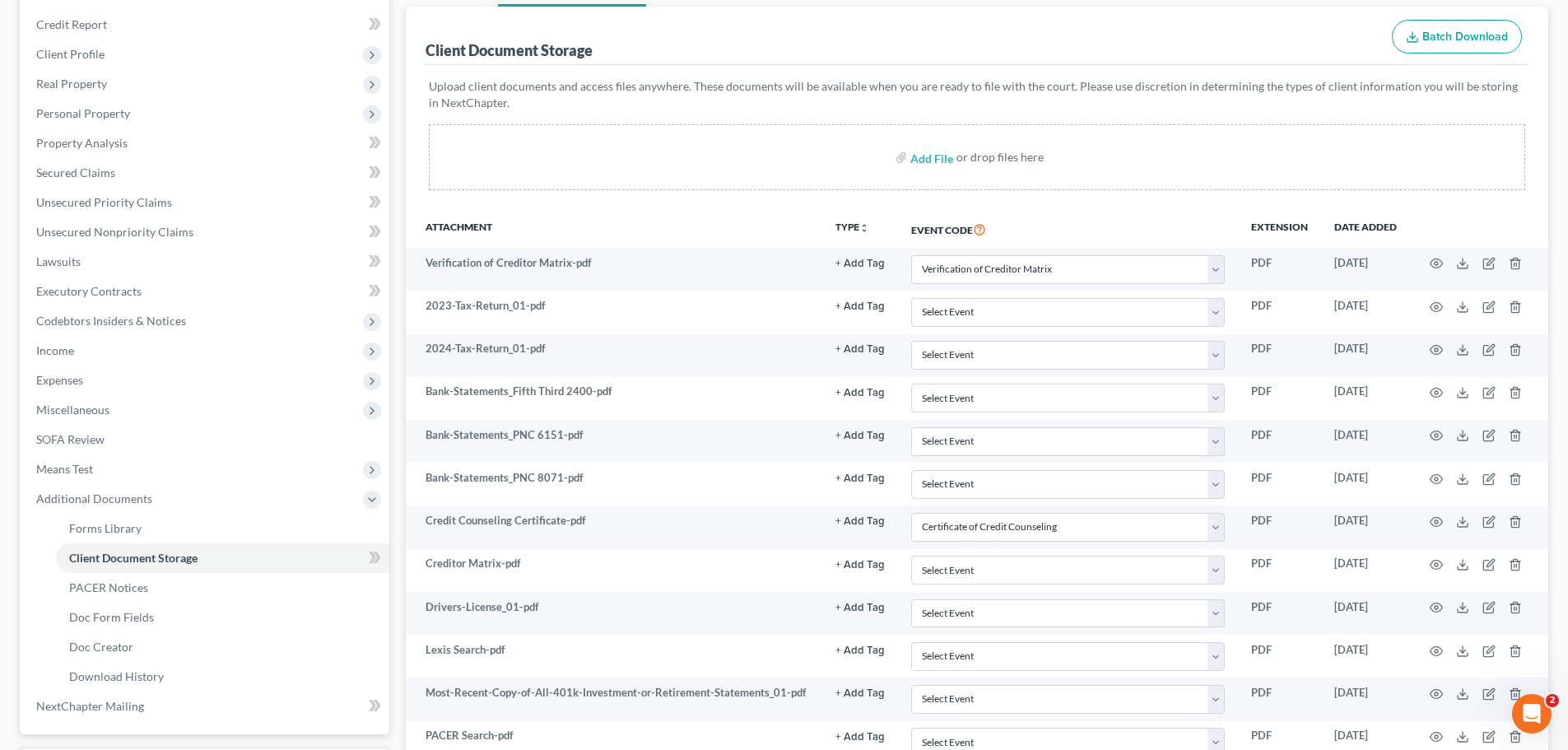
scroll to position [0, 0]
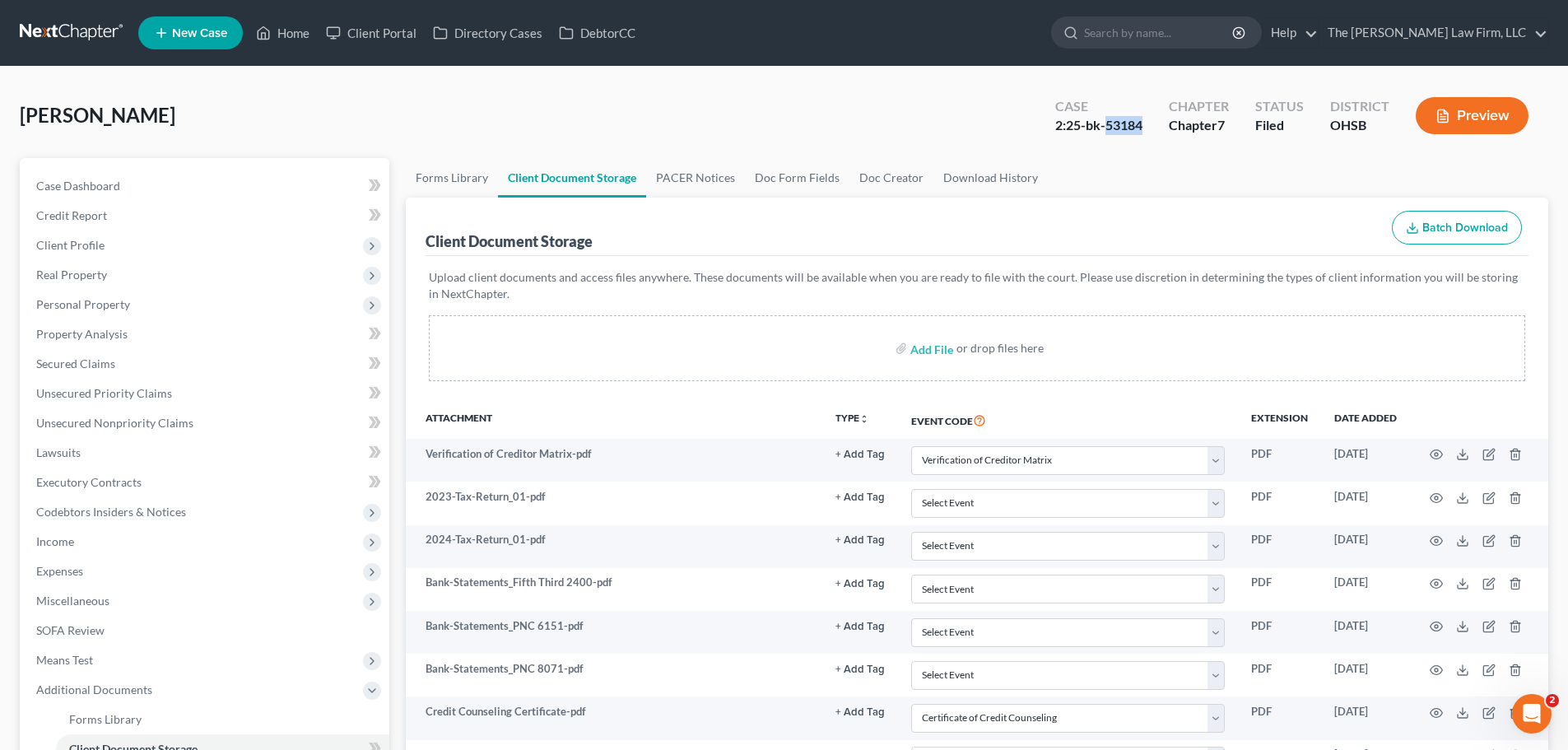
drag, startPoint x: 1110, startPoint y: 125, endPoint x: 1147, endPoint y: 125, distance: 37.0
click at [1147, 125] on div "Case 2:25-bk-53184" at bounding box center [1099, 117] width 114 height 49
copy div "53184"
